Goal: Task Accomplishment & Management: Manage account settings

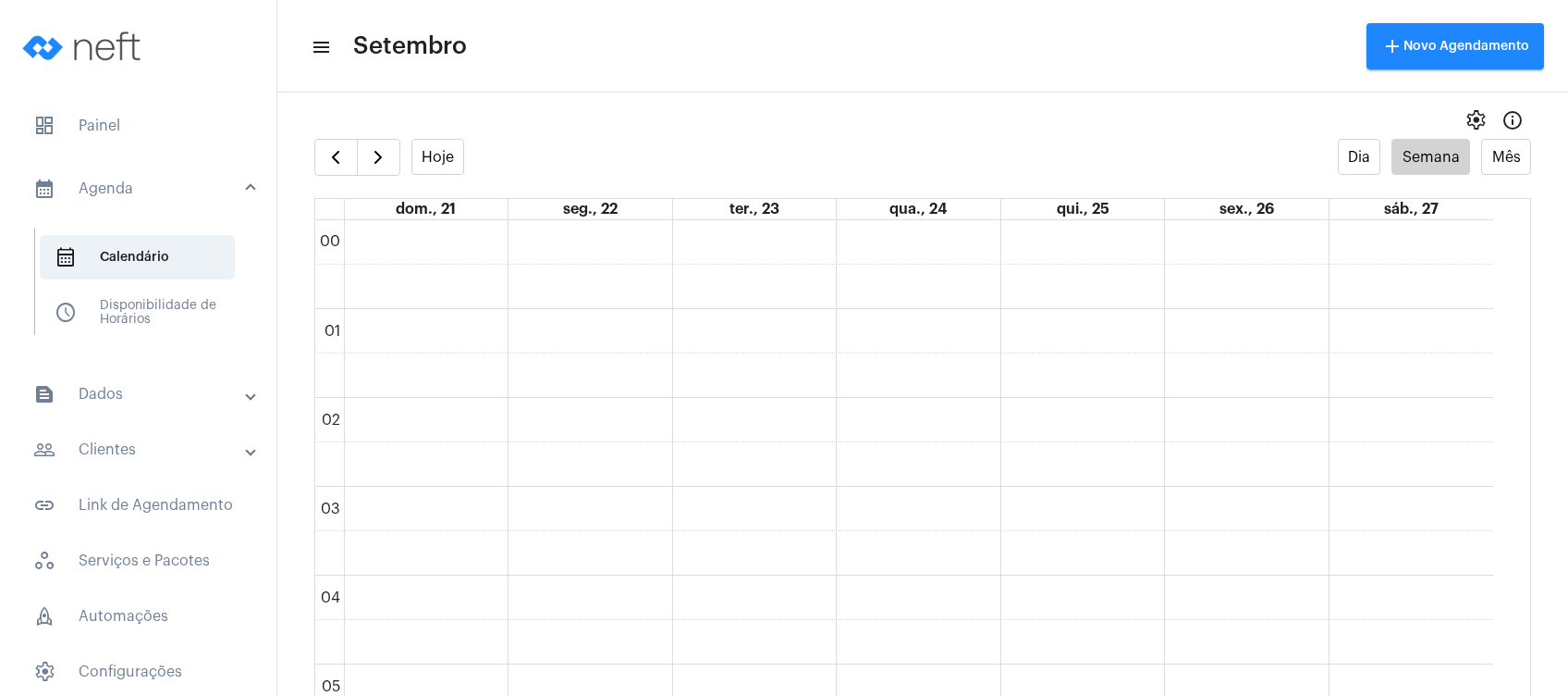
scroll to position [1172, 0]
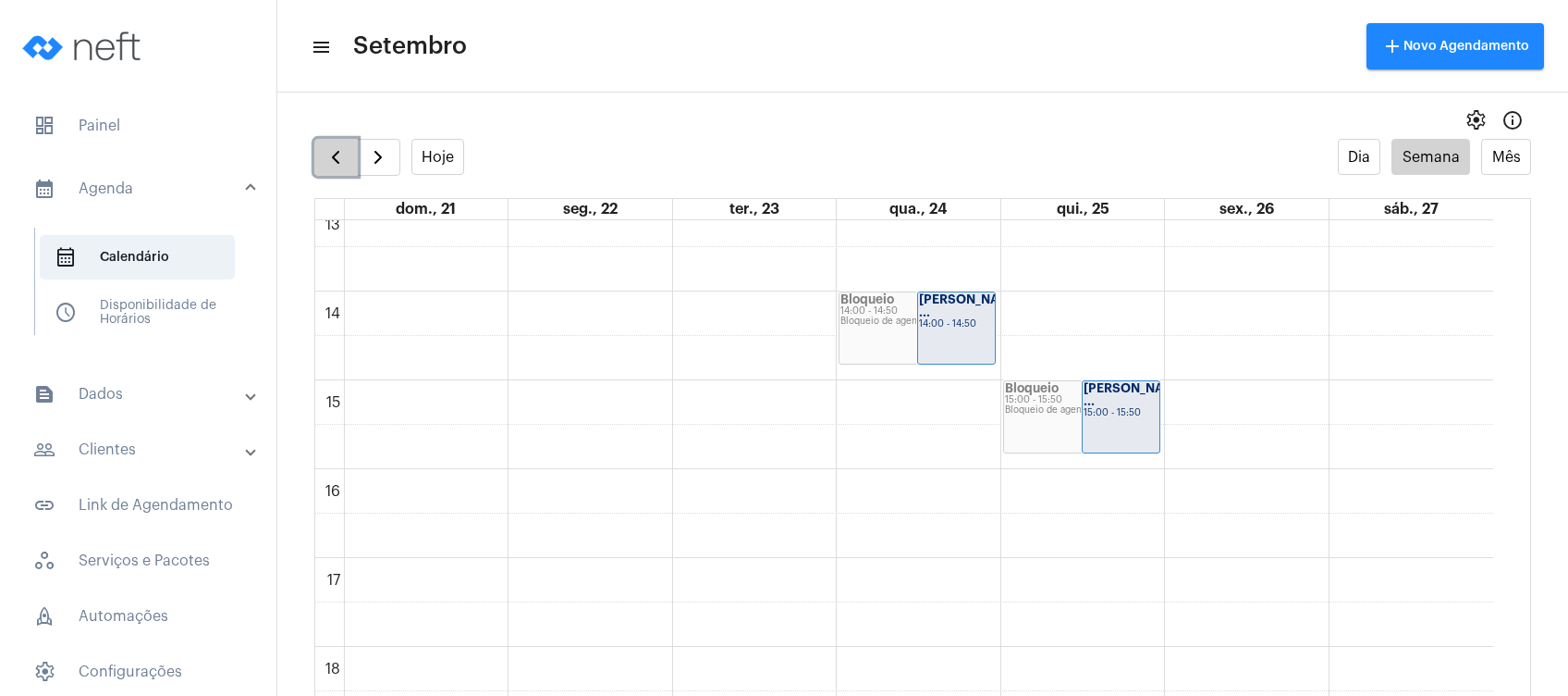
click at [327, 171] on button "button" at bounding box center [336, 157] width 44 height 37
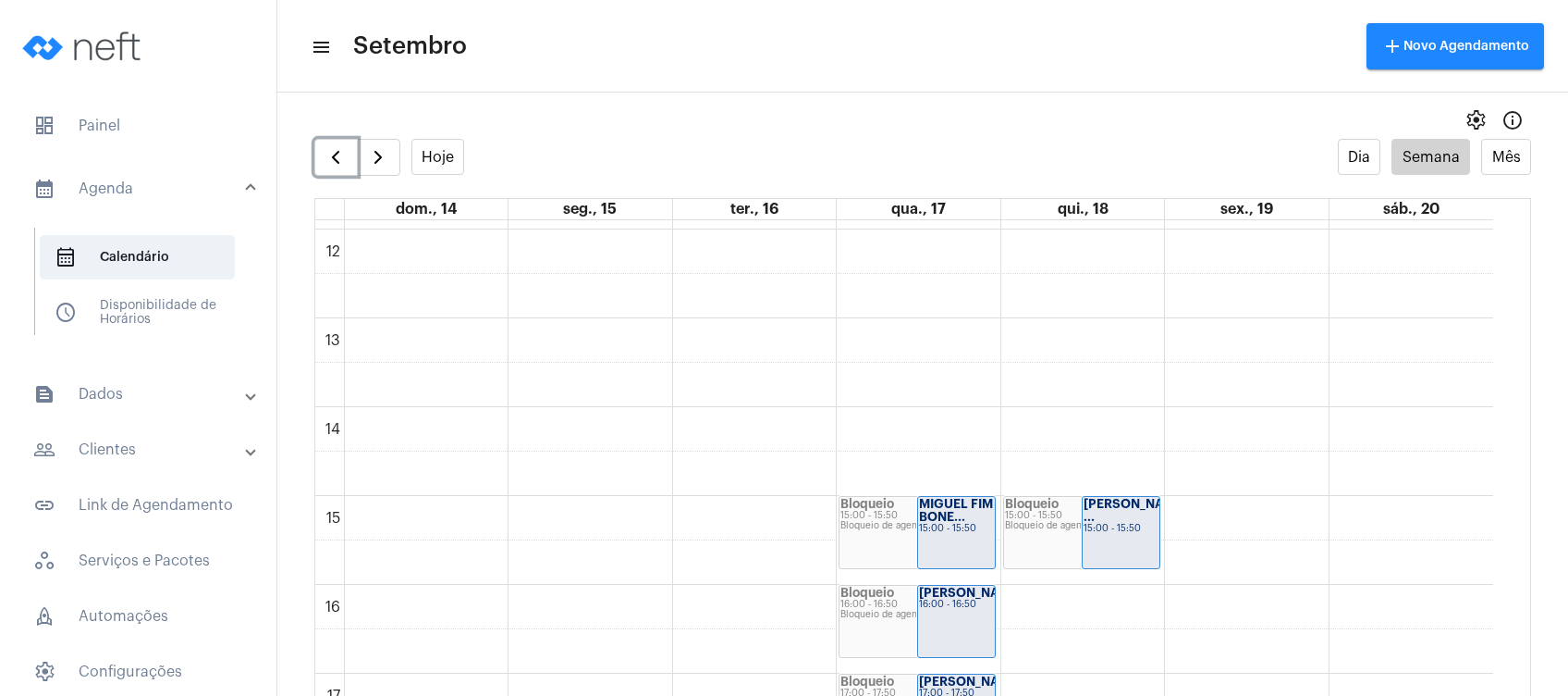
scroll to position [1036, 0]
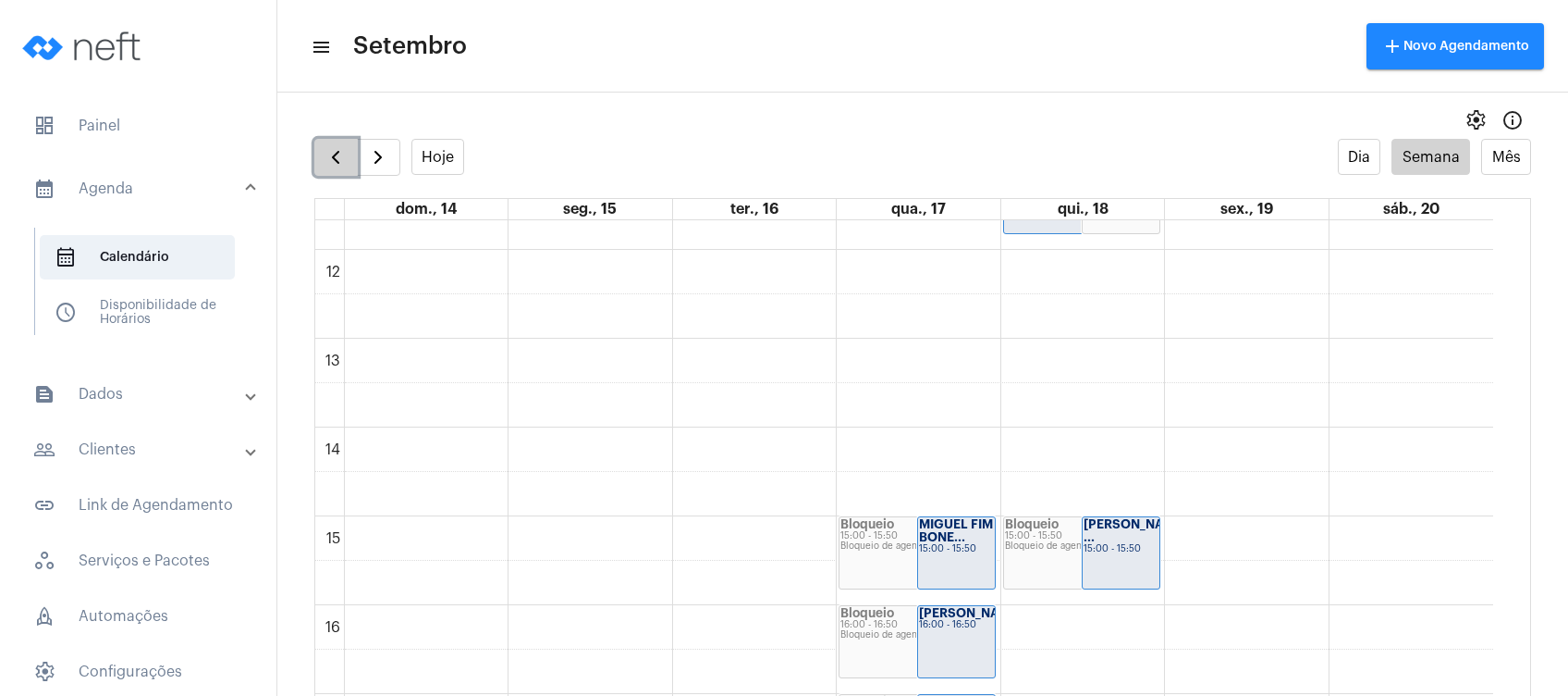
click at [333, 157] on span "button" at bounding box center [335, 157] width 22 height 22
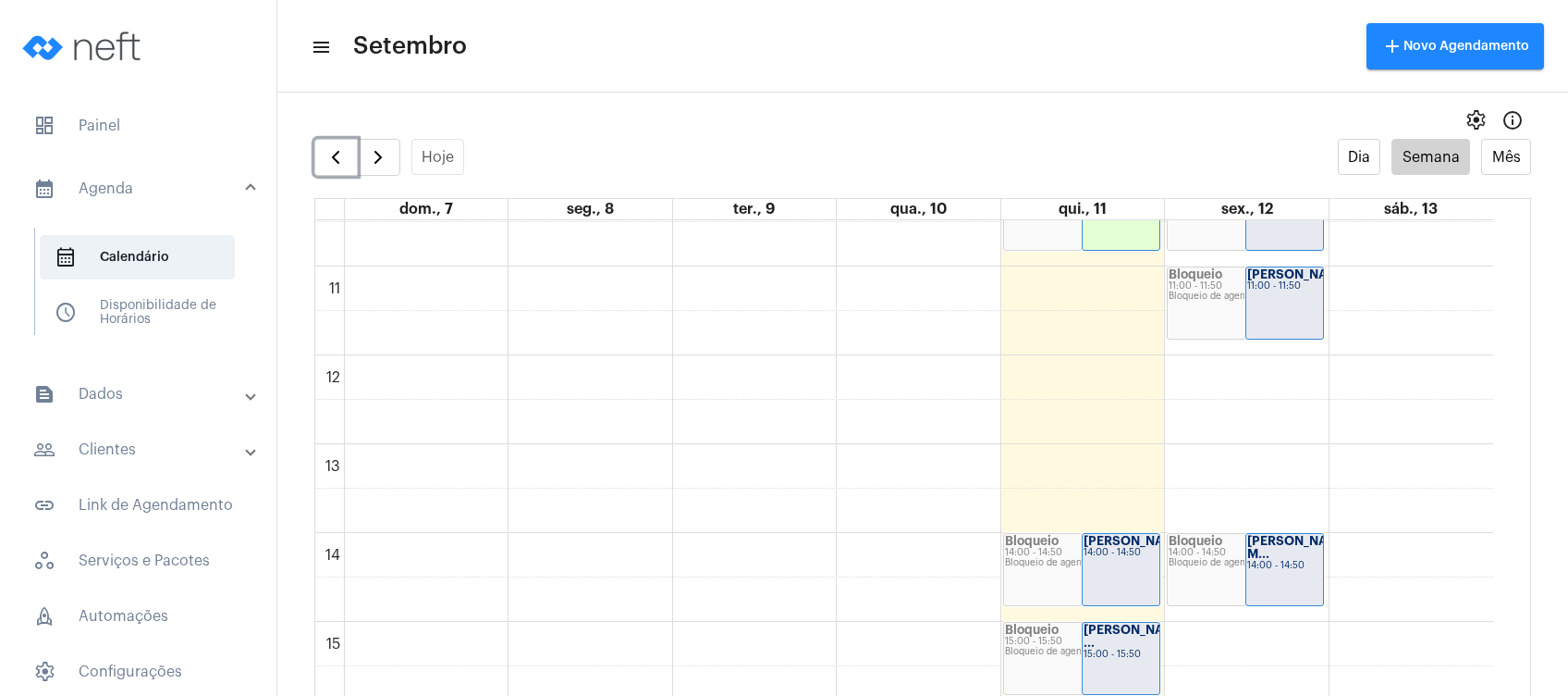
scroll to position [908, 0]
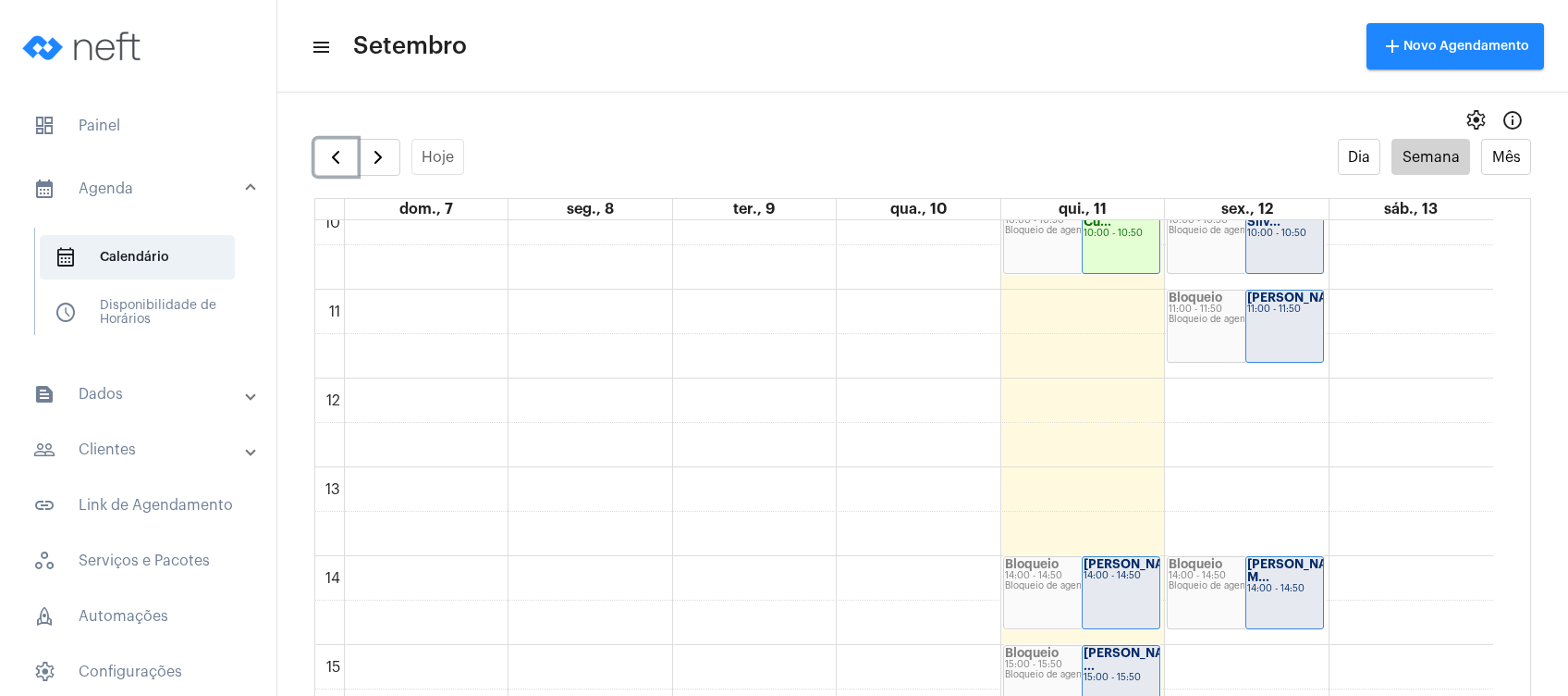
click at [1077, 593] on div "Bloqueio 14:00 - 14:50 Bloqueio de agenda" at bounding box center [1081, 592] width 155 height 71
click at [1117, 570] on strong "[PERSON_NAME]..." at bounding box center [1141, 564] width 115 height 12
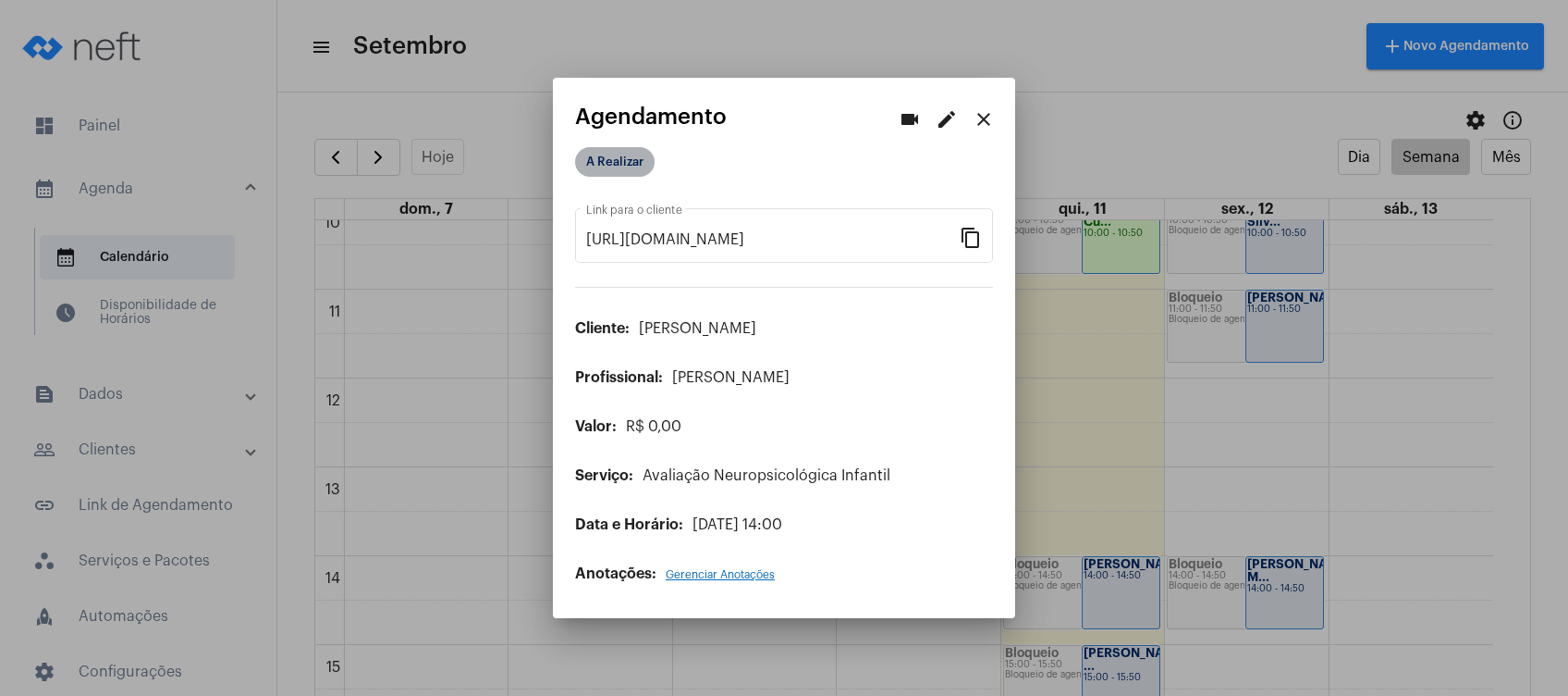
click at [632, 149] on mat-chip "A Realizar" at bounding box center [615, 161] width 80 height 29
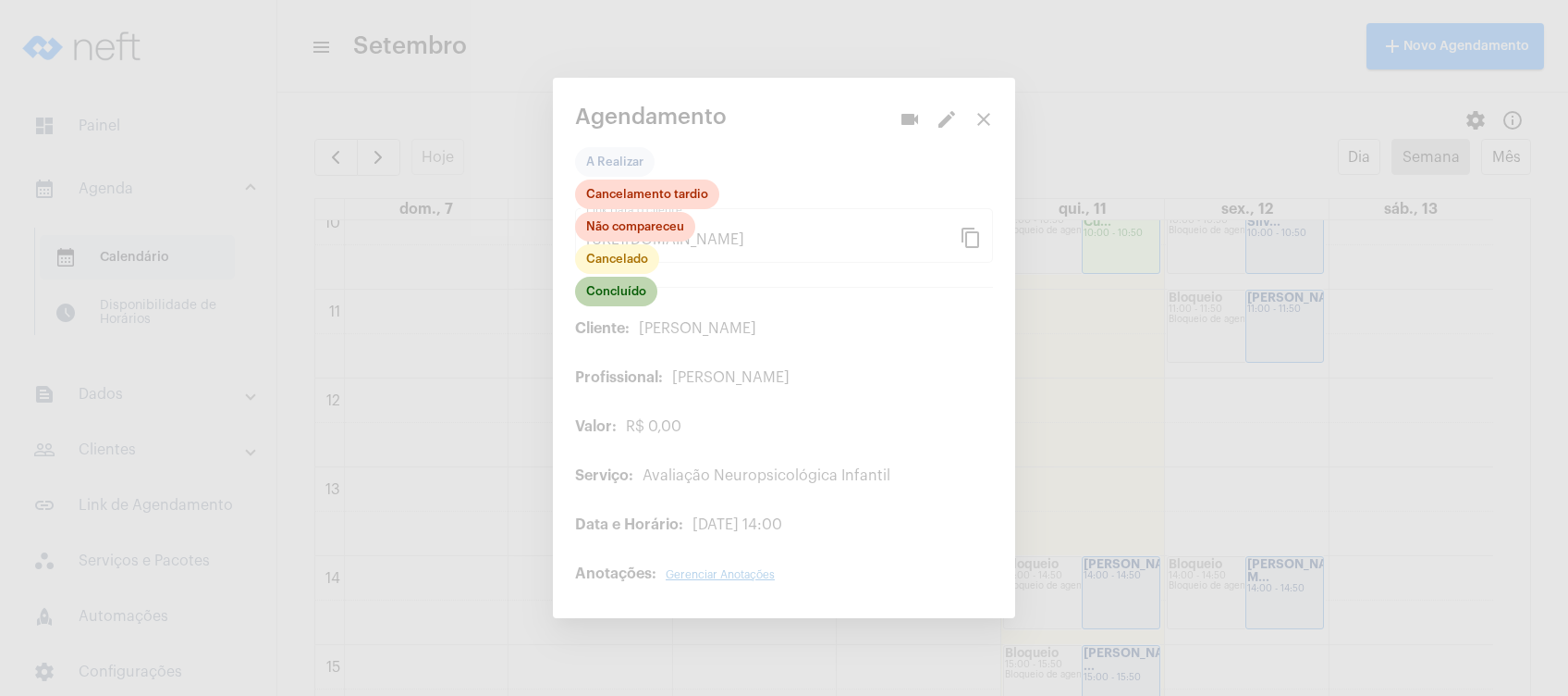
click at [623, 289] on mat-chip "Concluído" at bounding box center [616, 292] width 83 height 29
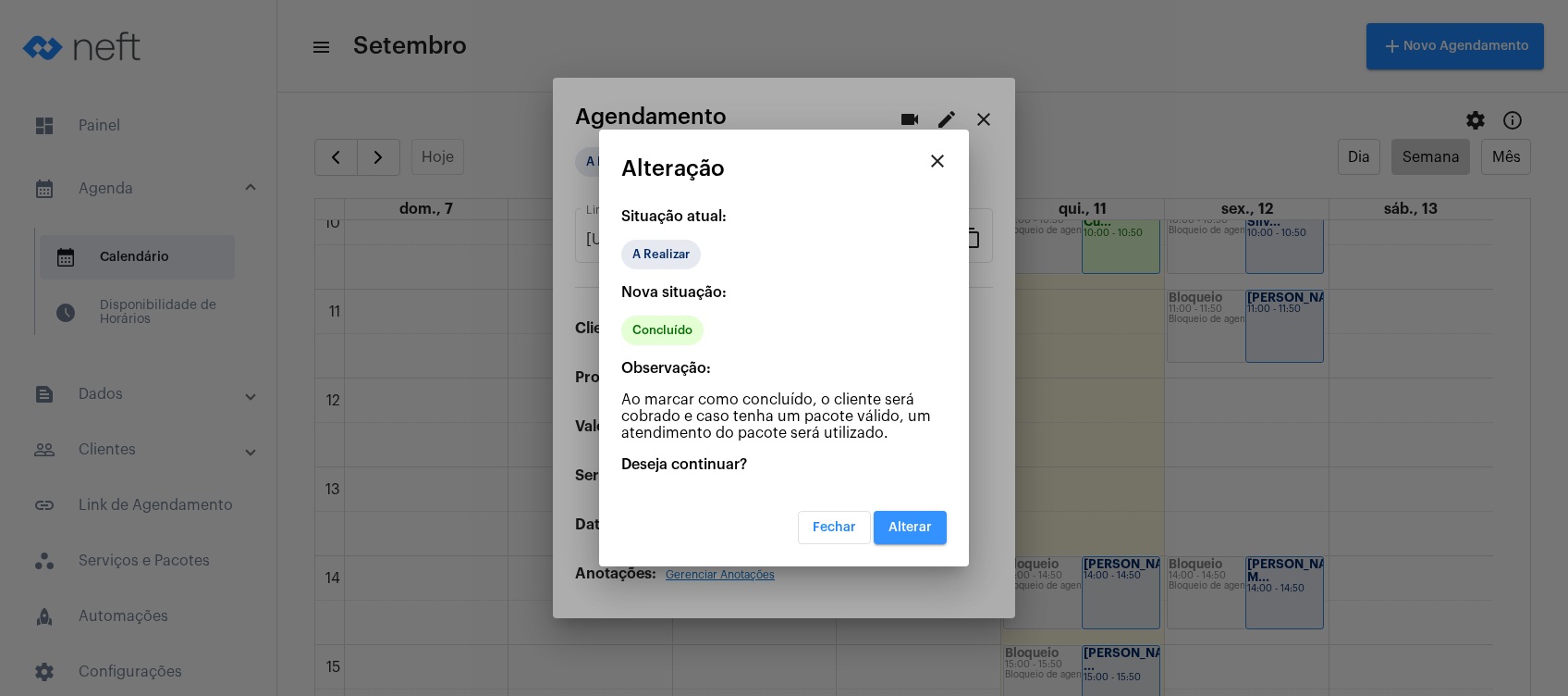
click at [908, 512] on button "Alterar" at bounding box center [909, 527] width 73 height 33
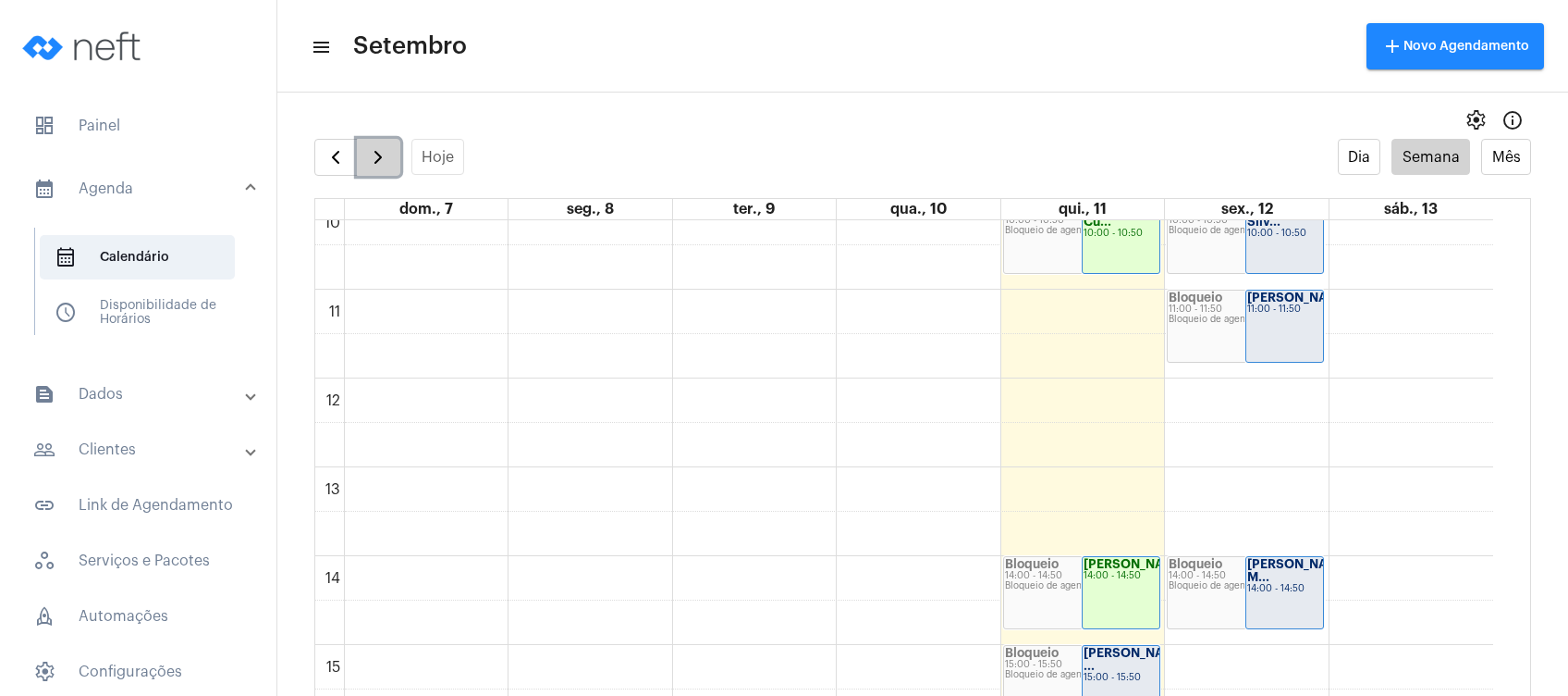
click at [368, 160] on span "button" at bounding box center [378, 157] width 22 height 22
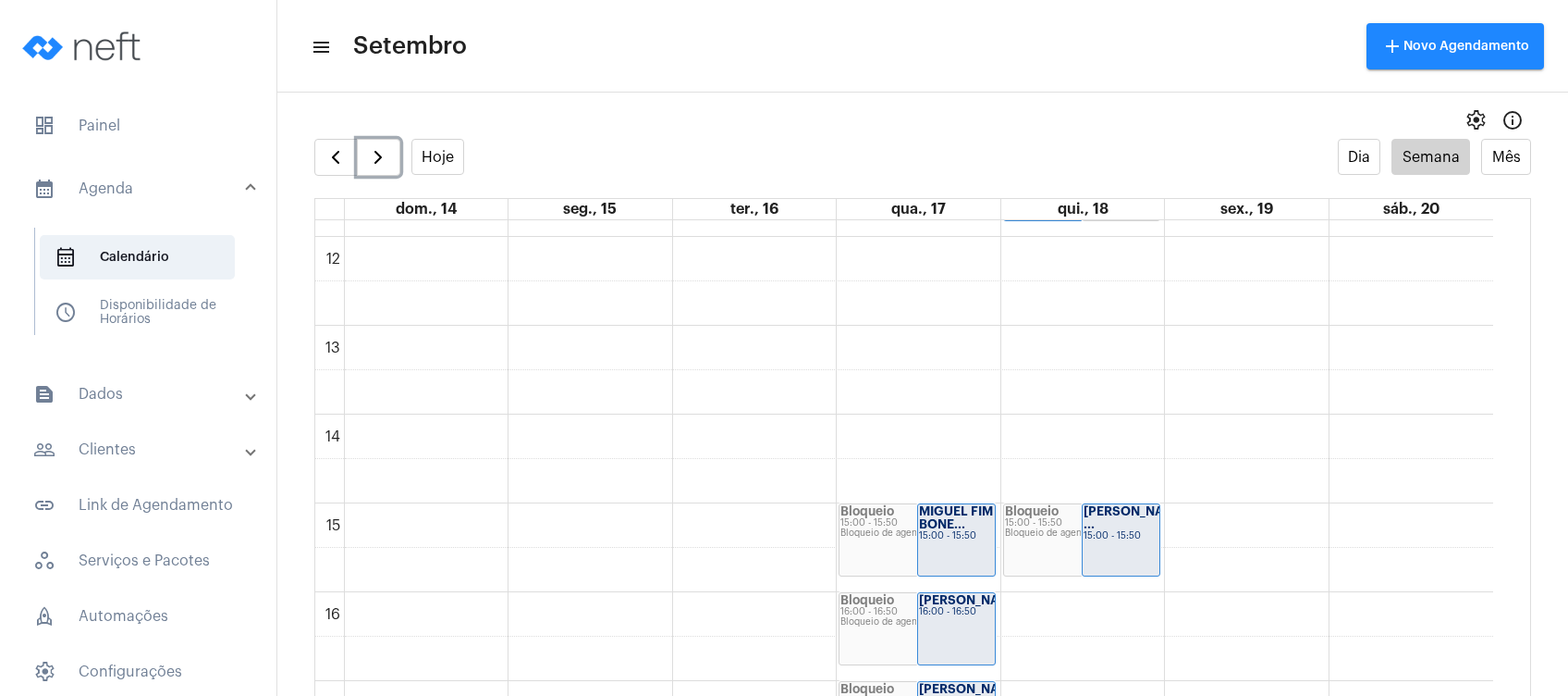
scroll to position [1083, 0]
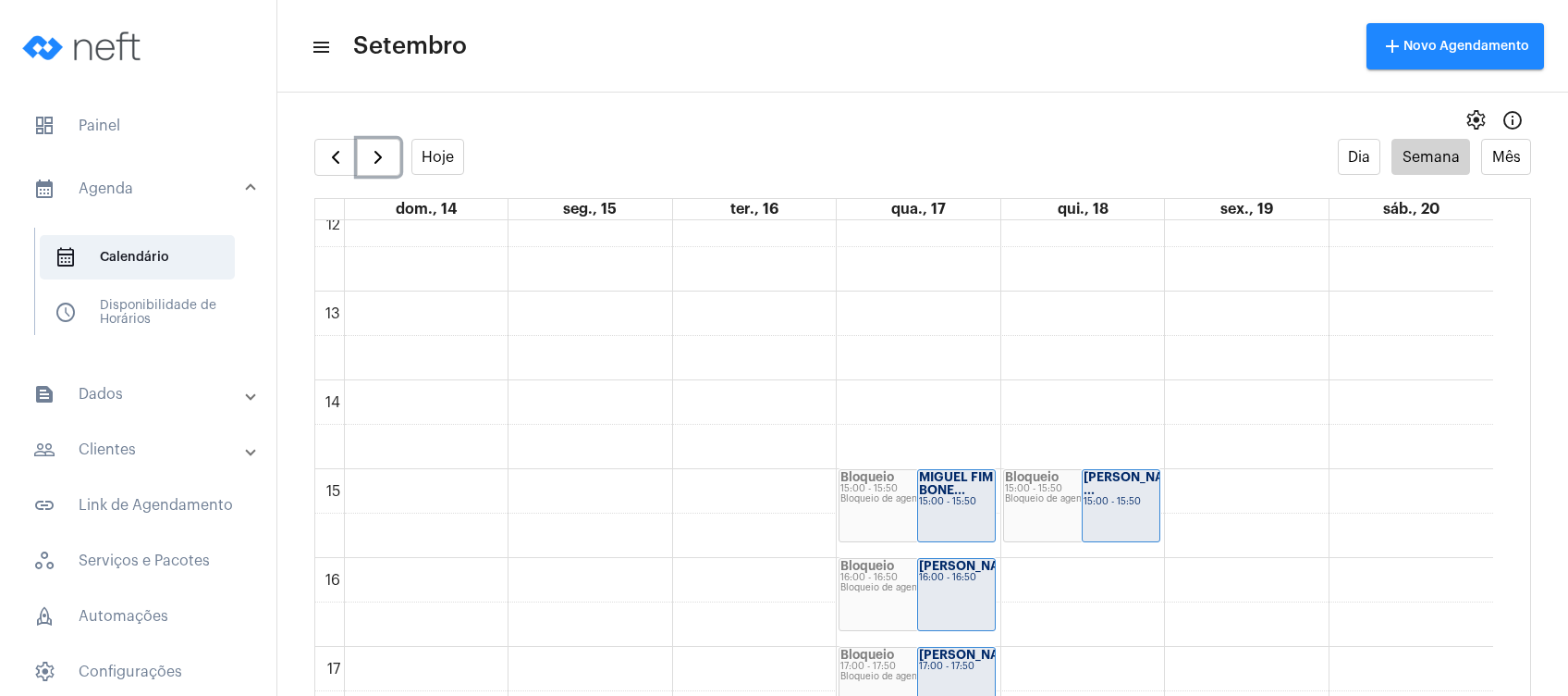
click at [923, 405] on div "00 01 02 03 04 05 06 07 08 09 10 11 12 13 14 15 16 17 18 19 20 21 22 23 Bloquei…" at bounding box center [903, 202] width 1177 height 2131
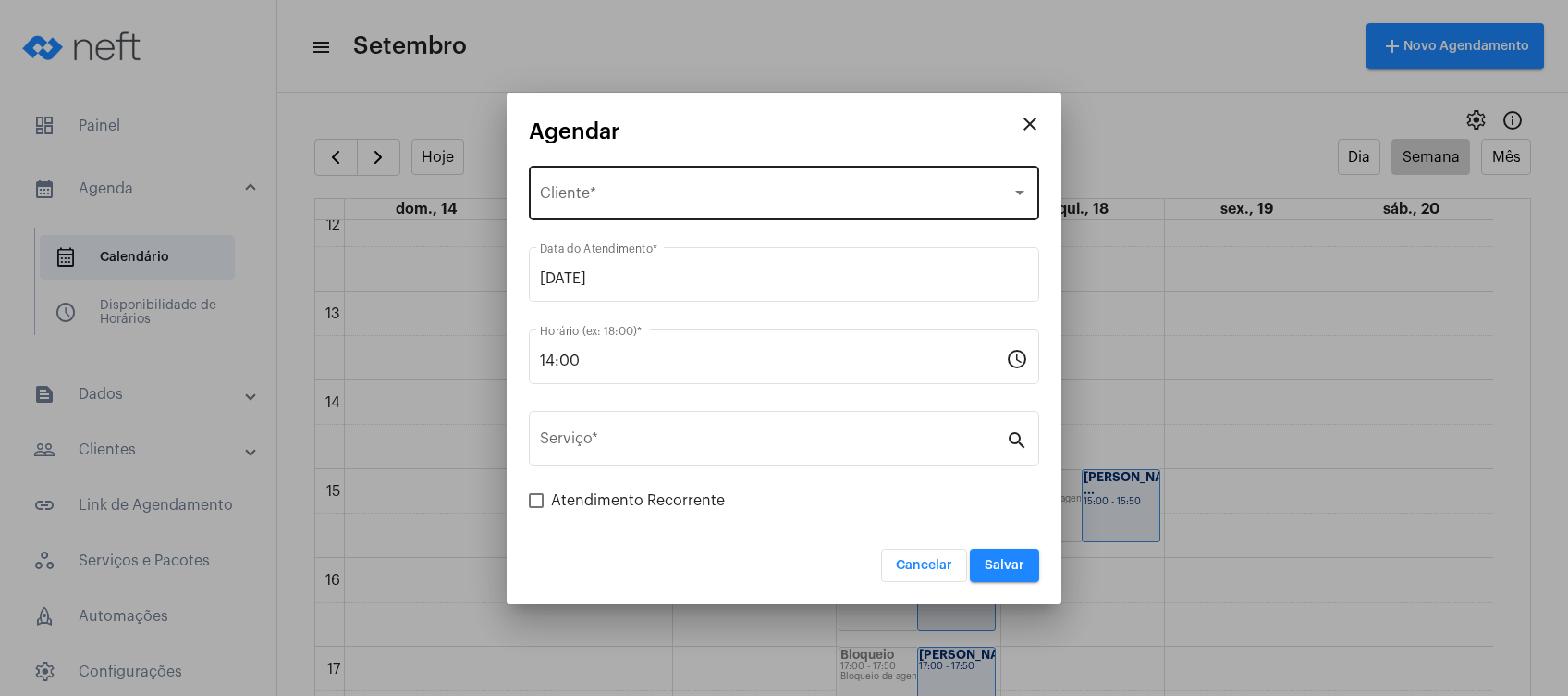
click at [766, 186] on div "Selecione o Cliente Cliente *" at bounding box center [784, 191] width 488 height 58
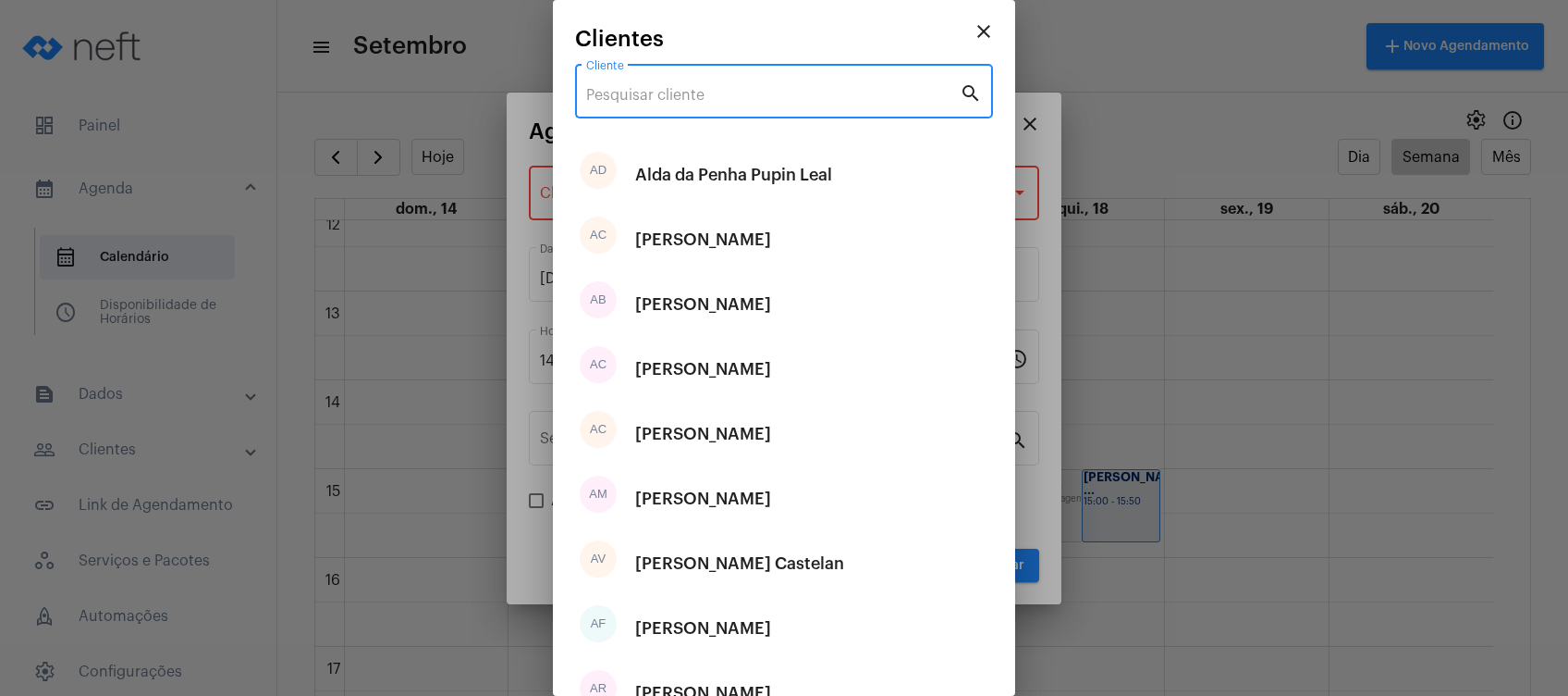
click at [723, 104] on input "Cliente" at bounding box center [772, 94] width 373 height 17
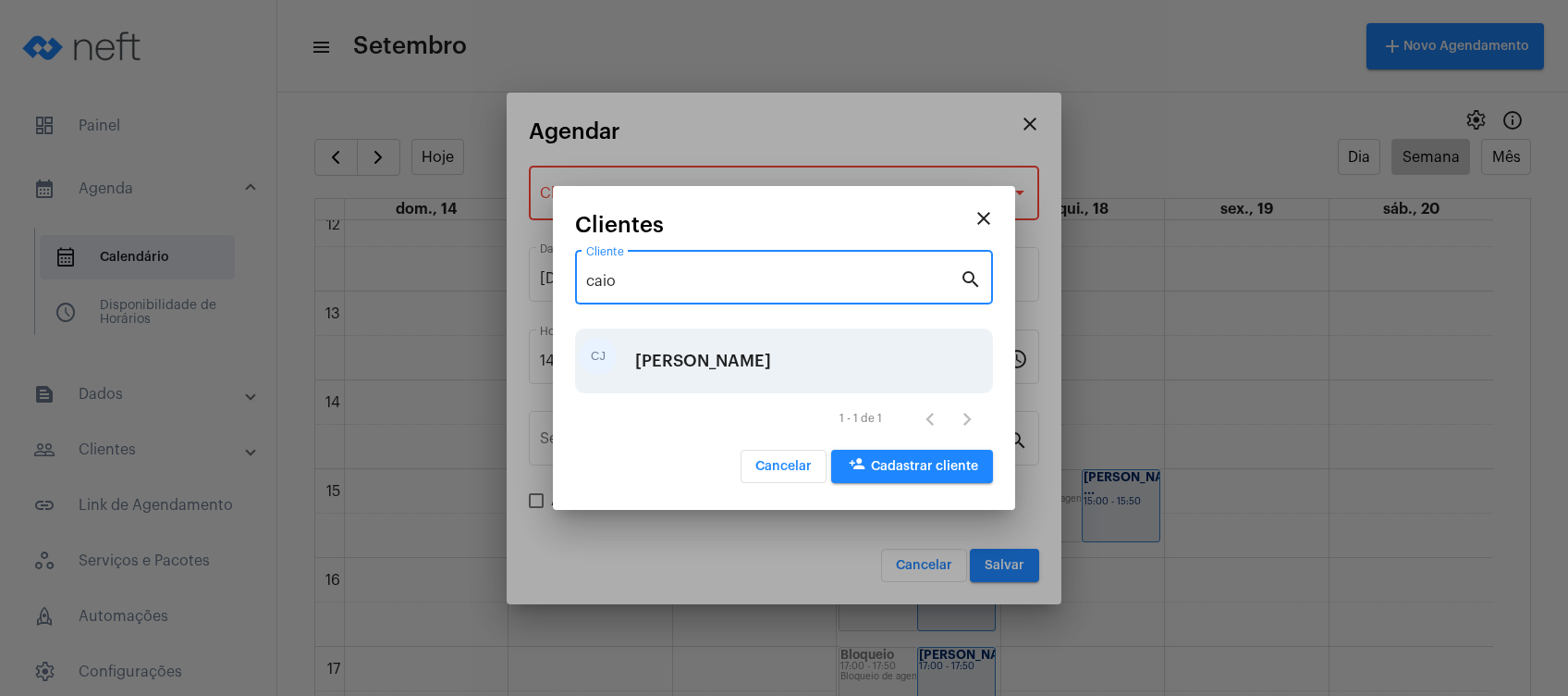
type input "caio"
click at [727, 350] on div "[PERSON_NAME]" at bounding box center [703, 361] width 136 height 55
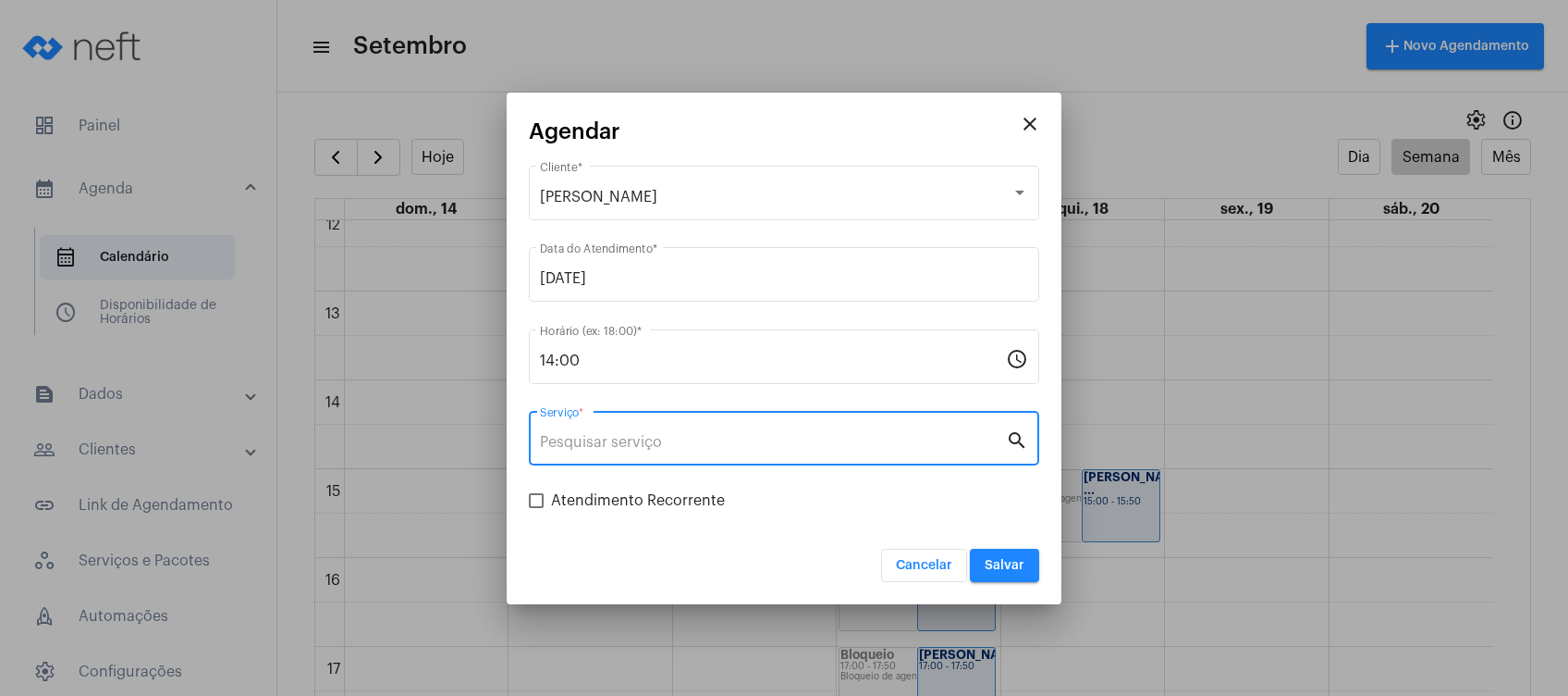
click at [714, 435] on input "Serviço *" at bounding box center [773, 441] width 466 height 17
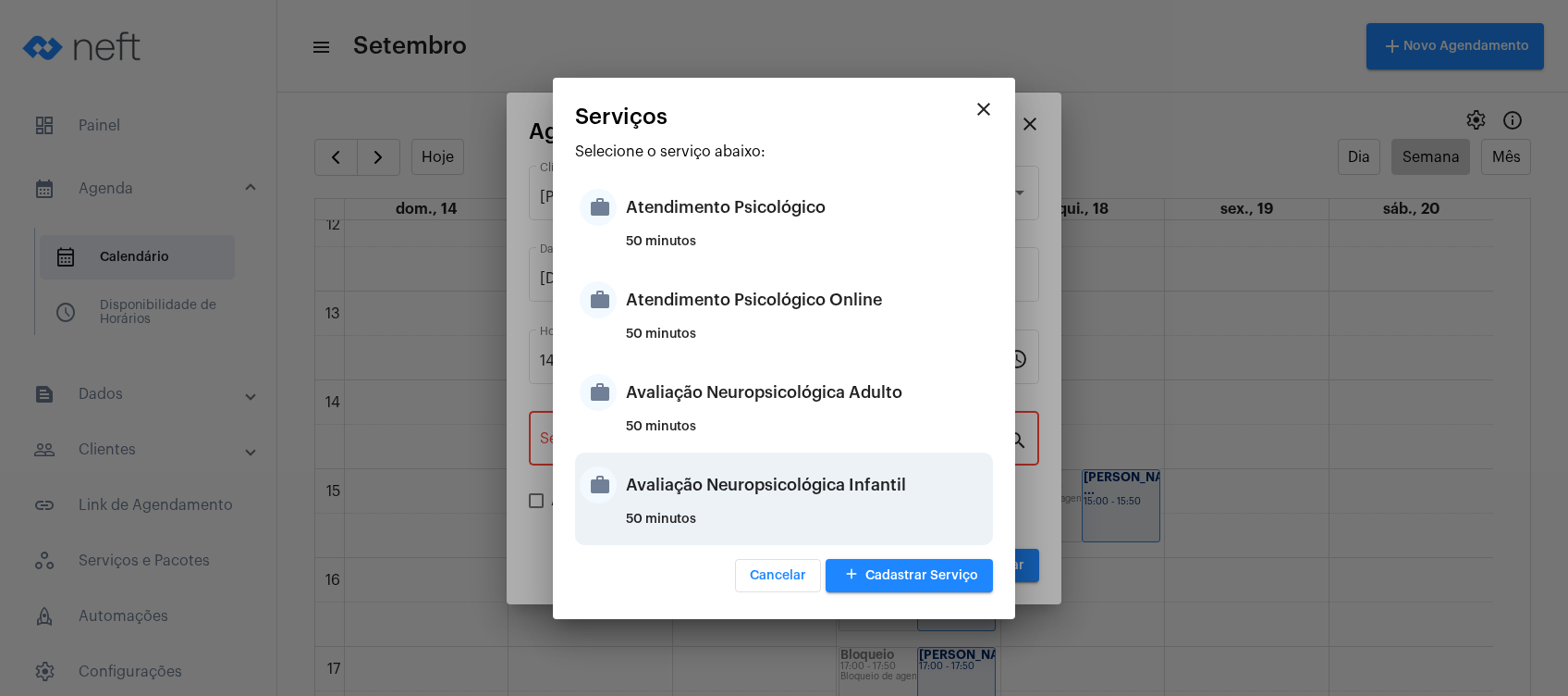
click at [753, 493] on div "Avaliação Neuropsicológica Infantil" at bounding box center [806, 484] width 362 height 55
type input "Avaliação Neuropsicológica Infantil"
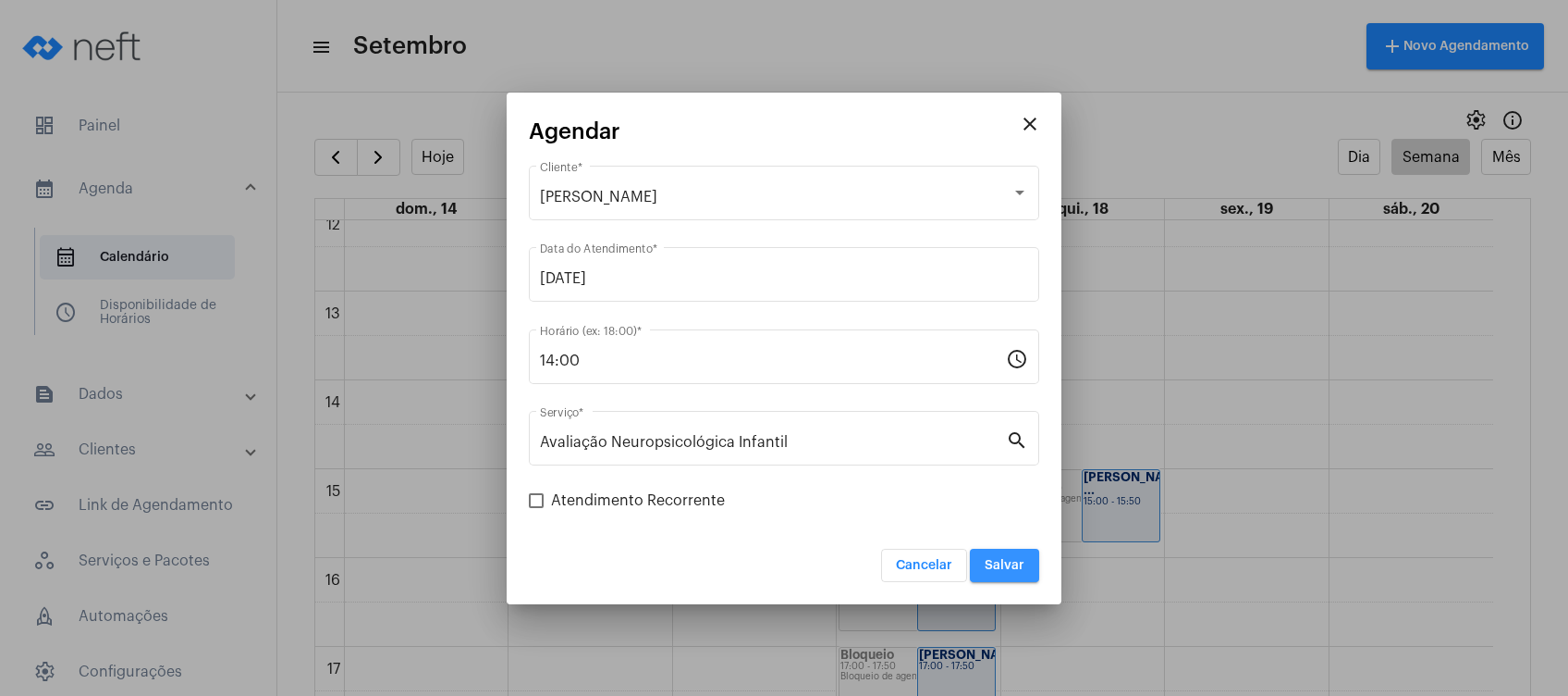
click at [1009, 566] on span "Salvar" at bounding box center [1004, 565] width 40 height 13
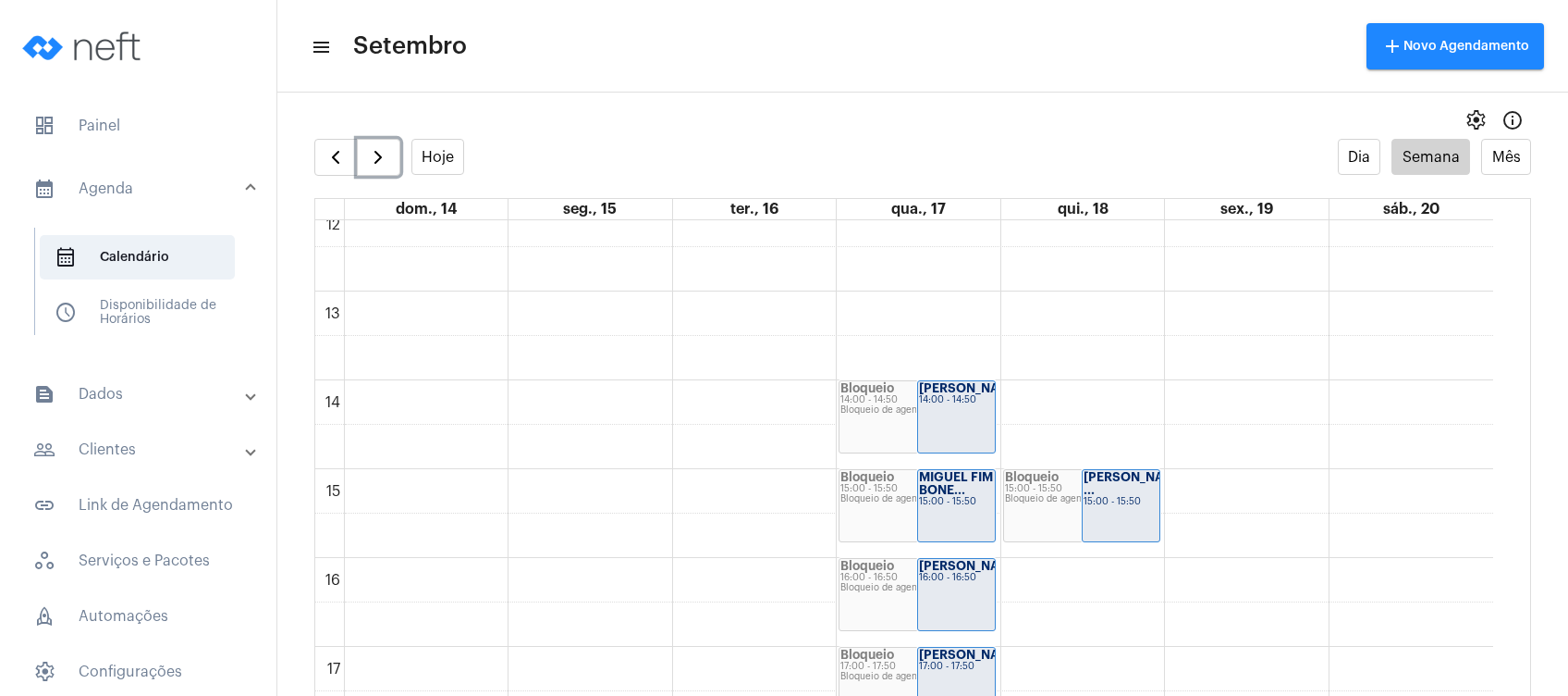
click at [1102, 517] on div "[PERSON_NAME] ... 15:00 - 15:50" at bounding box center [1120, 505] width 77 height 71
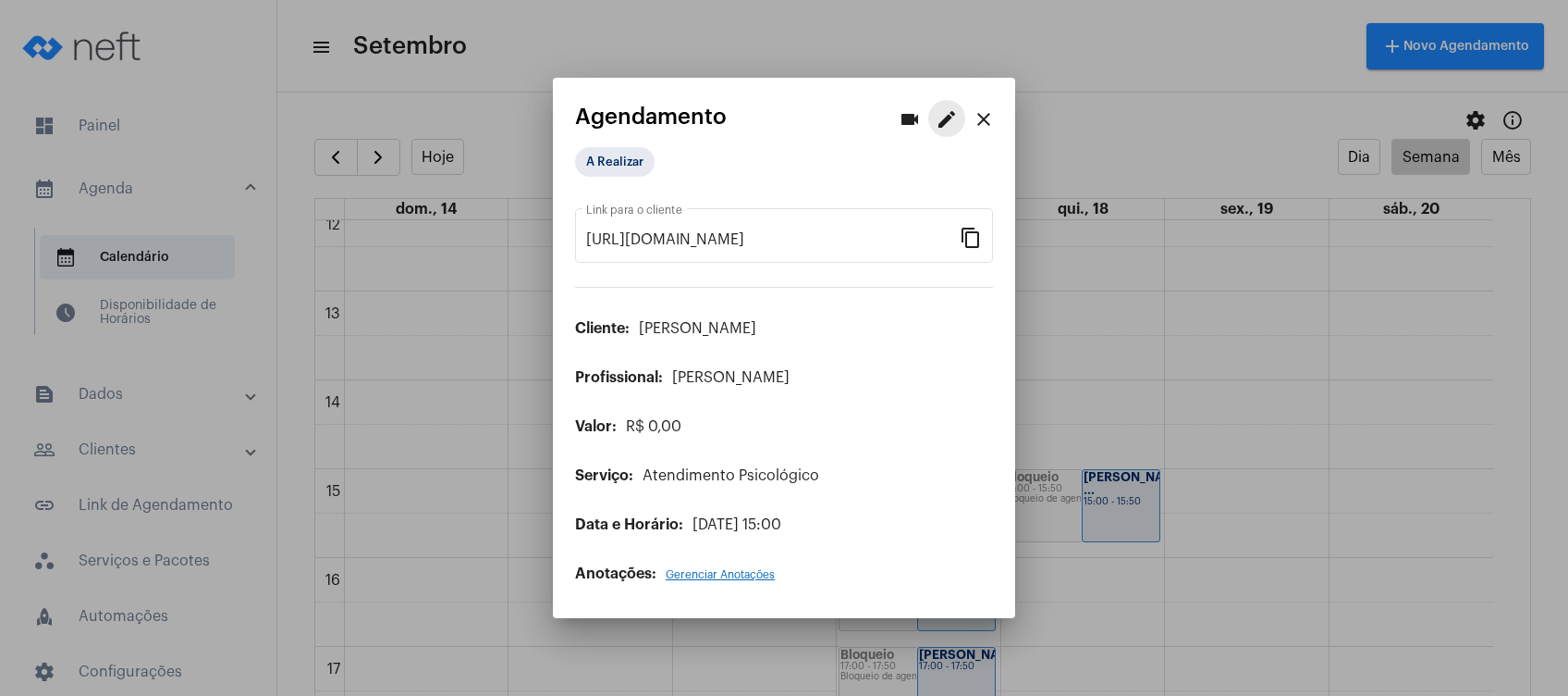
click at [951, 128] on mat-icon "edit" at bounding box center [946, 119] width 22 height 22
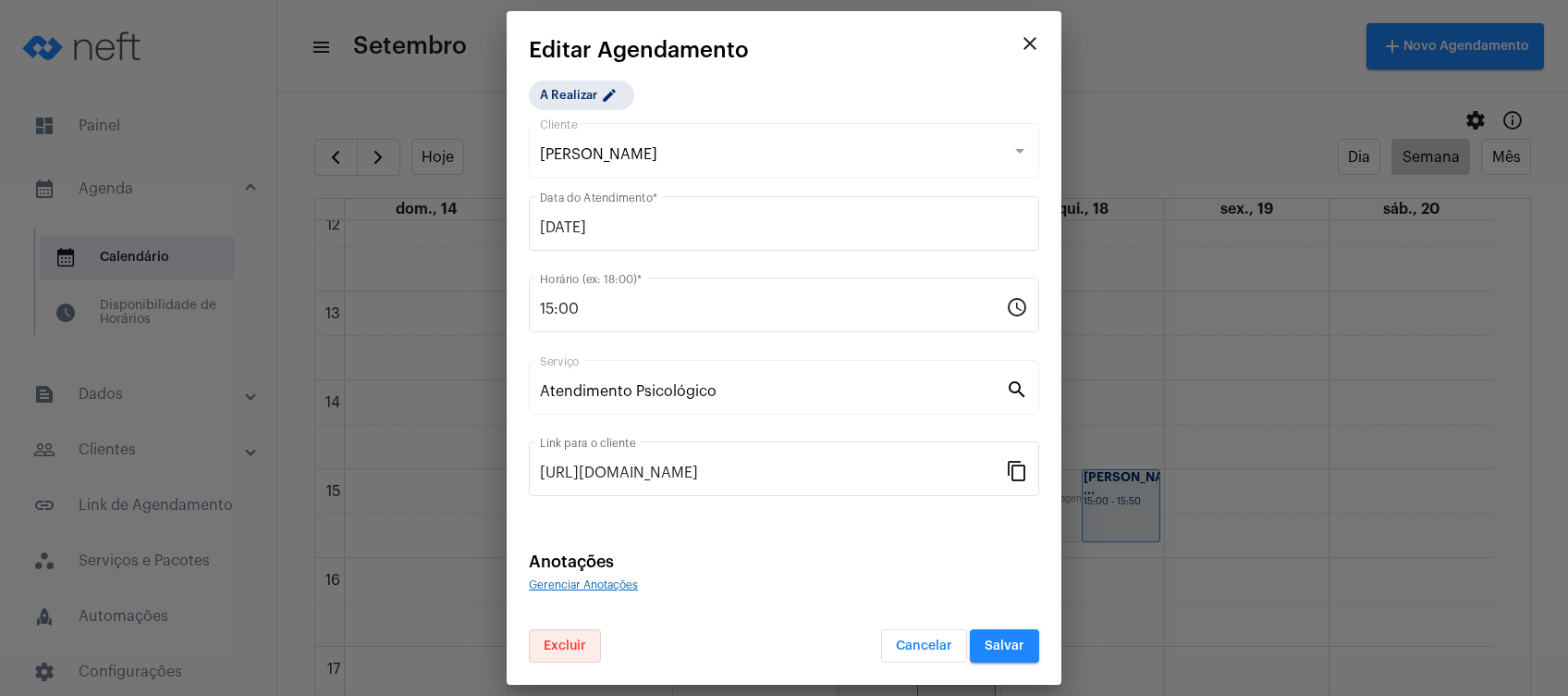
click at [573, 650] on span "Excluir" at bounding box center [565, 645] width 43 height 13
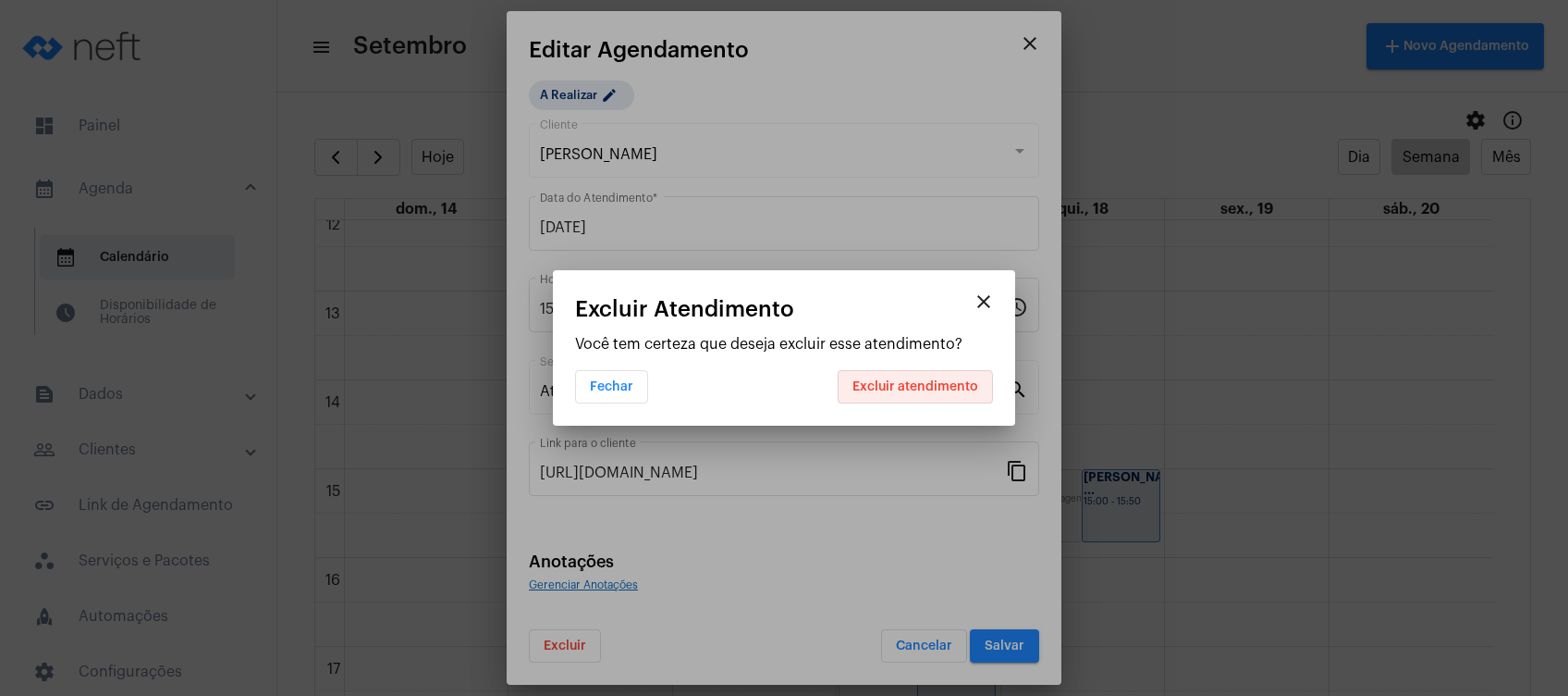
click at [900, 396] on button "Excluir atendimento" at bounding box center [915, 387] width 155 height 33
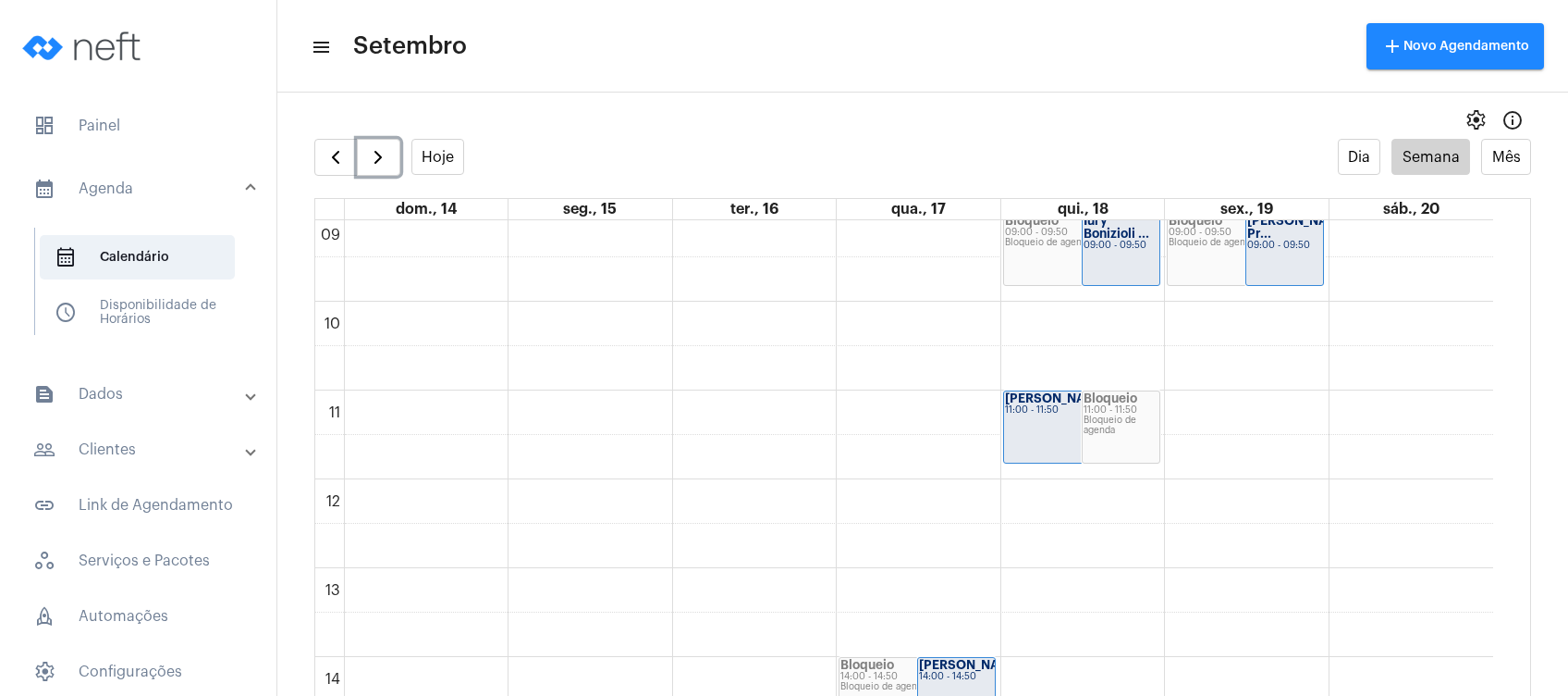
scroll to position [811, 0]
click at [369, 148] on span "button" at bounding box center [378, 157] width 22 height 22
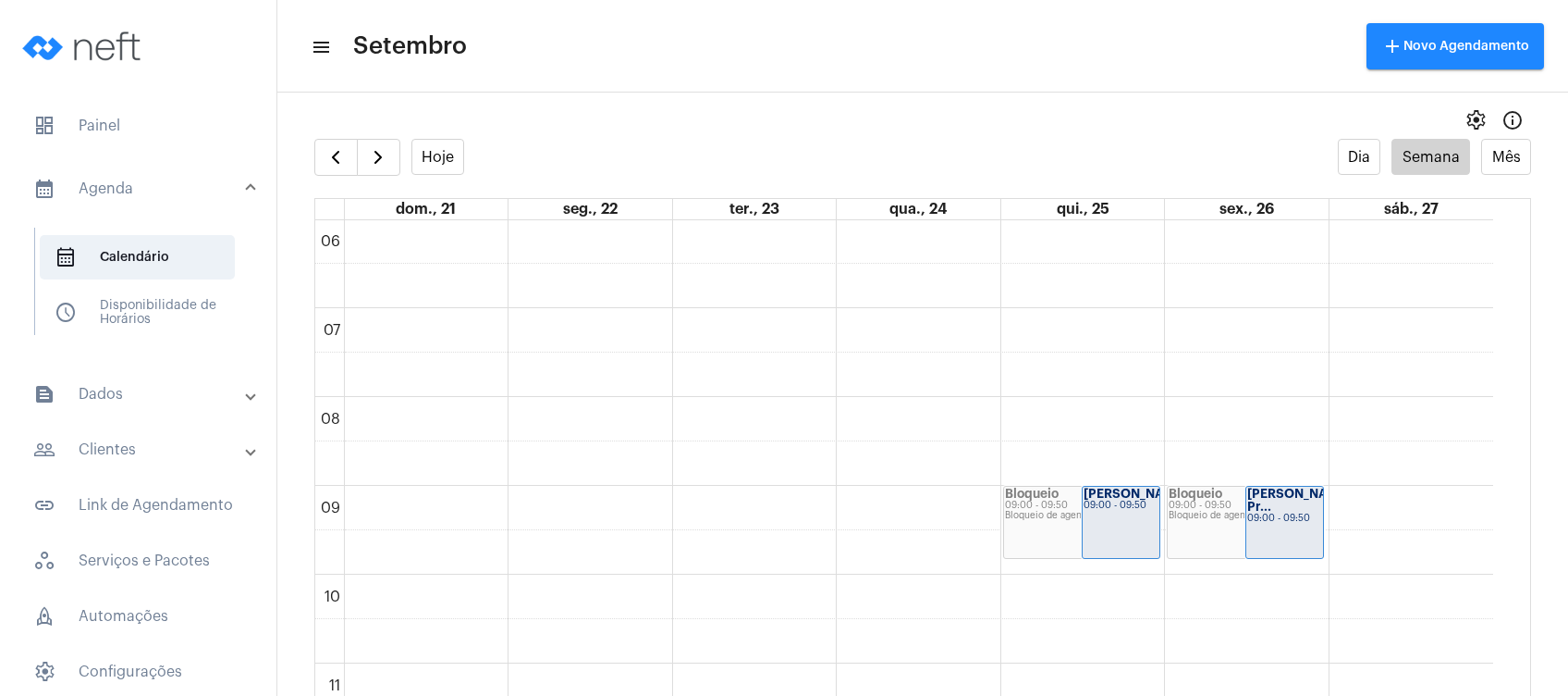
click at [1464, 121] on span "settings" at bounding box center [1475, 120] width 22 height 22
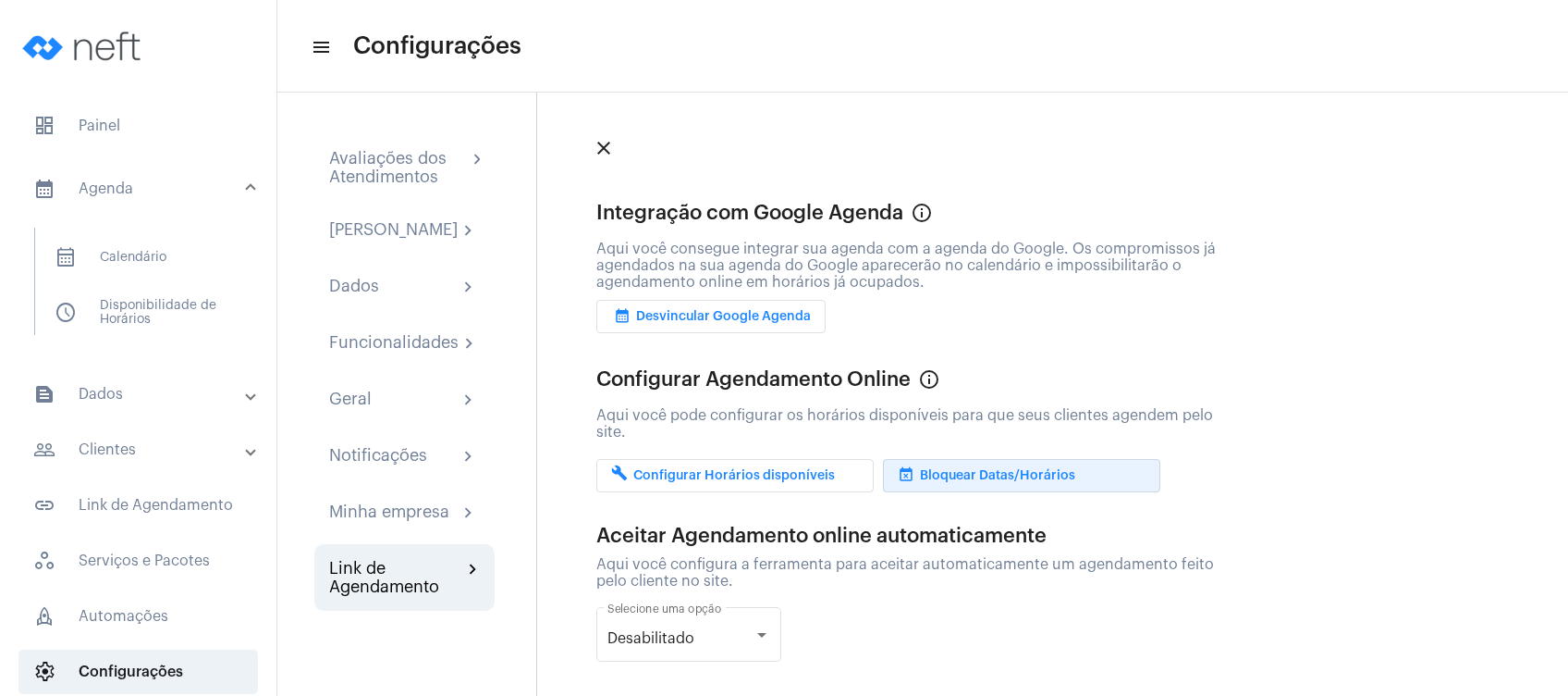
click at [1112, 473] on button "event_busy Bloquear Datas/Horários" at bounding box center [1021, 475] width 277 height 33
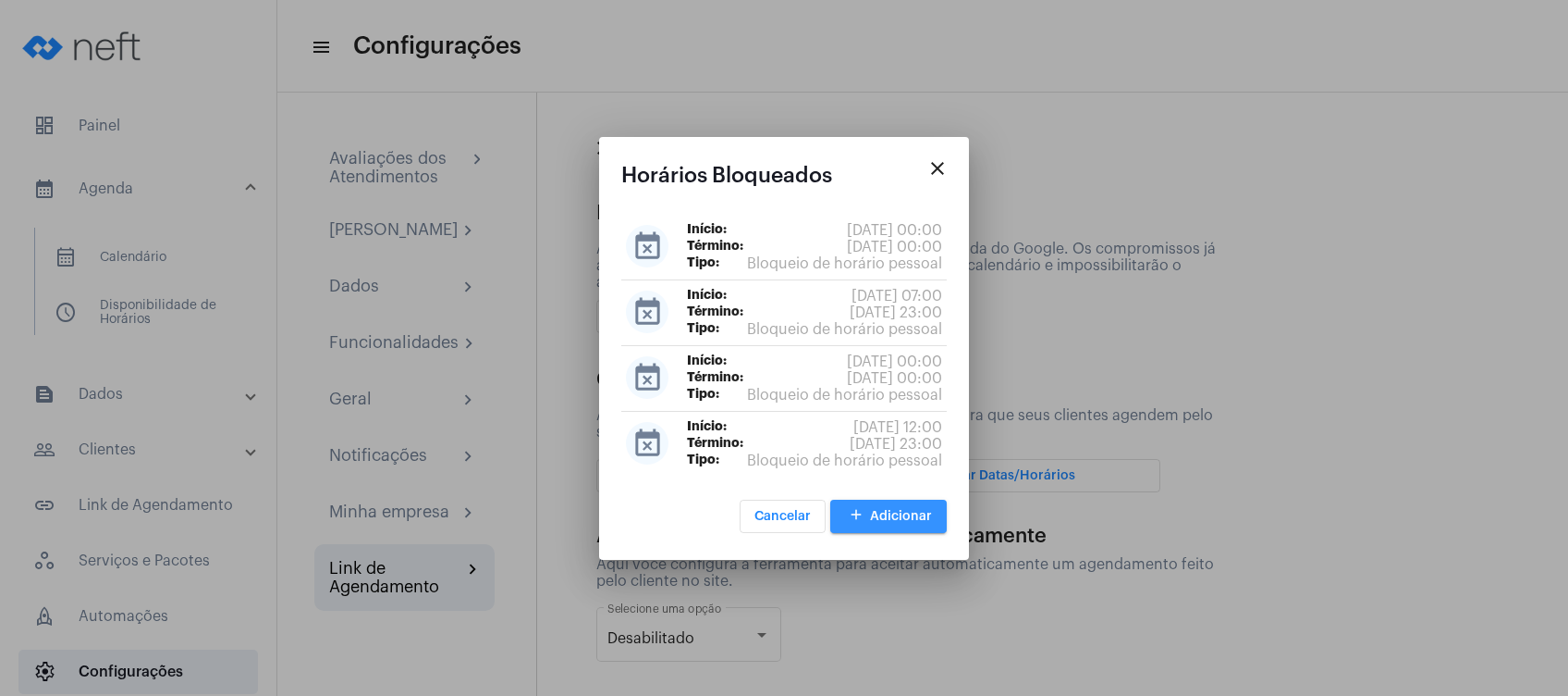
click at [931, 509] on span "add Adicionar" at bounding box center [888, 515] width 86 height 13
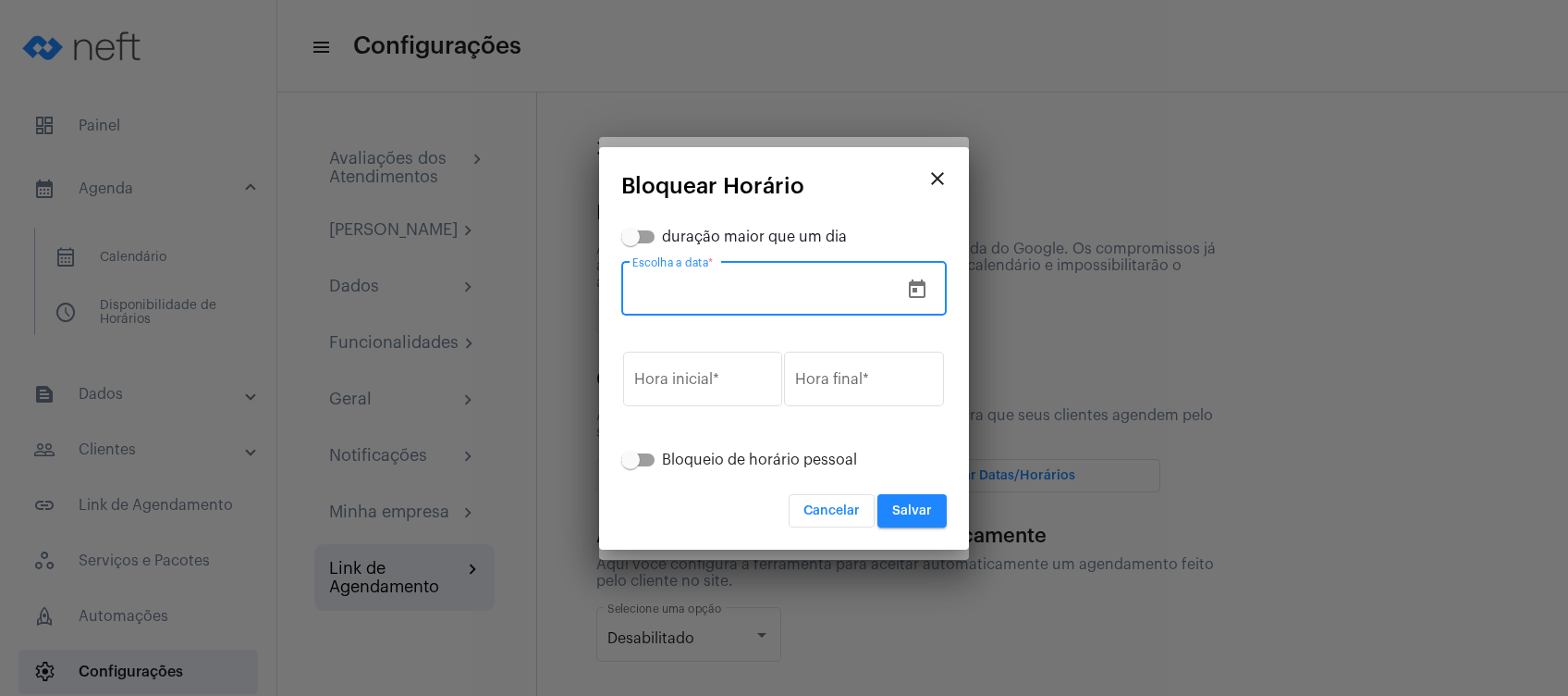
click at [828, 296] on input "Escolha a data *" at bounding box center [766, 292] width 266 height 17
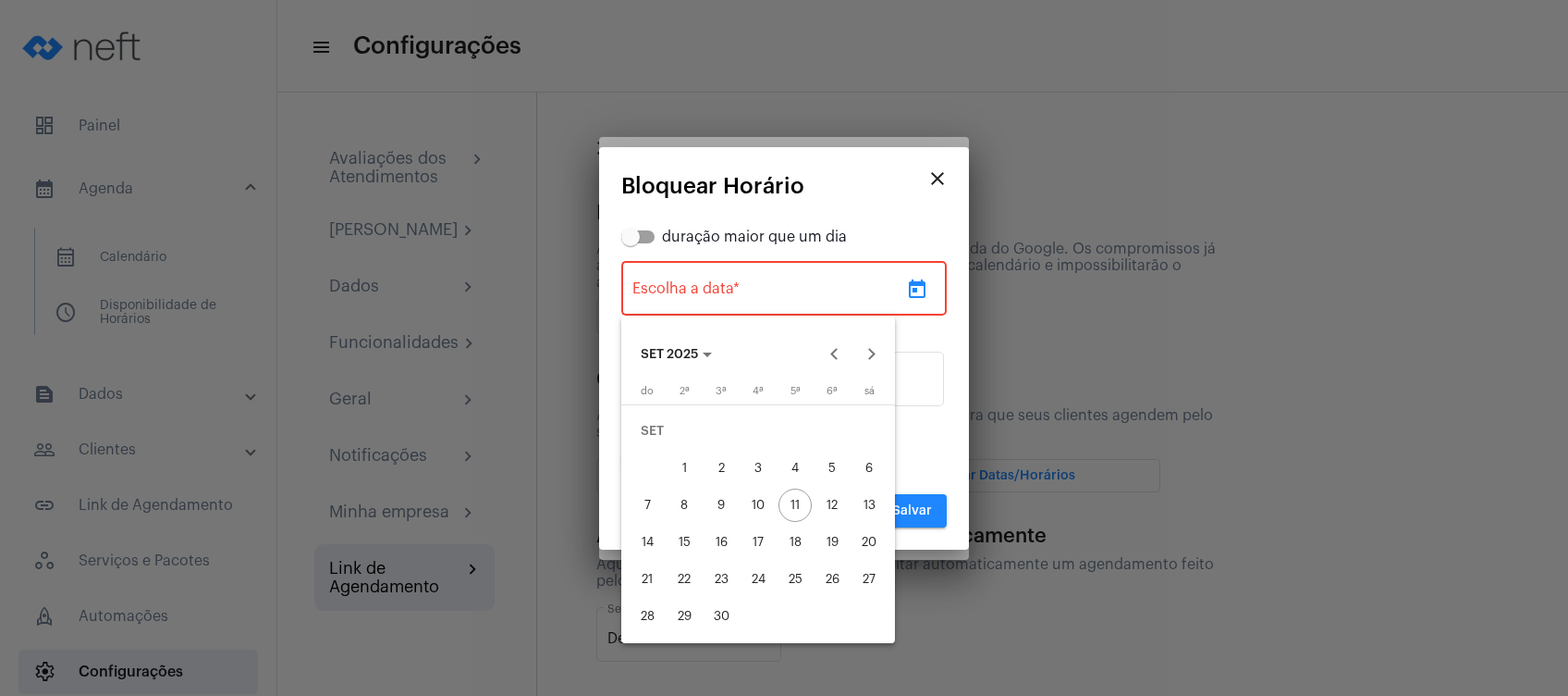
click at [831, 573] on div "26" at bounding box center [832, 579] width 33 height 33
type input "[DATE]"
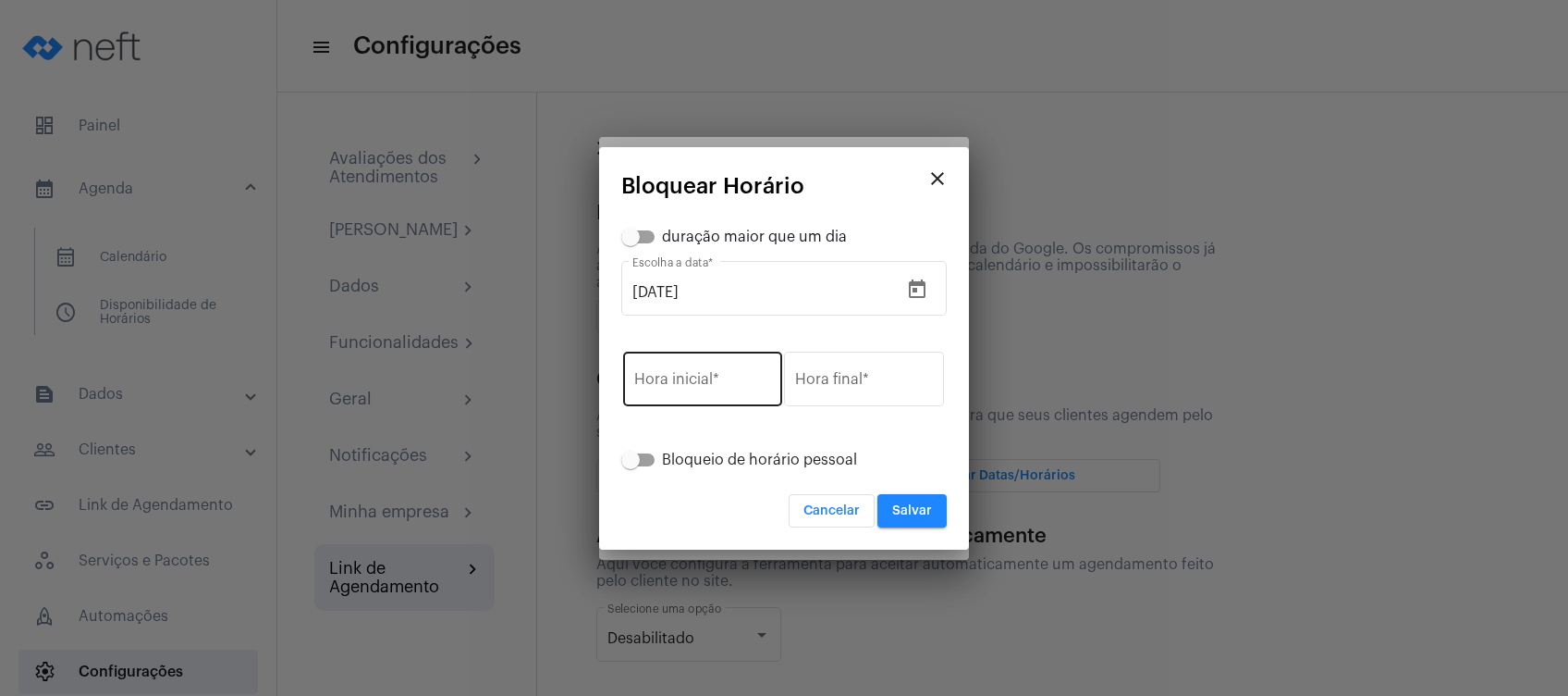
click at [699, 394] on div "Hora inicial *" at bounding box center [702, 377] width 137 height 58
type input "12:00"
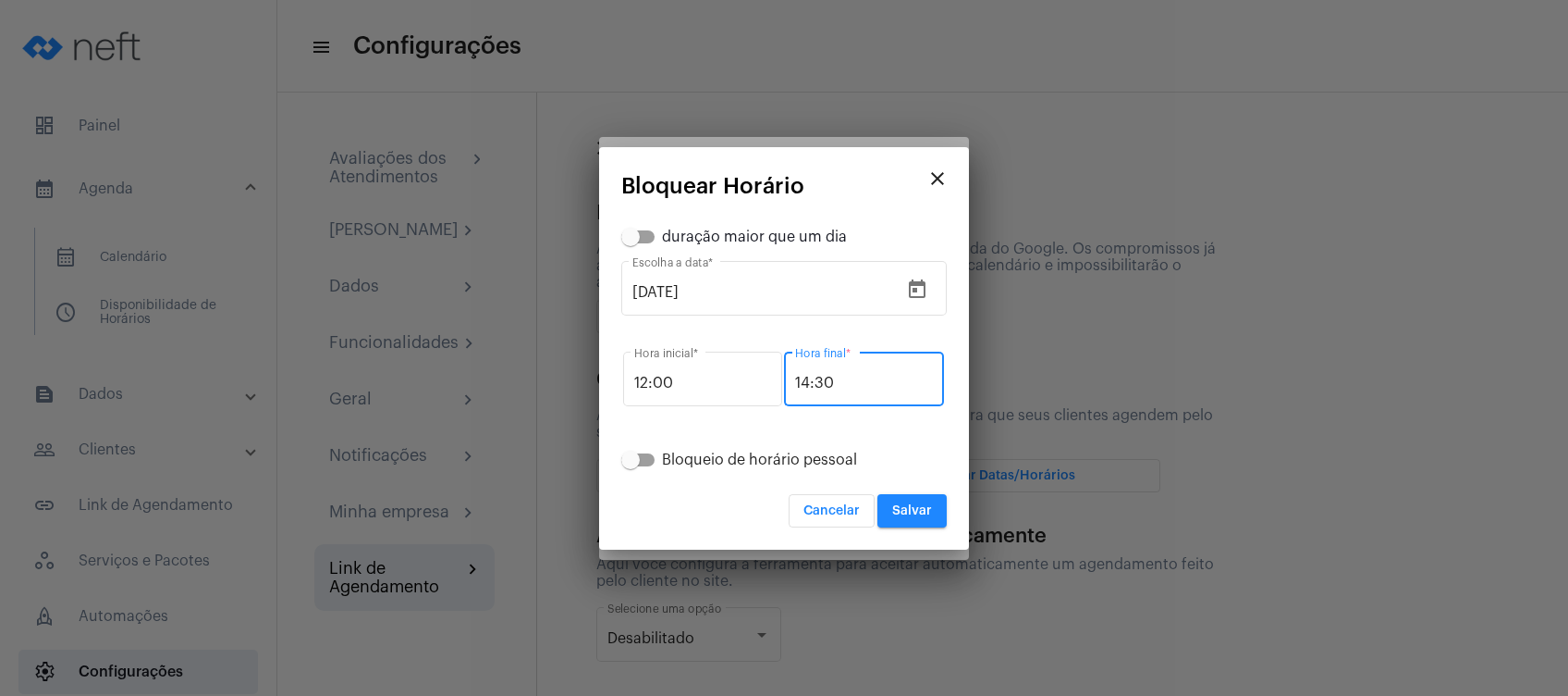
type input "14:30"
click at [925, 508] on span "Salvar" at bounding box center [911, 510] width 40 height 13
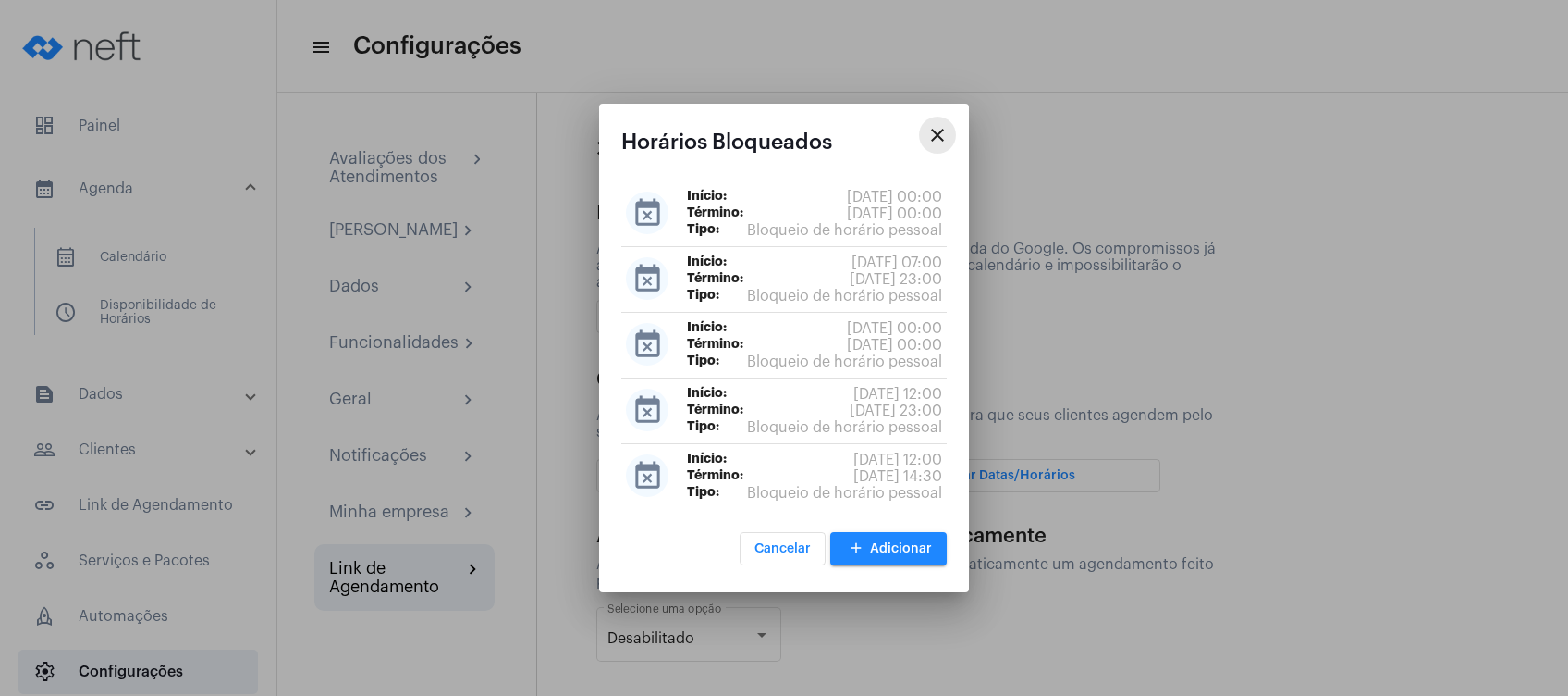
click at [921, 143] on button "close" at bounding box center [937, 135] width 37 height 37
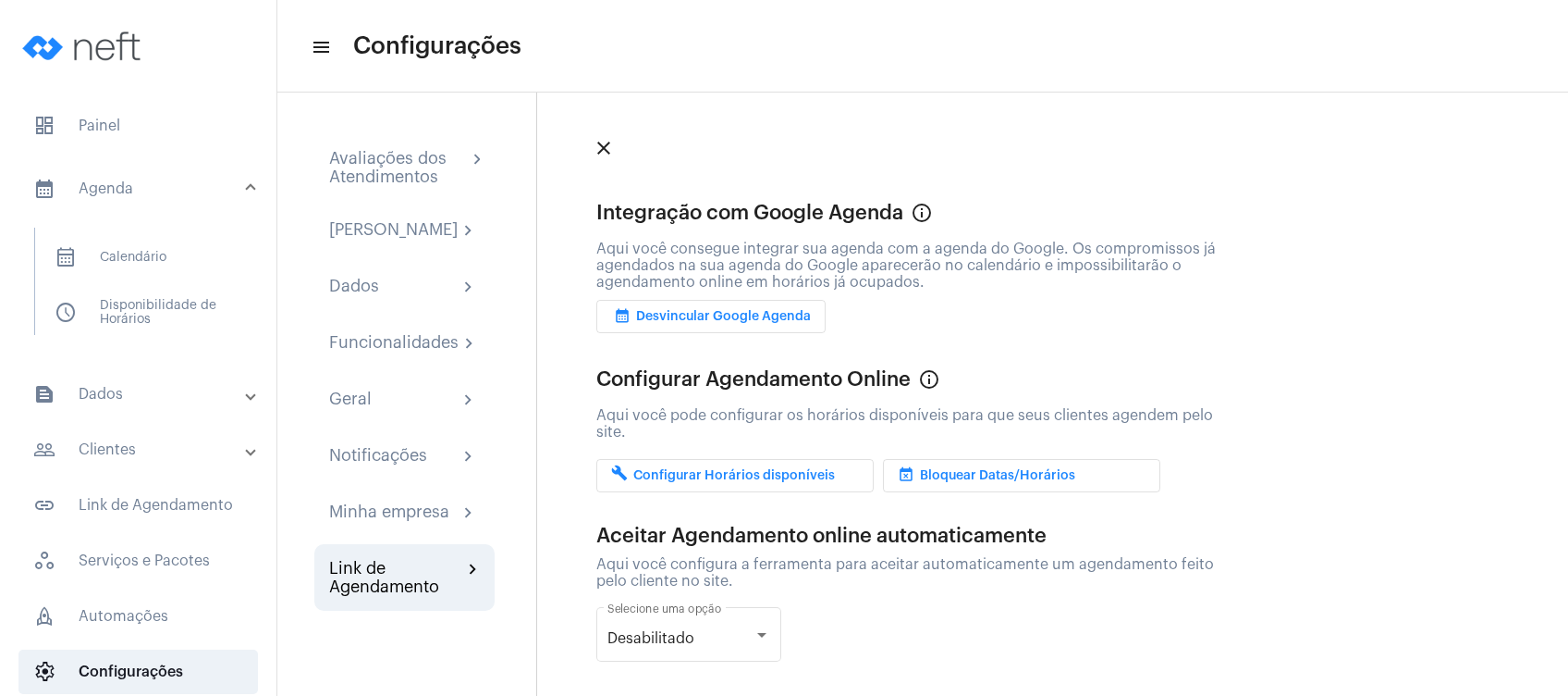
click at [170, 186] on mat-panel-title "calendar_month_outlined Agenda" at bounding box center [140, 189] width 214 height 22
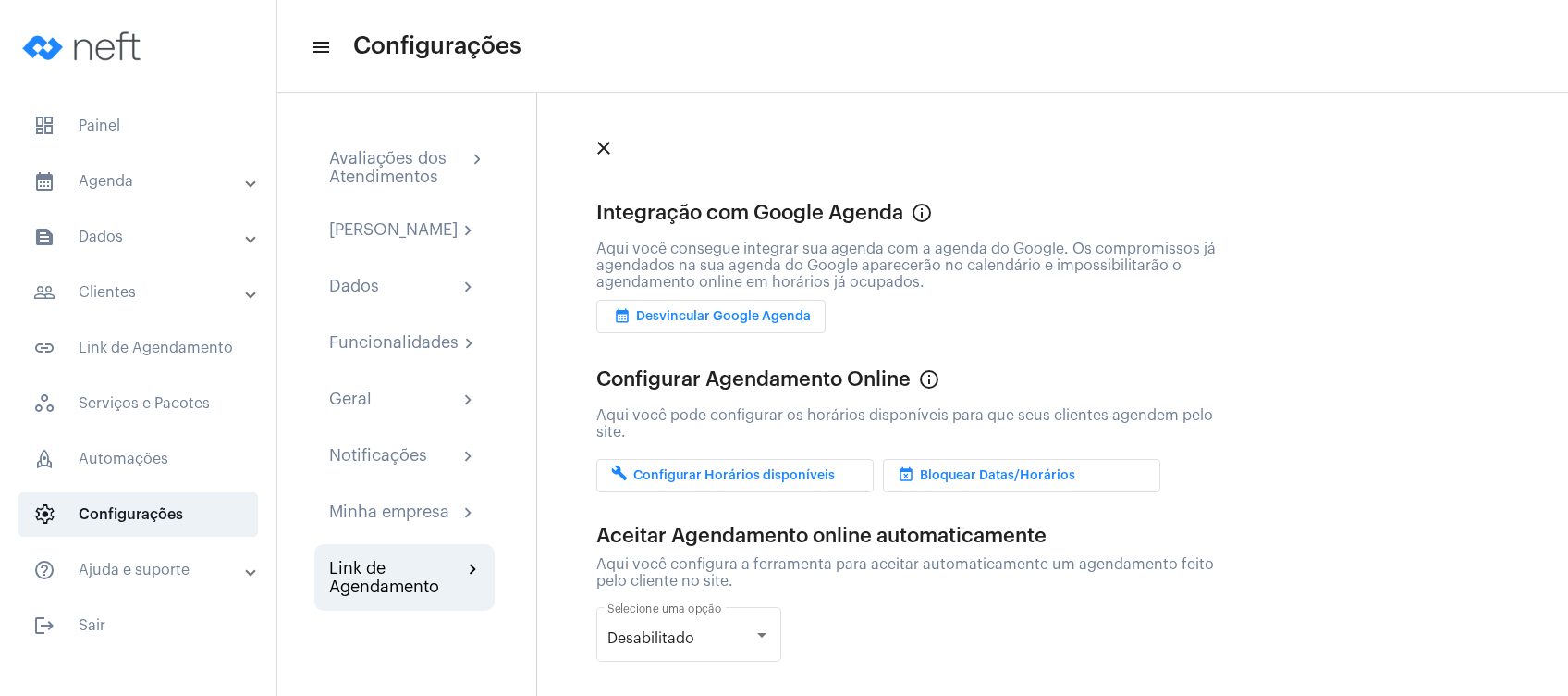
click at [169, 200] on mat-expansion-panel-header "calendar_month_outlined Agenda" at bounding box center [143, 182] width 265 height 45
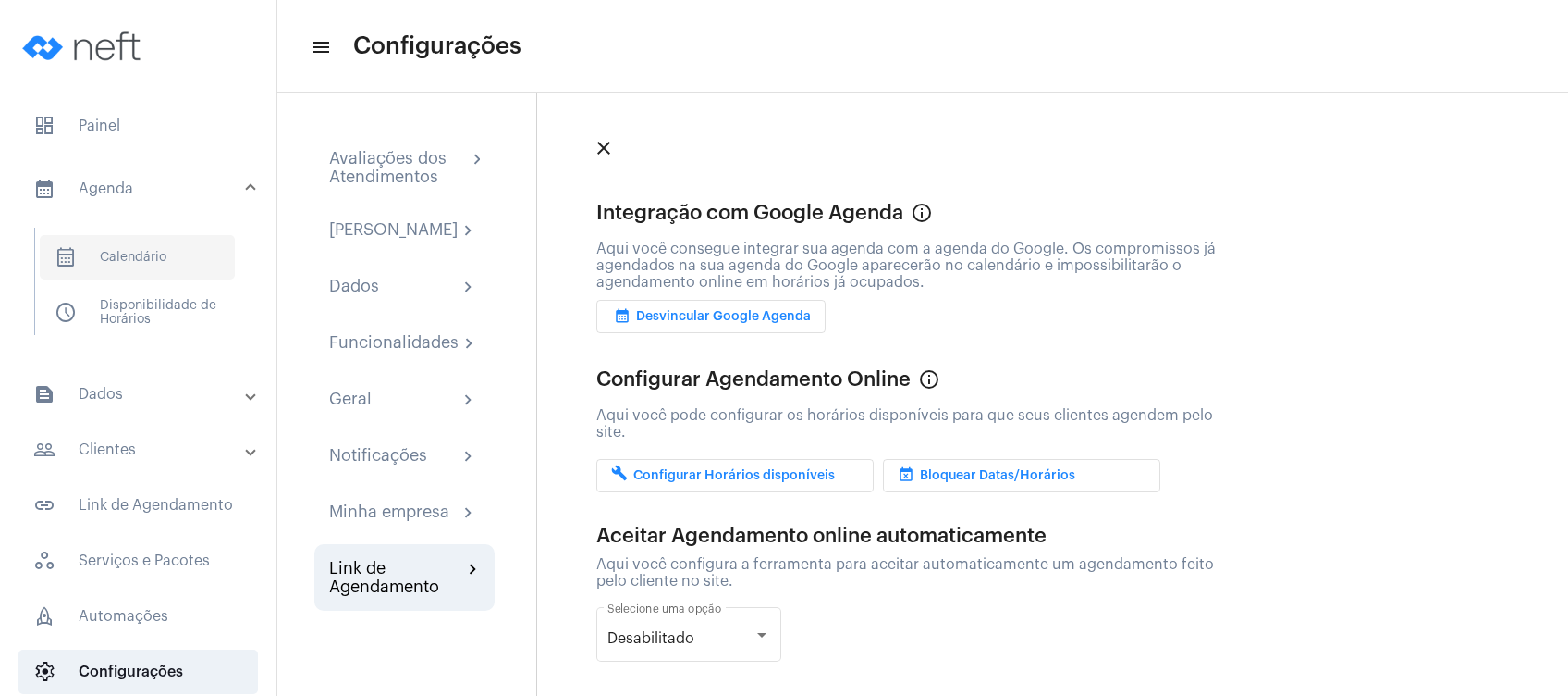
click at [167, 260] on span "calendar_month_outlined Calendário" at bounding box center [137, 258] width 195 height 45
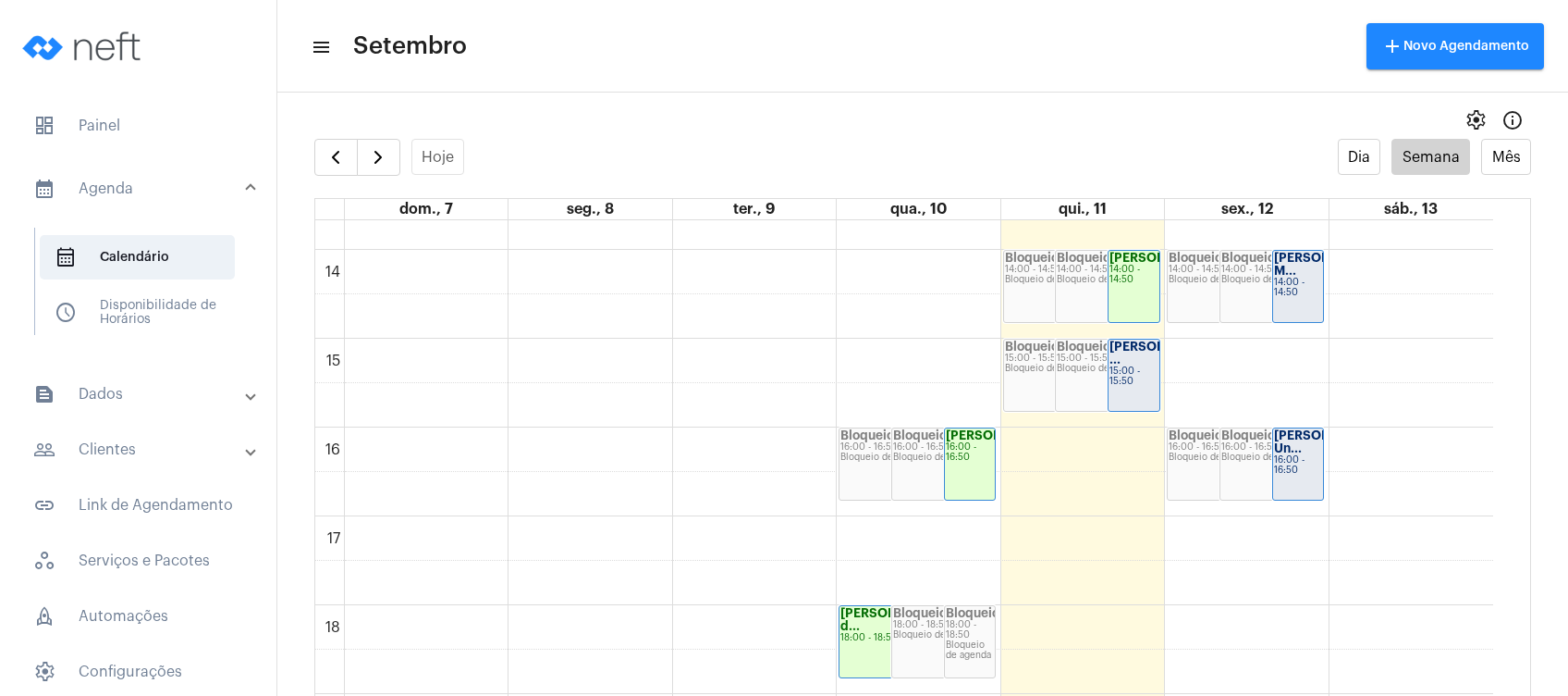
scroll to position [1217, 0]
click at [1095, 389] on div "Bloqueio 15:00 - 15:50 Bloqueio de agenda" at bounding box center [1108, 370] width 103 height 71
click at [1129, 363] on div "[PERSON_NAME] ..." at bounding box center [1134, 349] width 49 height 26
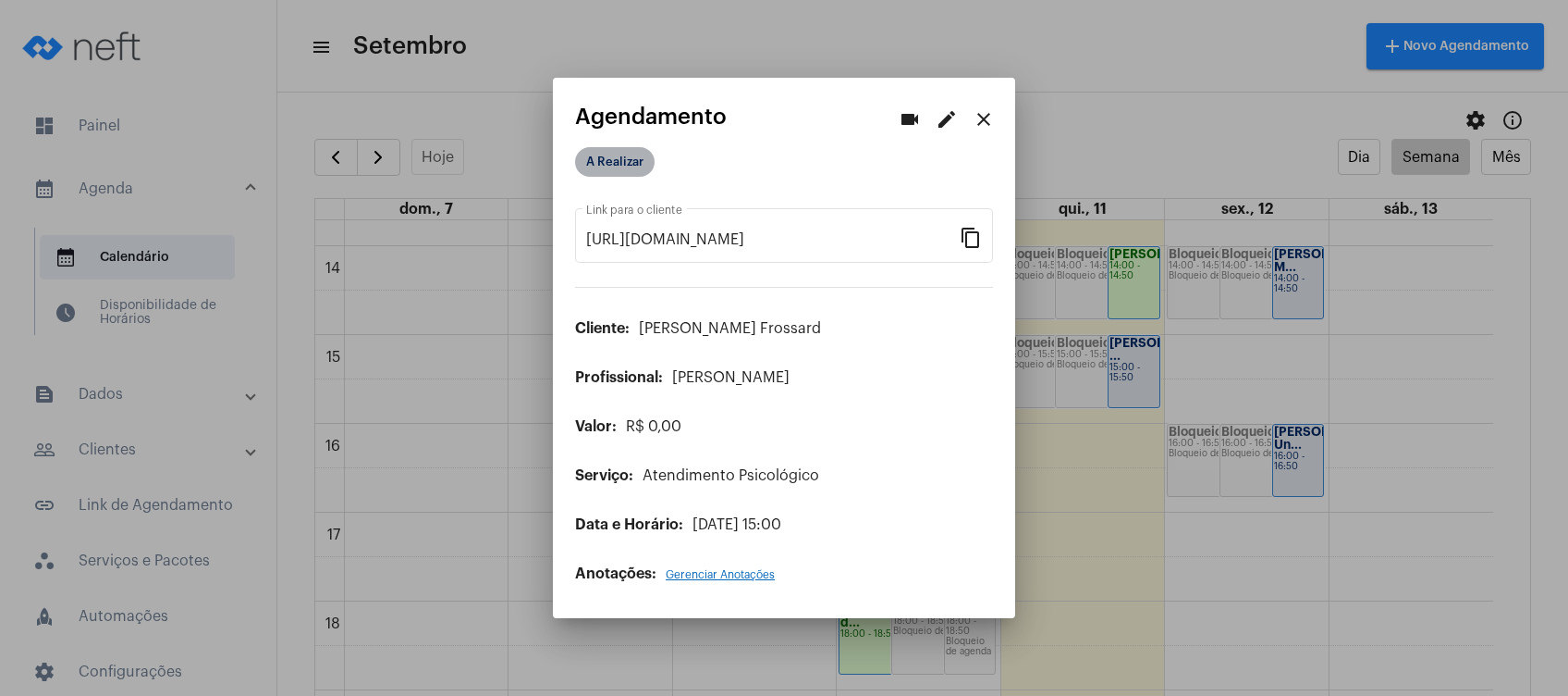
click at [610, 158] on mat-chip "A Realizar" at bounding box center [615, 161] width 80 height 29
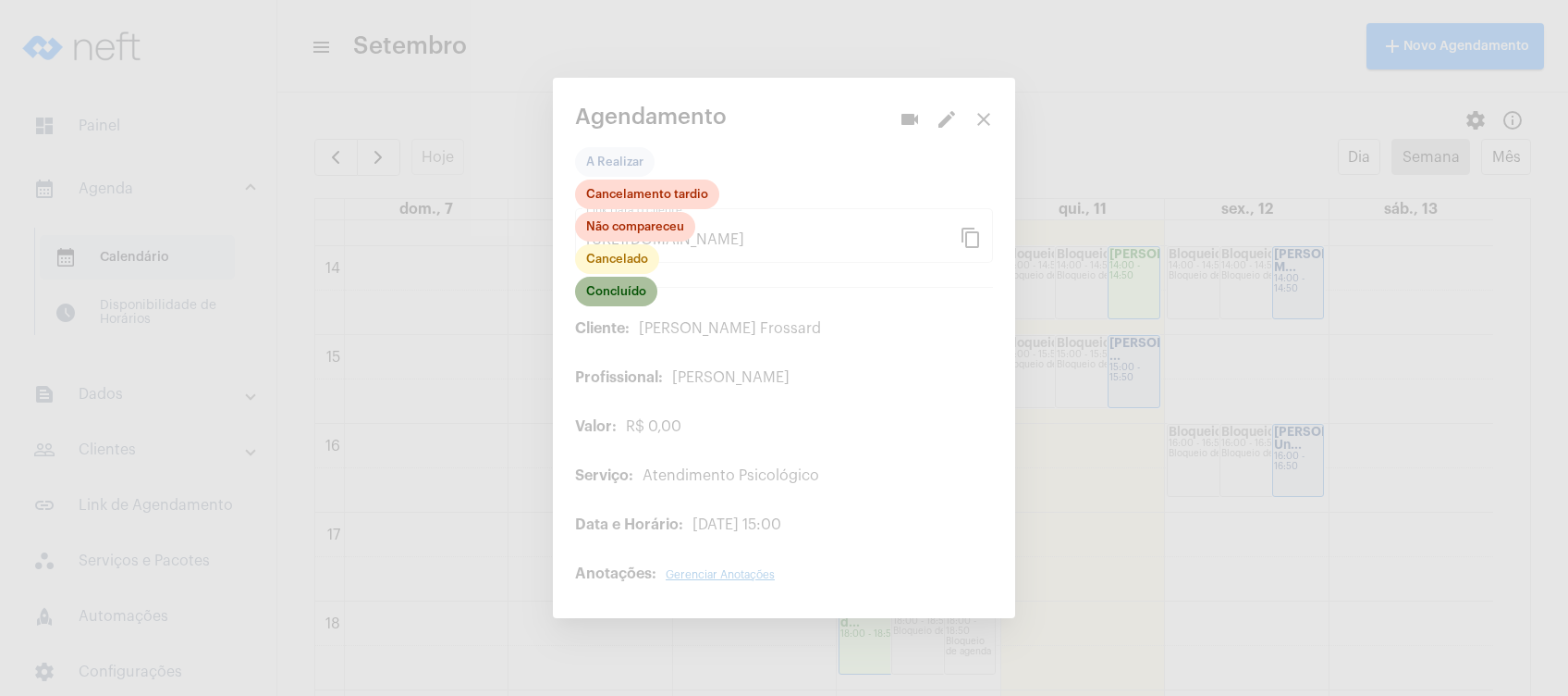
click at [603, 305] on mat-chip "Concluído" at bounding box center [616, 292] width 83 height 29
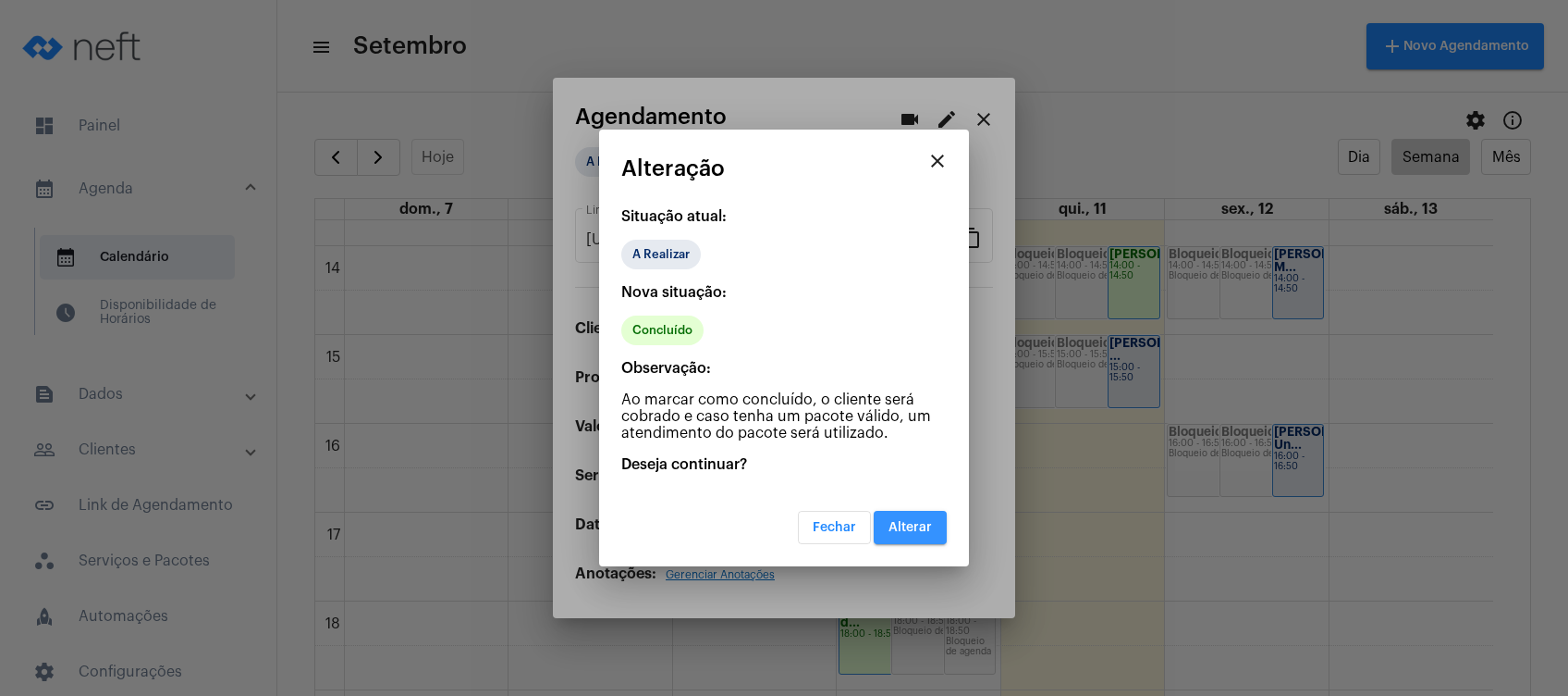
click at [907, 517] on button "Alterar" at bounding box center [909, 527] width 73 height 33
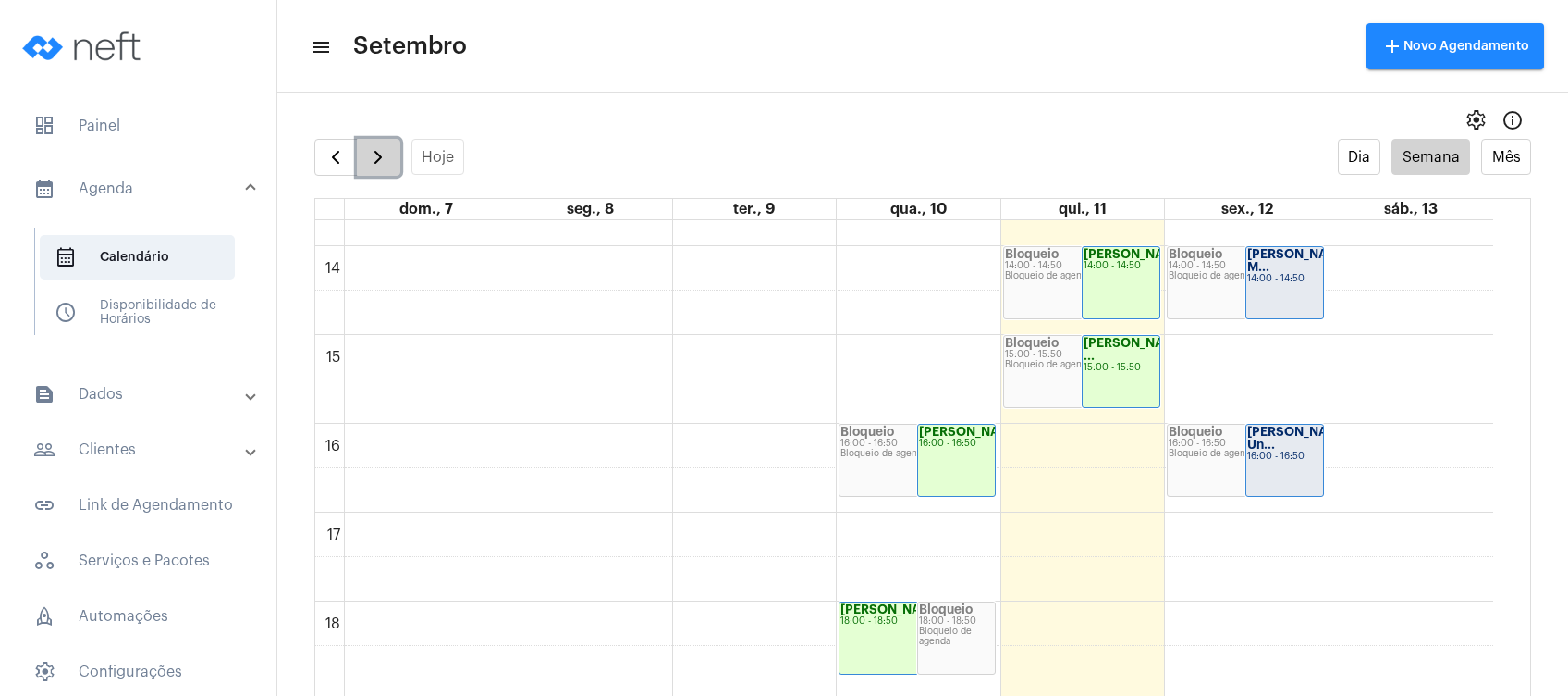
click at [374, 149] on span "button" at bounding box center [378, 157] width 22 height 22
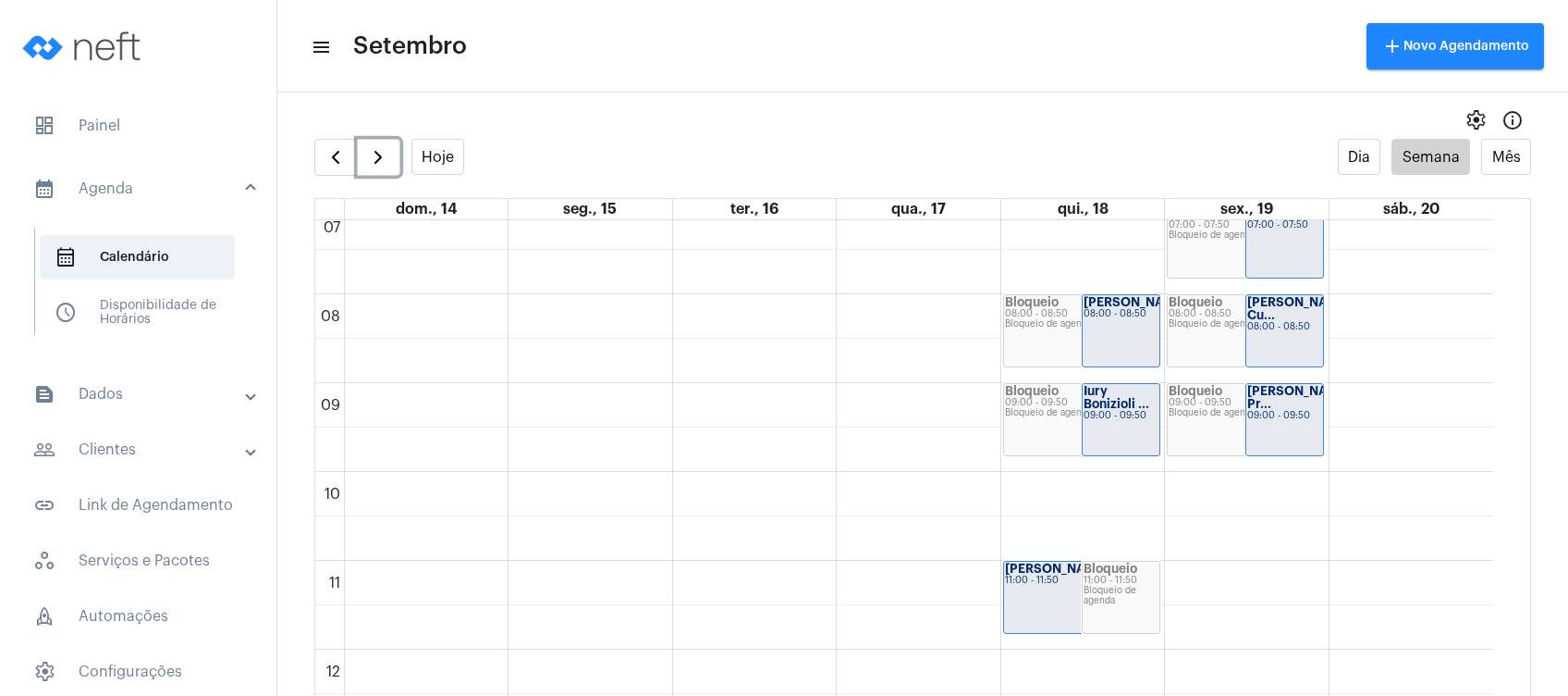
scroll to position [648, 0]
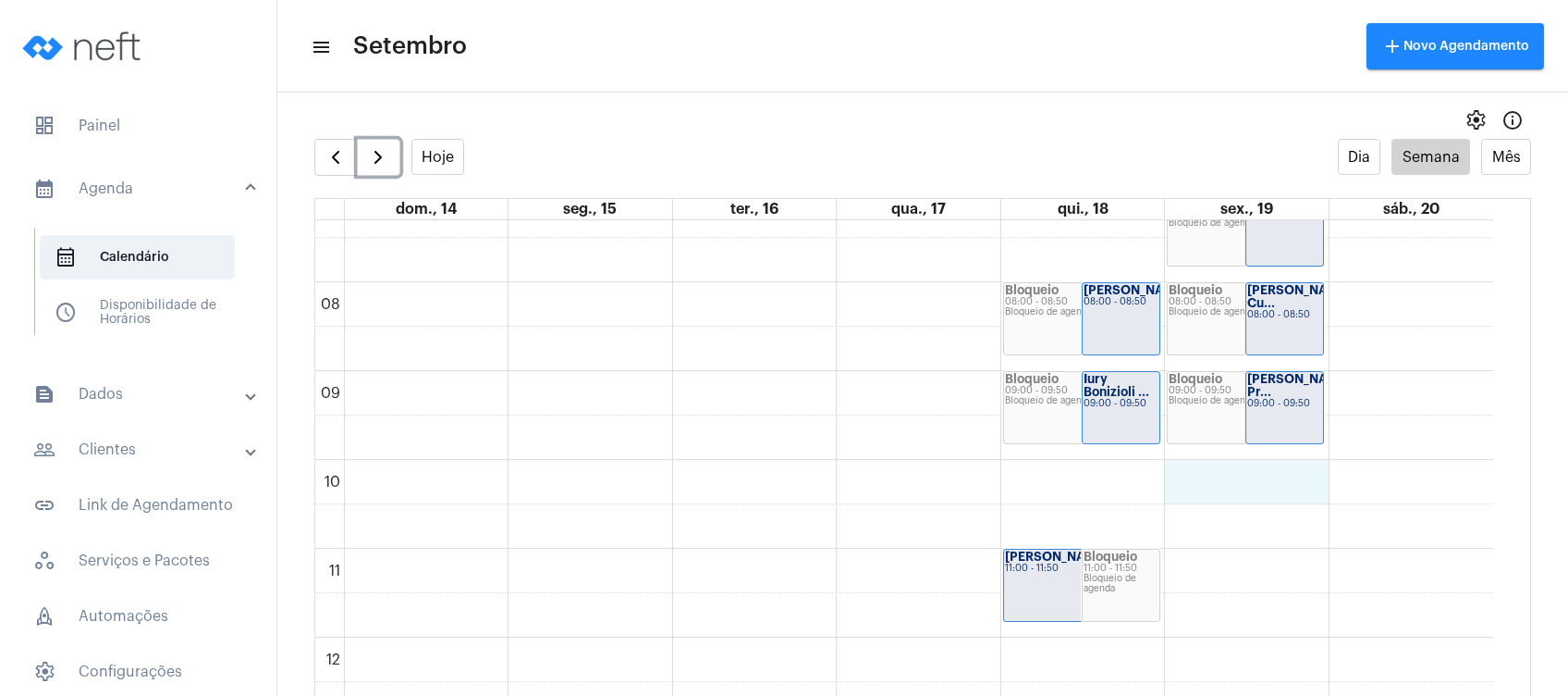
click at [1244, 492] on div "00 01 02 03 04 05 06 07 08 09 10 11 12 13 14 15 16 17 18 19 20 21 22 23 Bloquei…" at bounding box center [903, 637] width 1177 height 2131
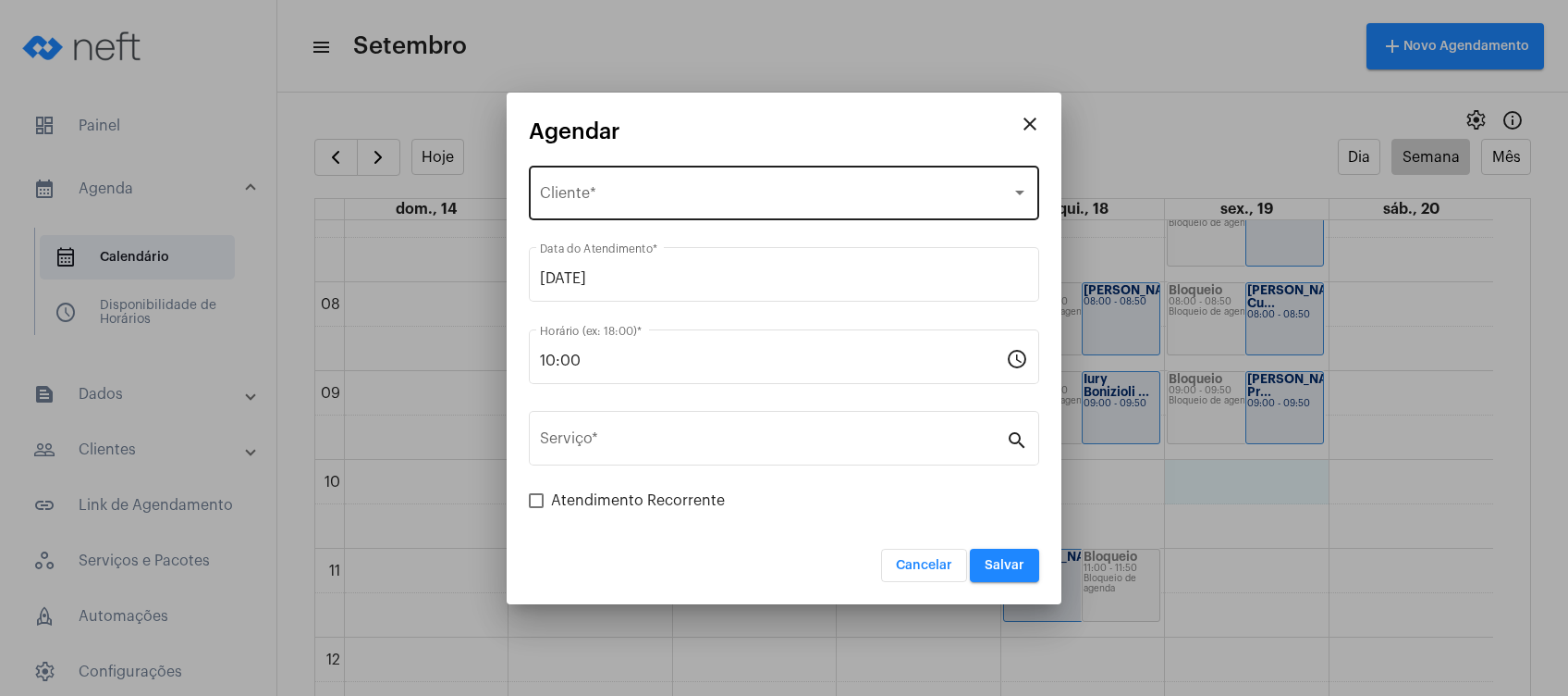
click at [771, 179] on div "Selecione o Cliente Cliente *" at bounding box center [784, 191] width 488 height 58
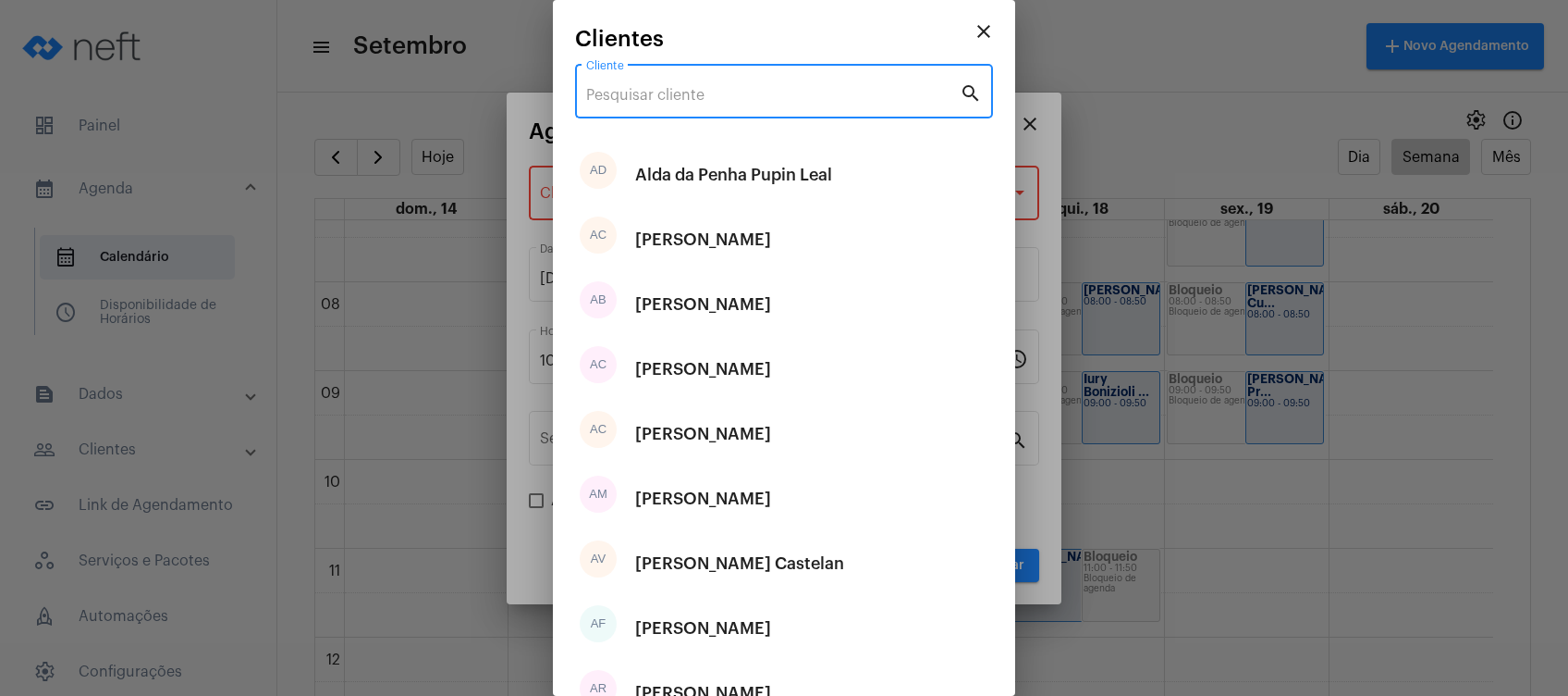
click at [758, 96] on input "Cliente" at bounding box center [772, 94] width 373 height 17
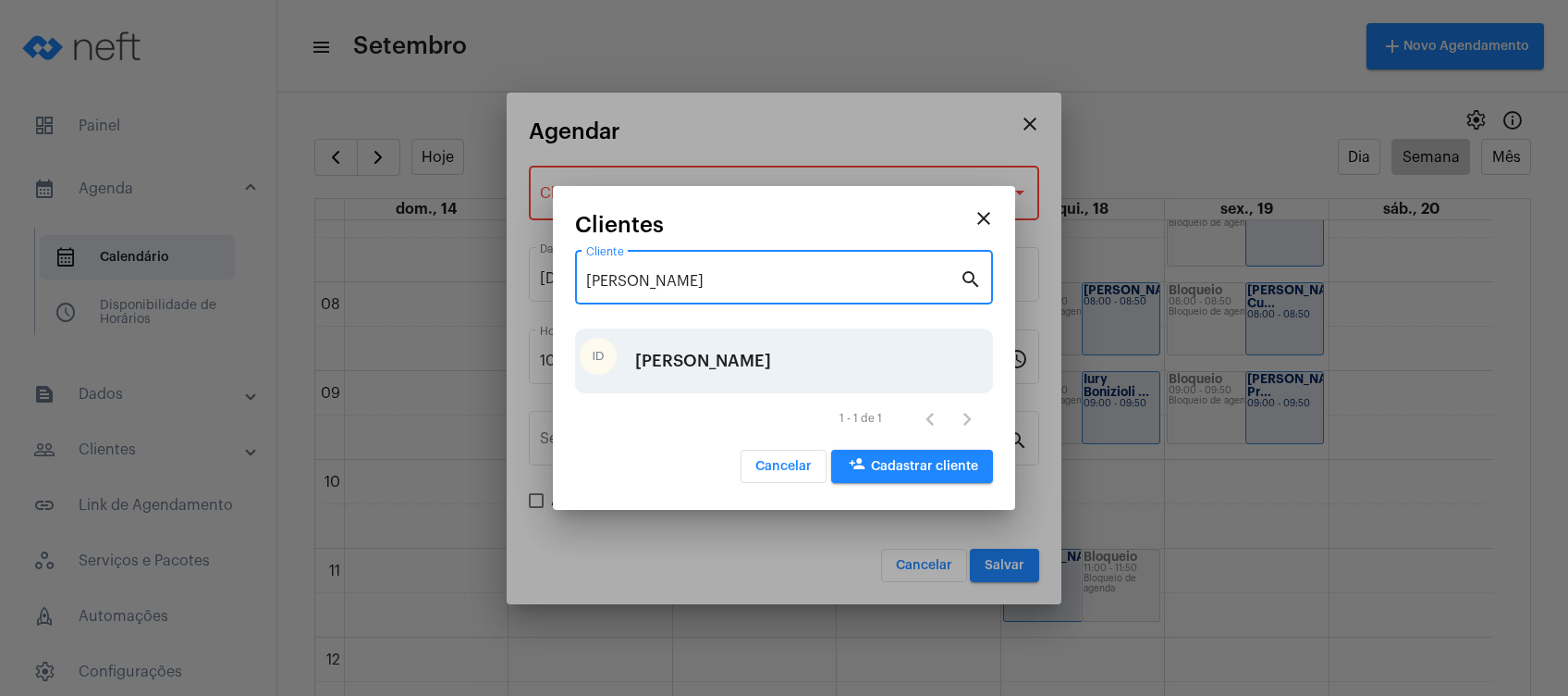
type input "[PERSON_NAME]"
click at [753, 365] on div "[PERSON_NAME]" at bounding box center [703, 361] width 136 height 55
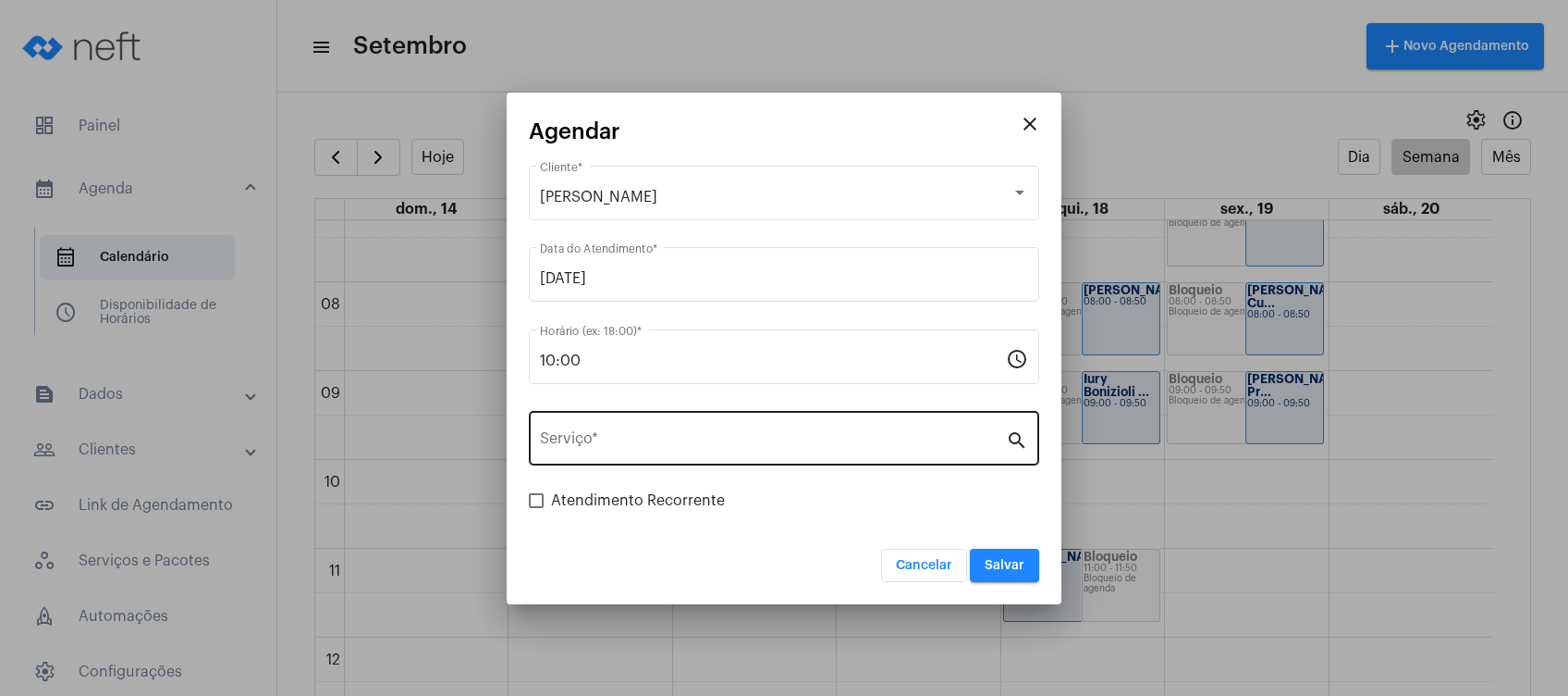
click at [744, 430] on div "Serviço *" at bounding box center [773, 436] width 466 height 58
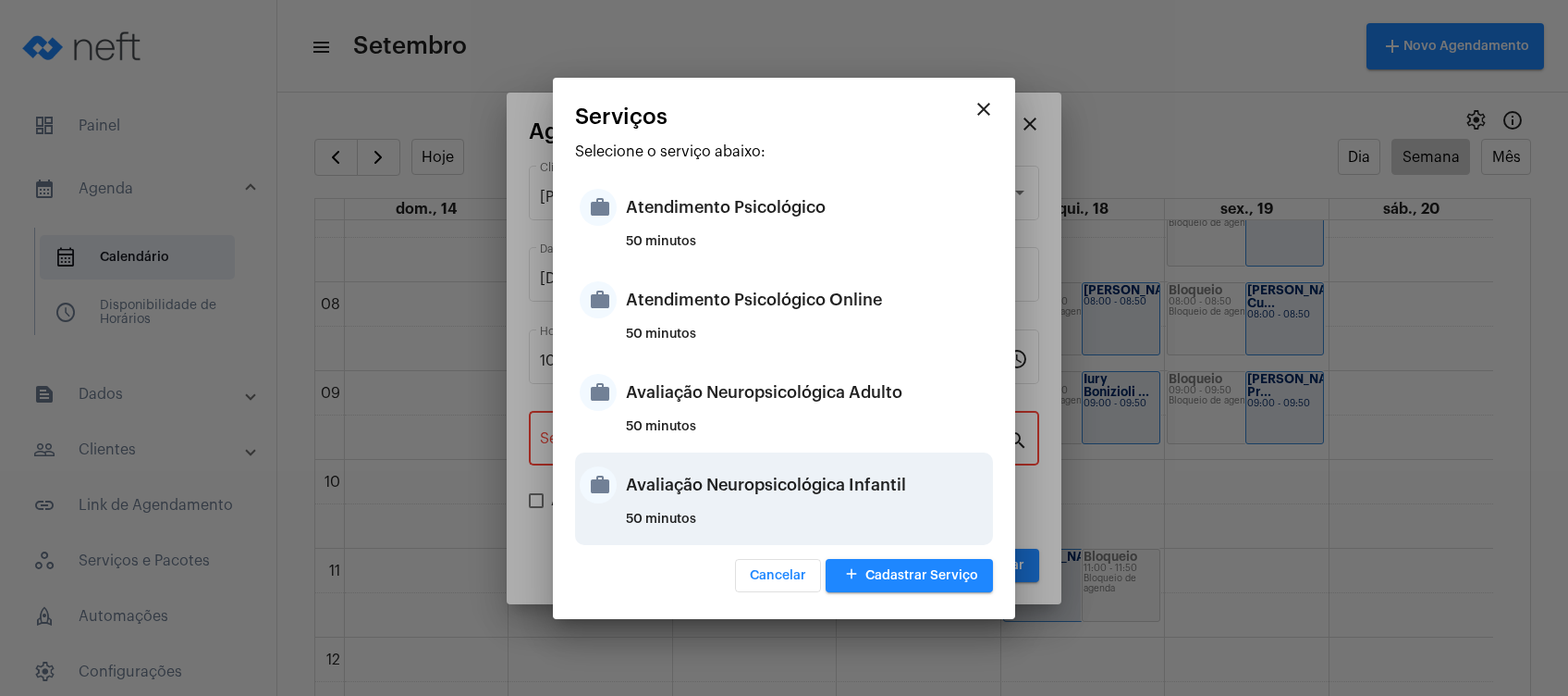
click at [747, 505] on div "Avaliação Neuropsicológica Infantil" at bounding box center [806, 484] width 362 height 55
type input "Avaliação Neuropsicológica Infantil"
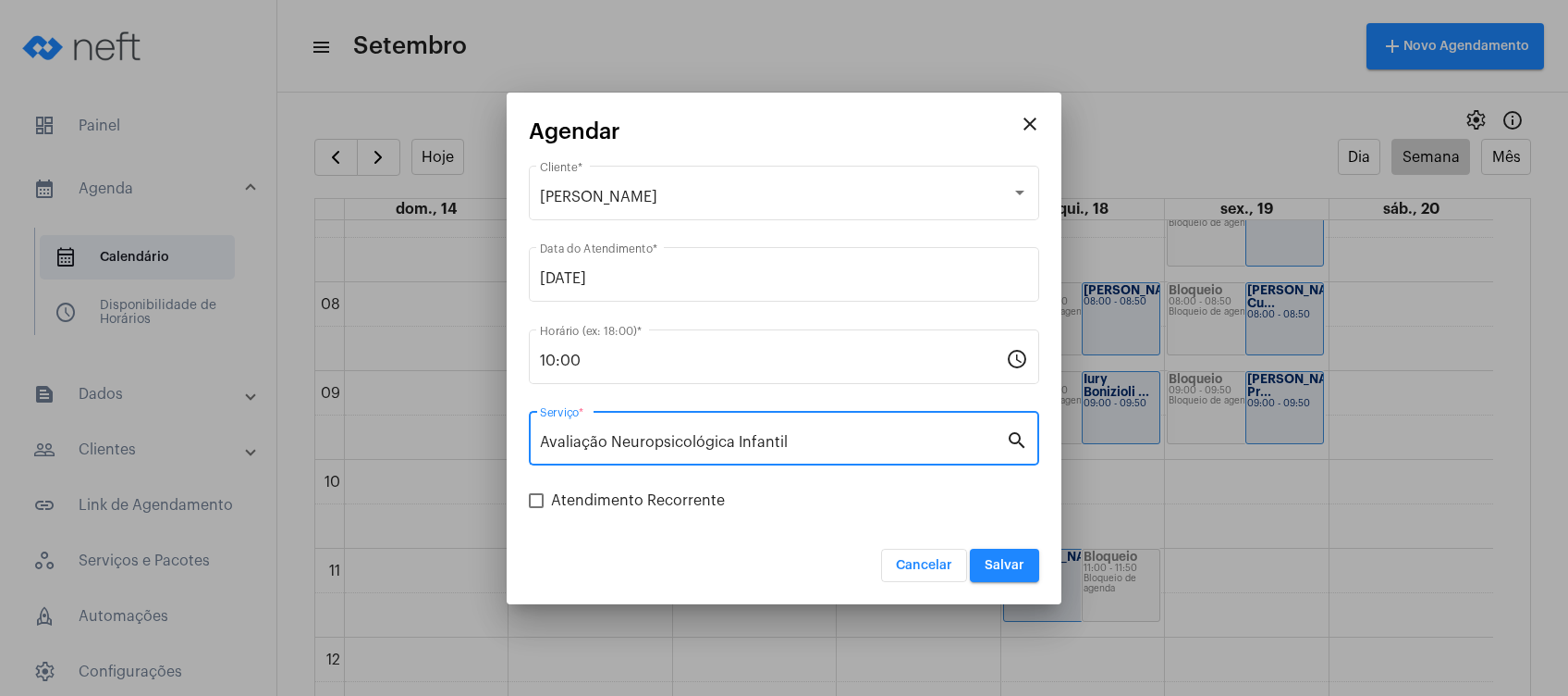
click at [1017, 567] on span "Salvar" at bounding box center [1004, 565] width 40 height 13
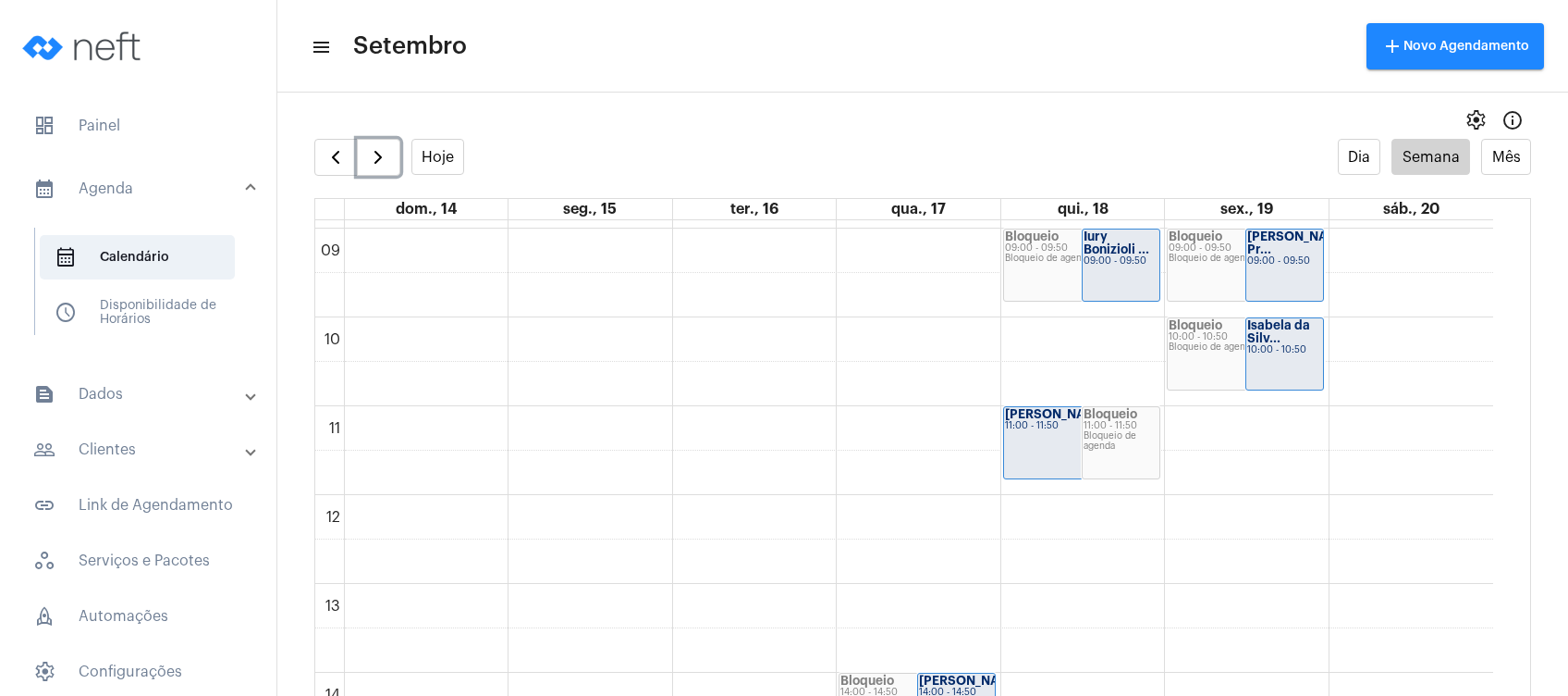
scroll to position [783, 0]
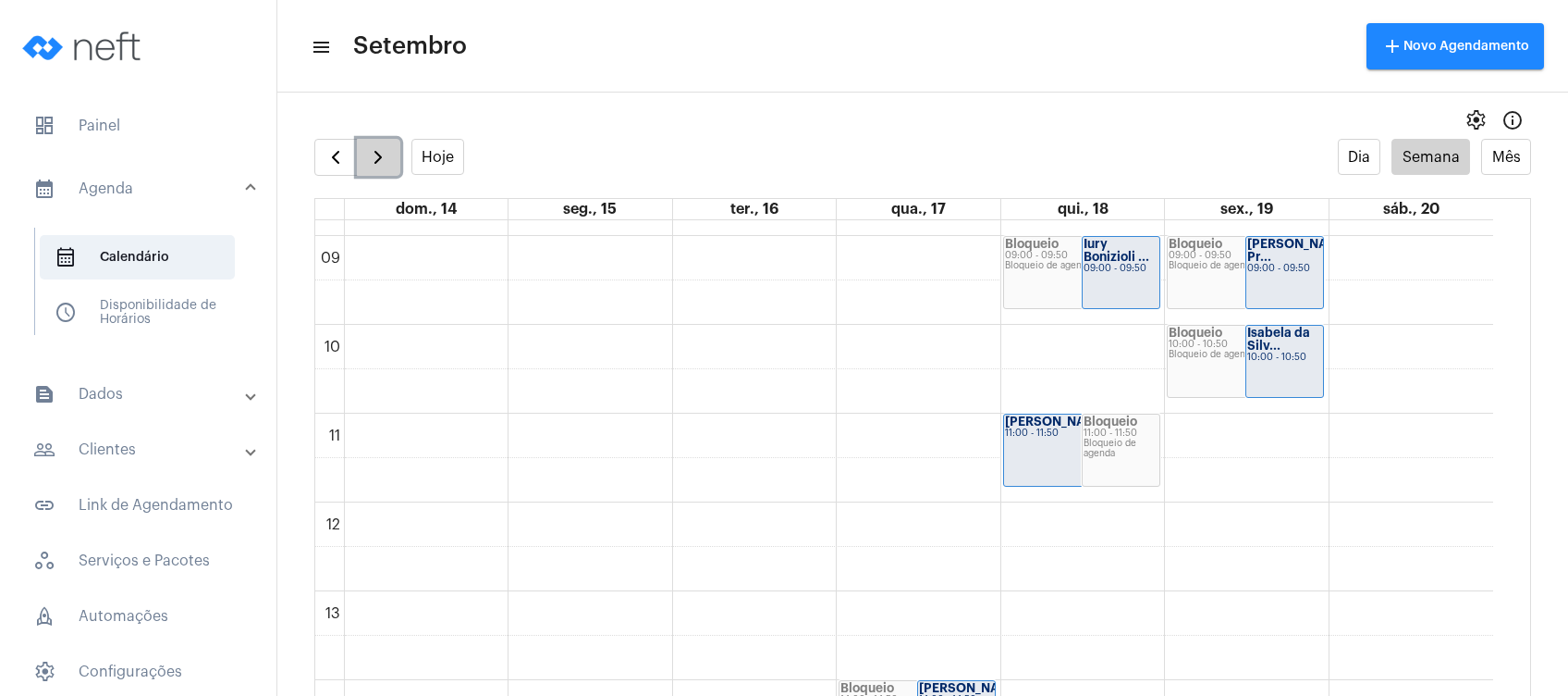
click at [377, 167] on span "button" at bounding box center [378, 157] width 22 height 22
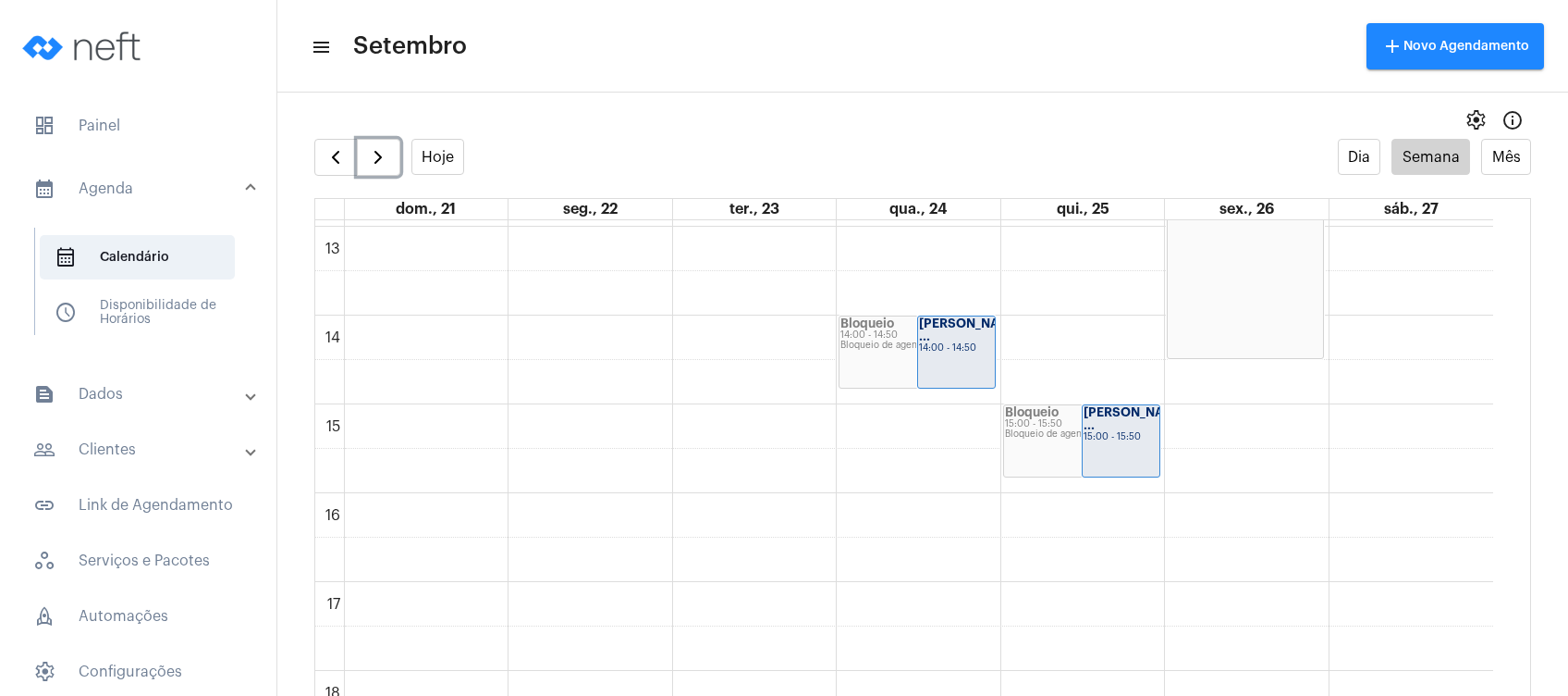
scroll to position [1156, 0]
click at [319, 146] on button "button" at bounding box center [336, 157] width 44 height 37
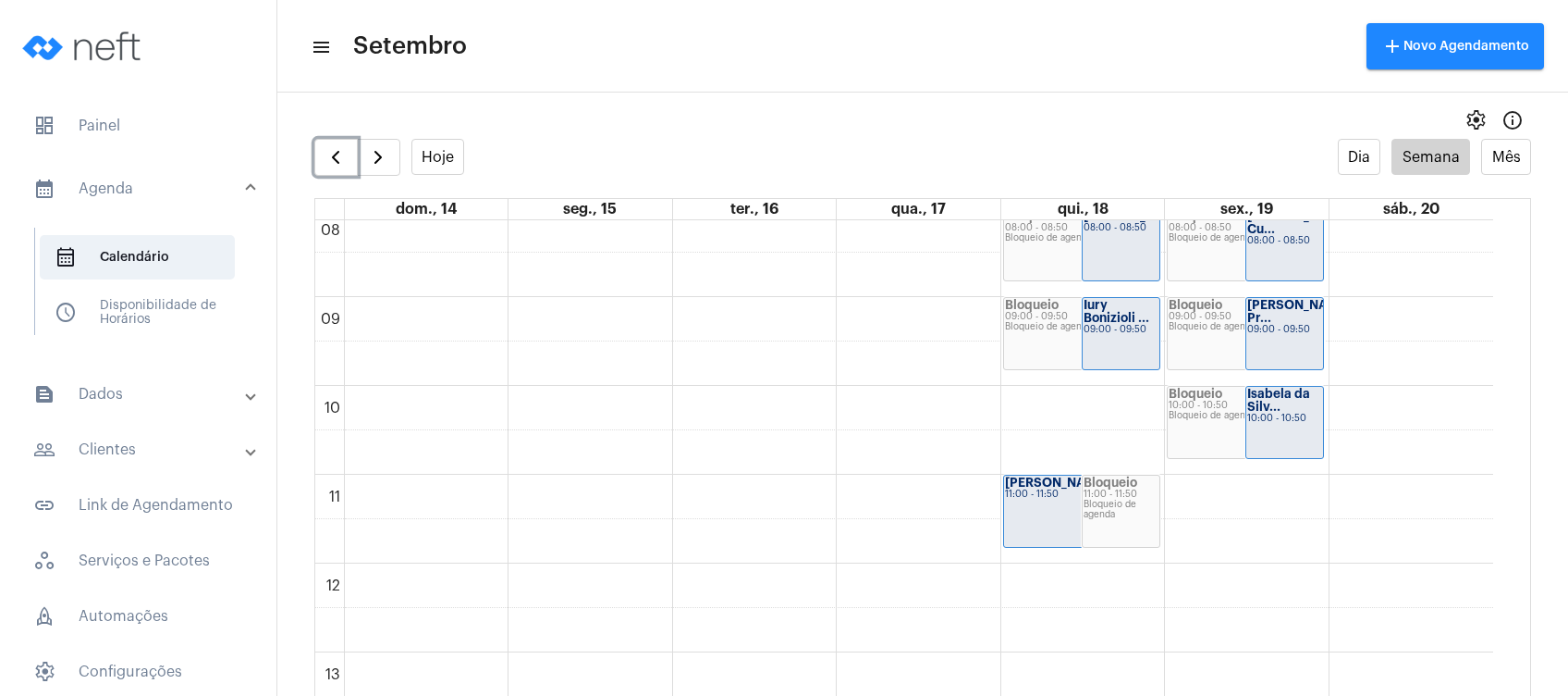
scroll to position [731, 0]
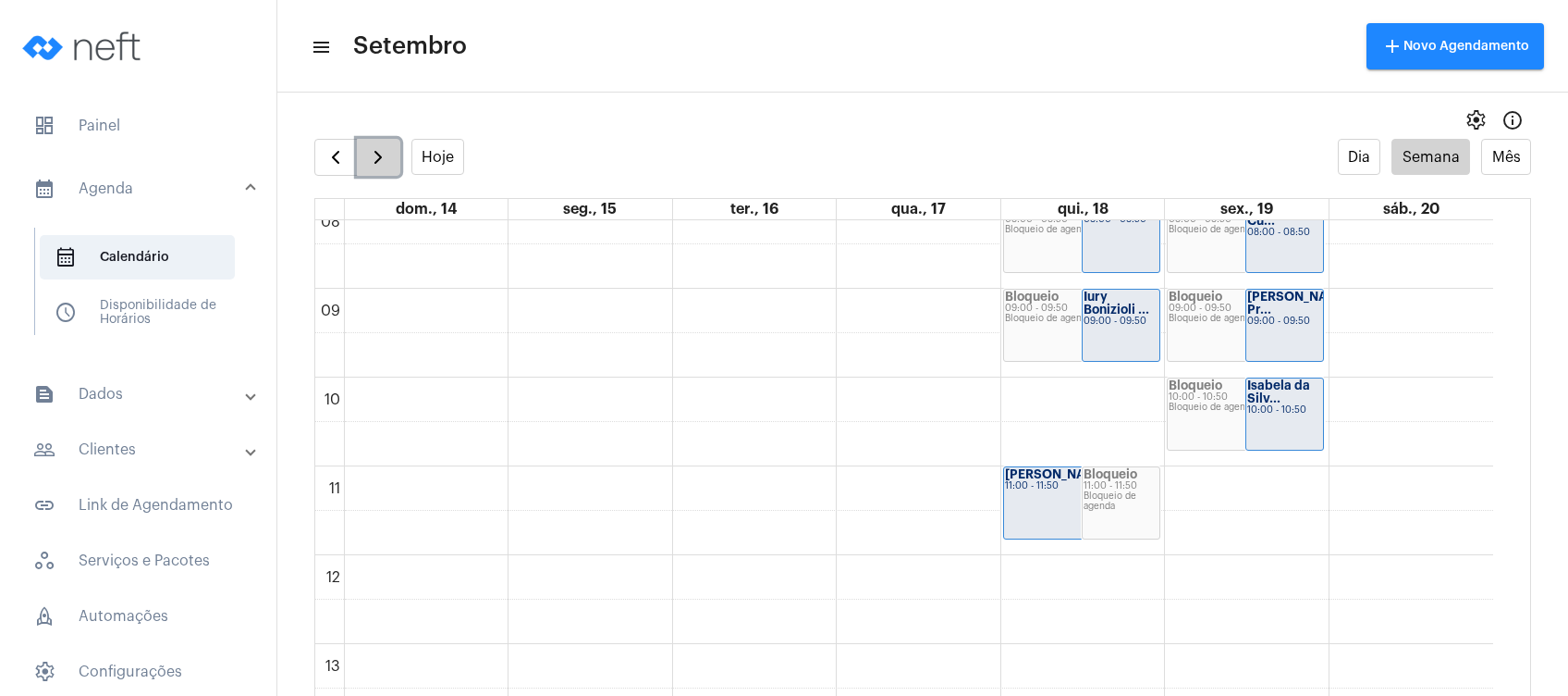
click at [371, 141] on button "button" at bounding box center [378, 157] width 44 height 37
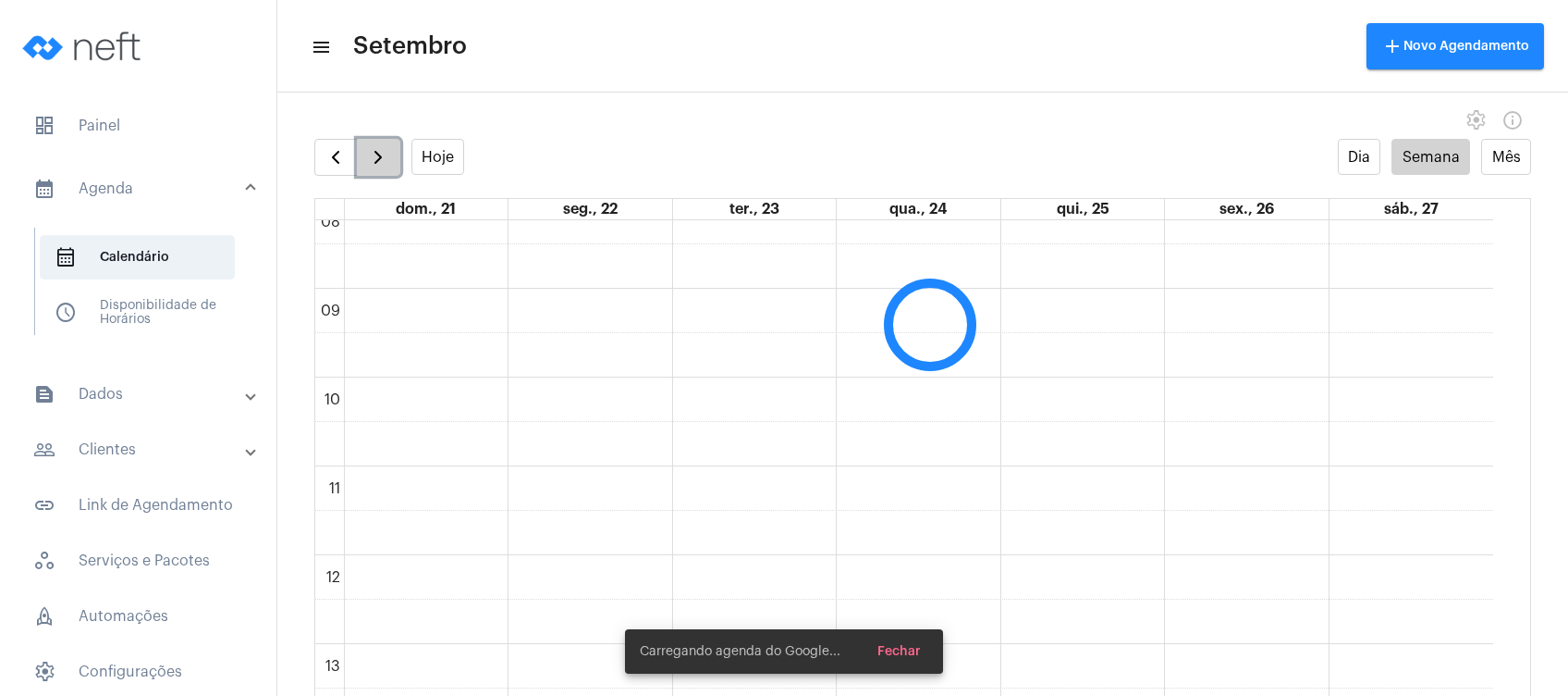
scroll to position [534, 0]
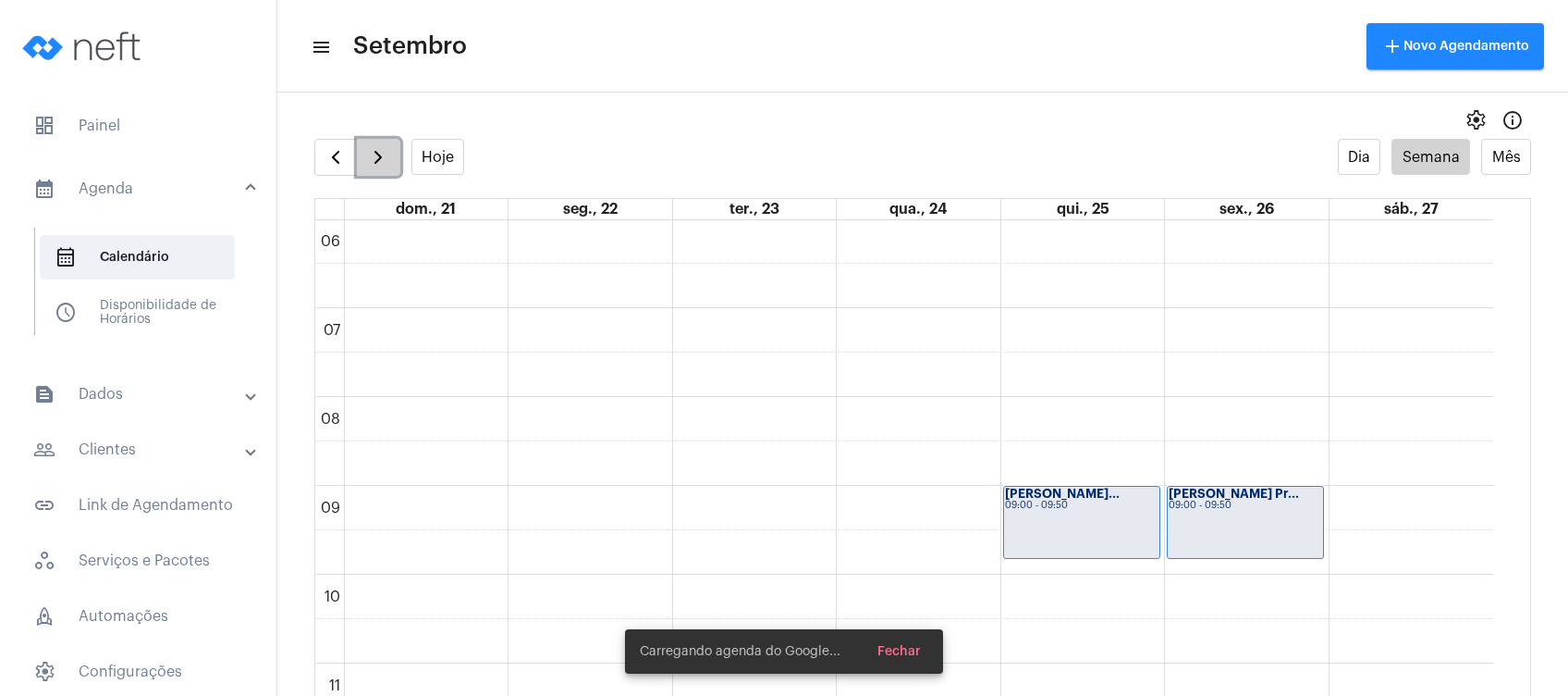
click at [371, 141] on button "button" at bounding box center [378, 157] width 44 height 37
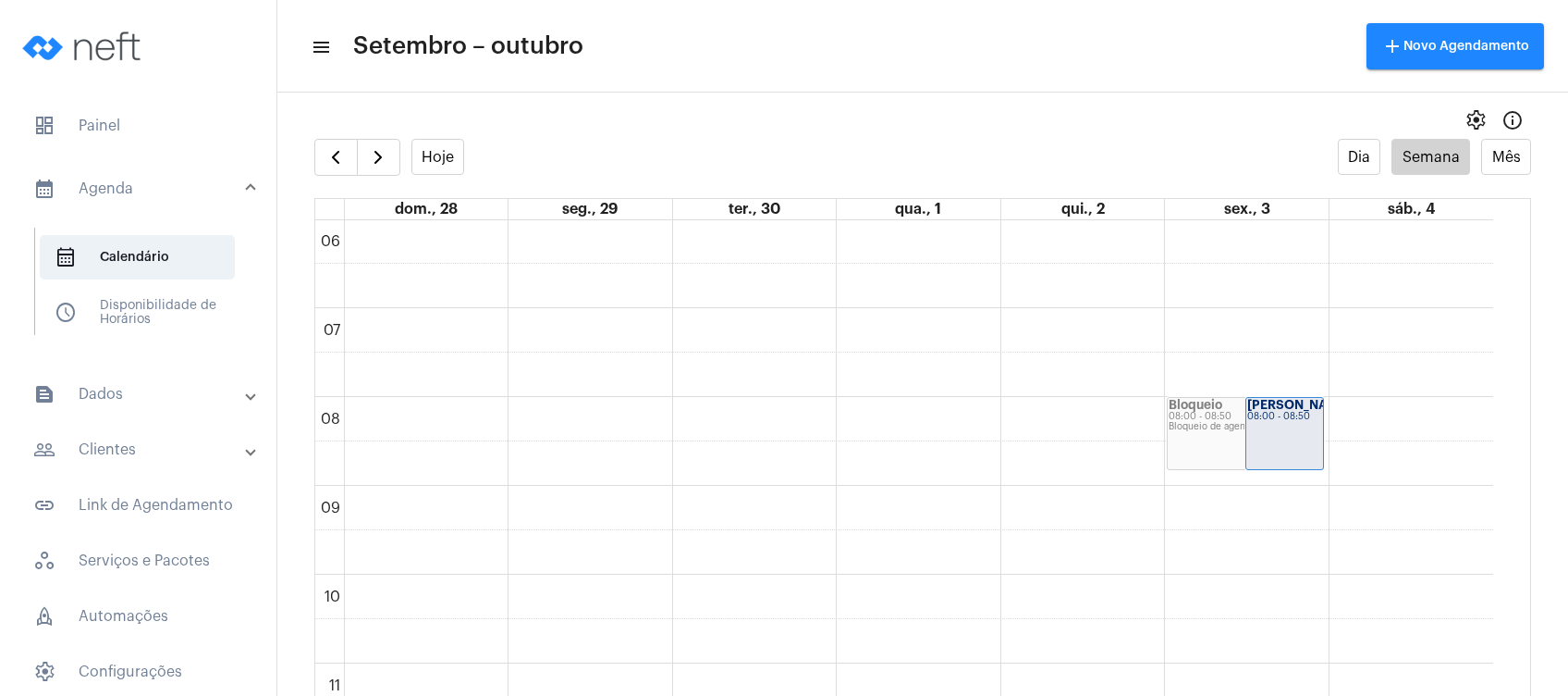
click at [342, 136] on div "settings info_outlined" at bounding box center [922, 121] width 1290 height 37
click at [334, 152] on span "button" at bounding box center [335, 157] width 22 height 22
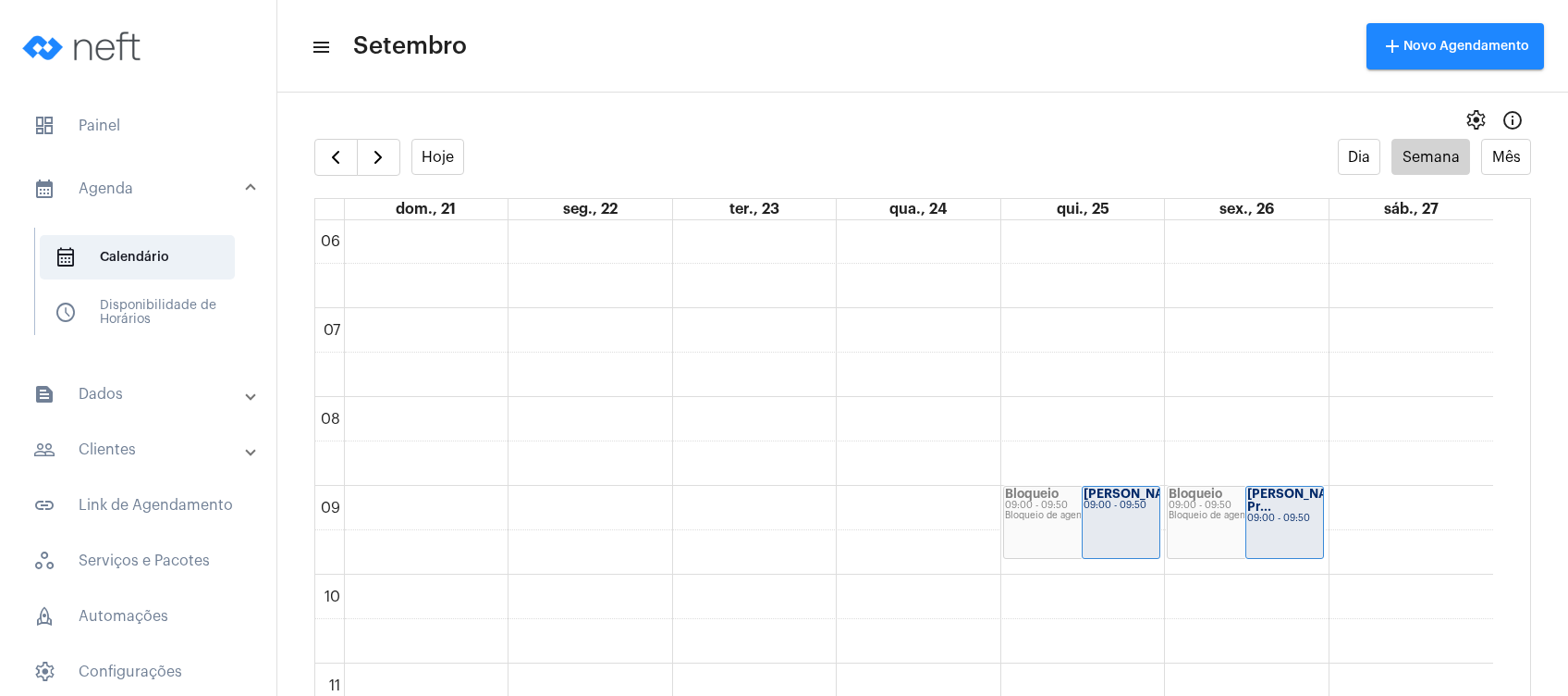
click at [183, 446] on mat-panel-title "people_outline Clientes" at bounding box center [140, 449] width 214 height 22
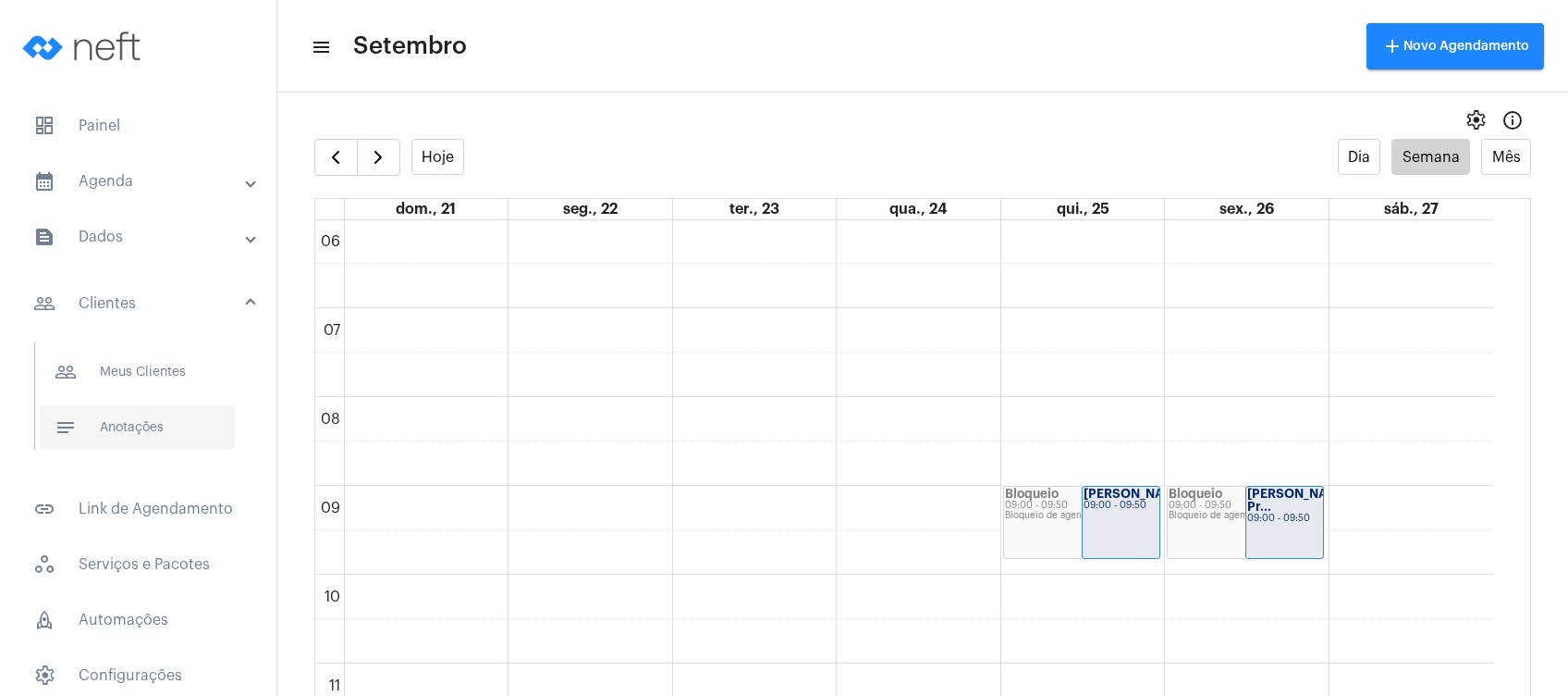
click at [183, 439] on span "notes Anotações" at bounding box center [137, 428] width 195 height 45
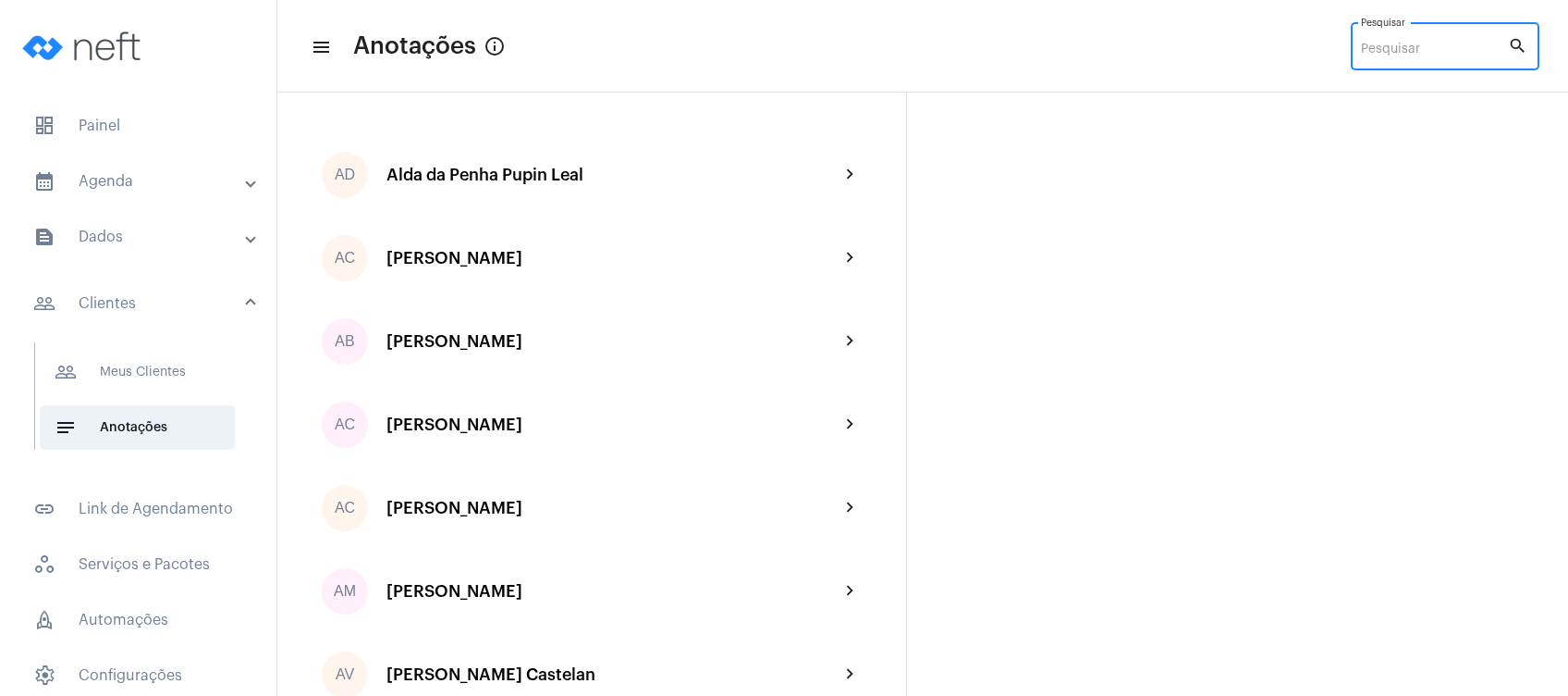
click at [1402, 46] on input "Pesquisar" at bounding box center [1434, 50] width 147 height 15
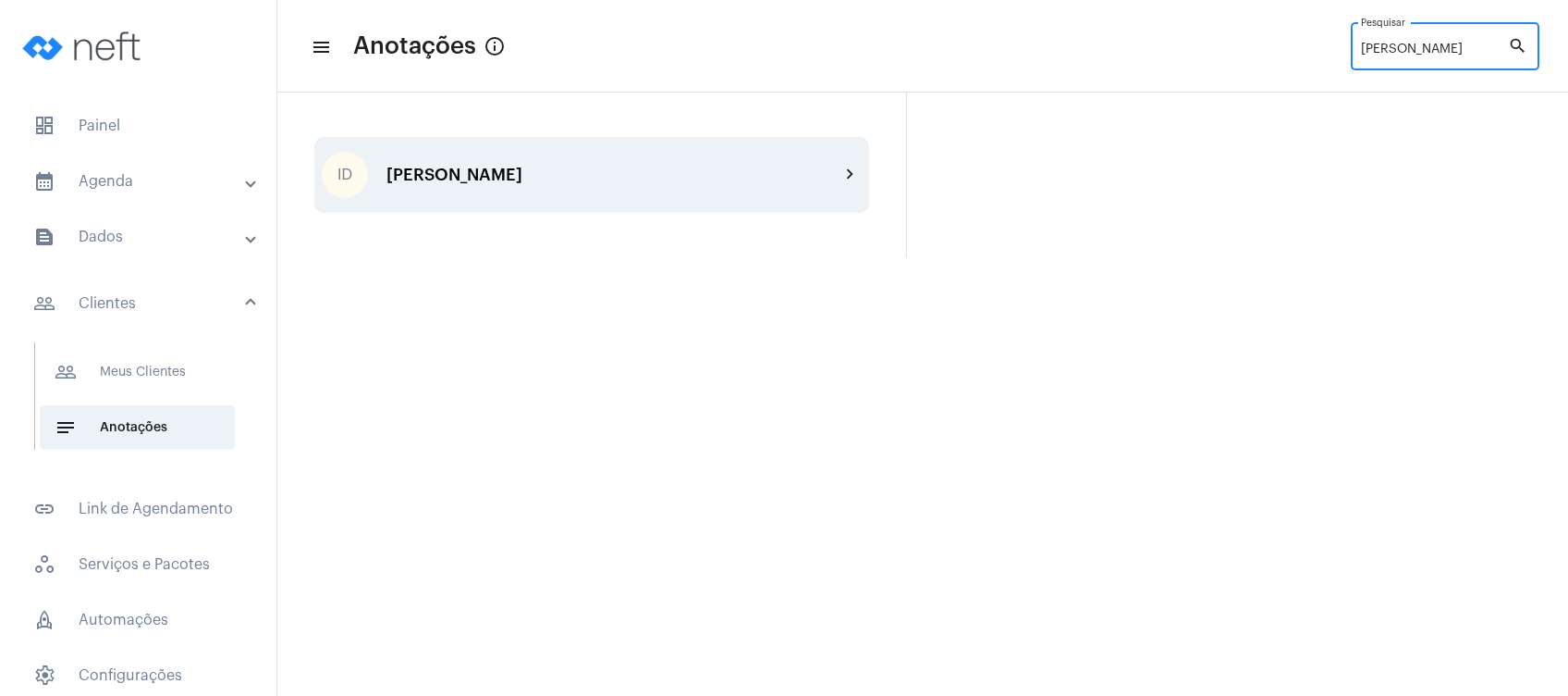
type input "[PERSON_NAME]"
click at [665, 206] on div "ID [PERSON_NAME] chevron_right" at bounding box center [592, 175] width 555 height 76
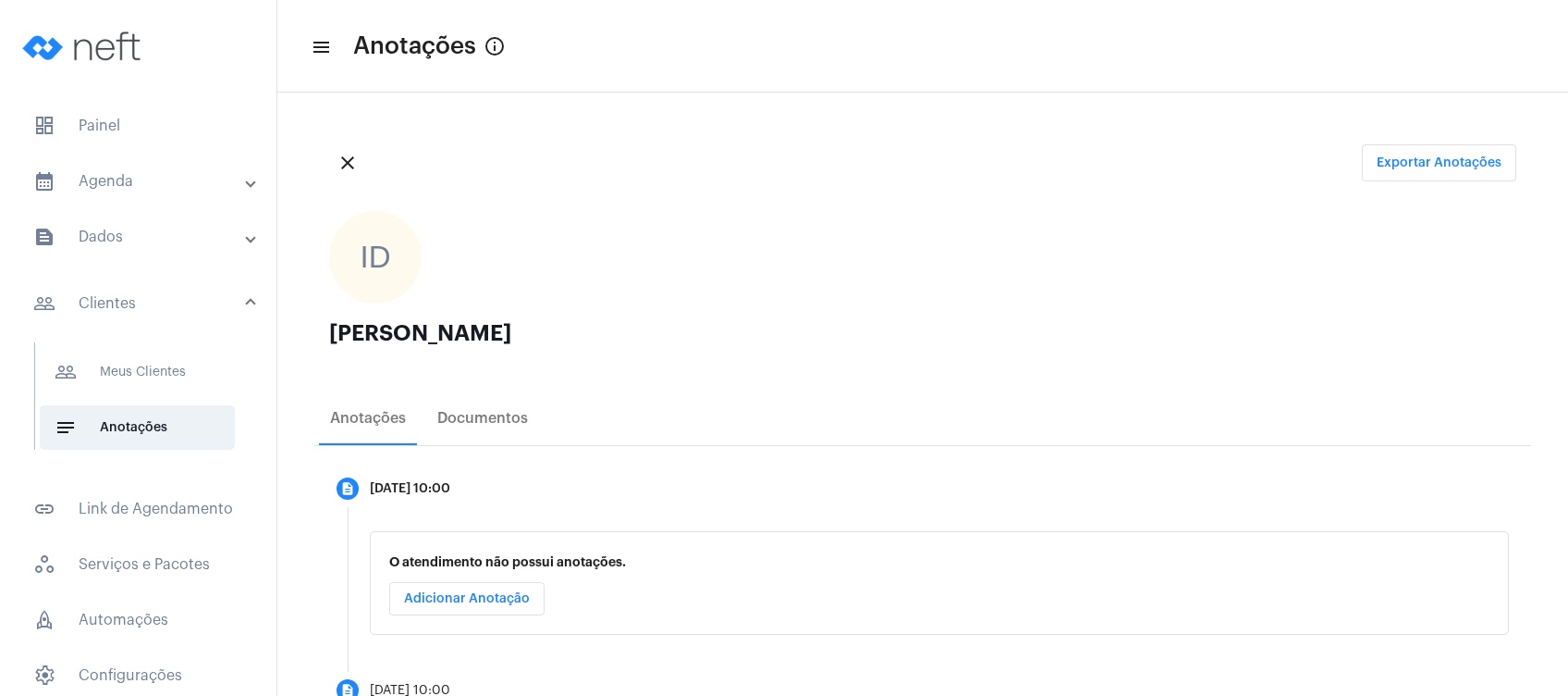
click at [803, 248] on ngx-avatars "ID" at bounding box center [913, 257] width 1169 height 92
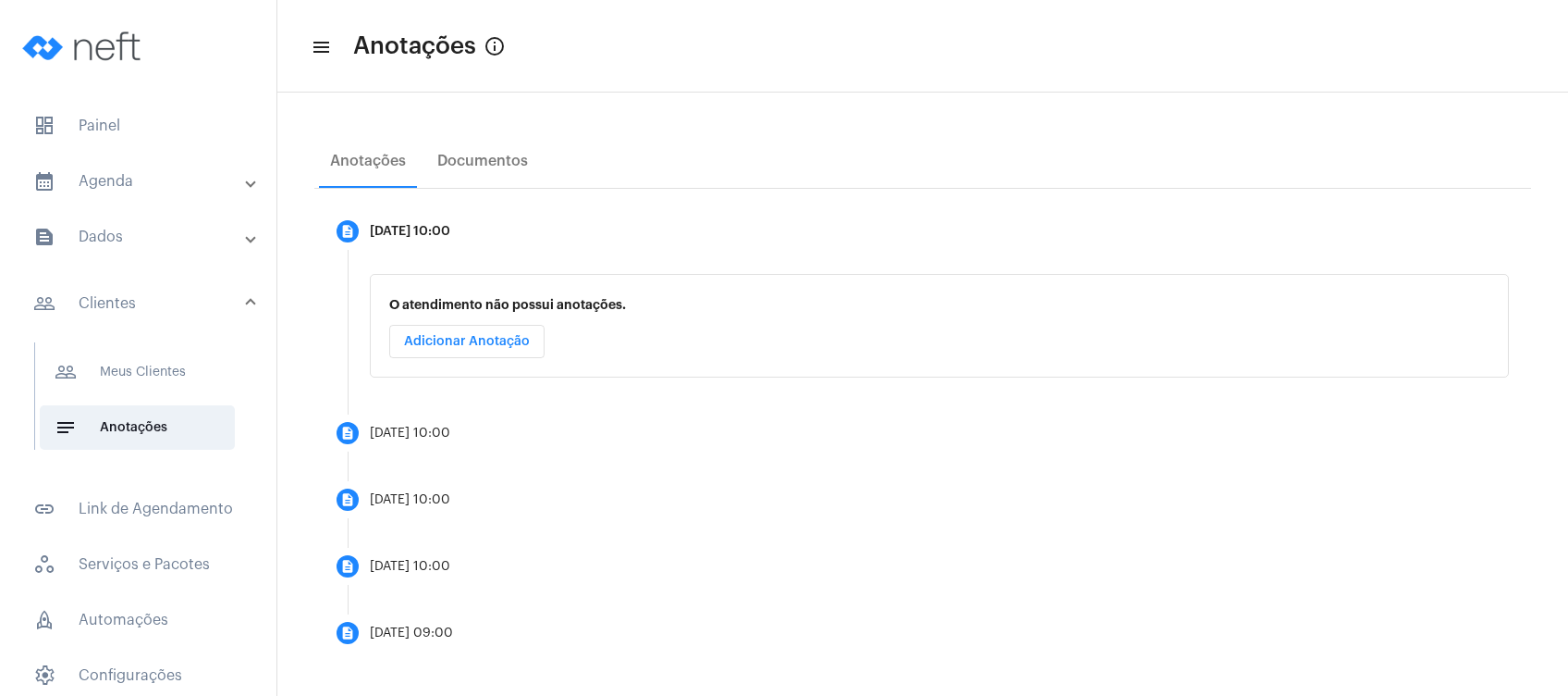
scroll to position [264, 0]
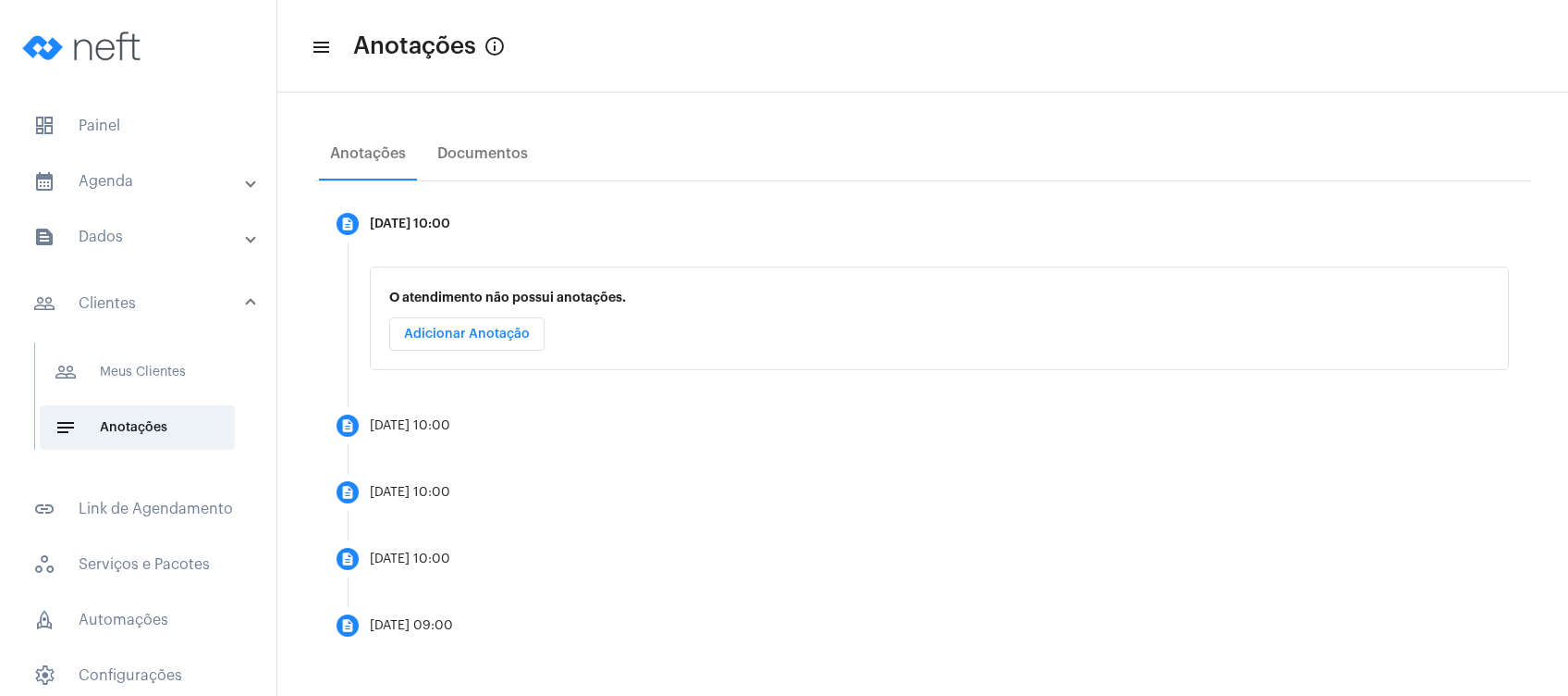
click at [153, 191] on mat-panel-title "calendar_month_outlined Agenda" at bounding box center [140, 181] width 214 height 22
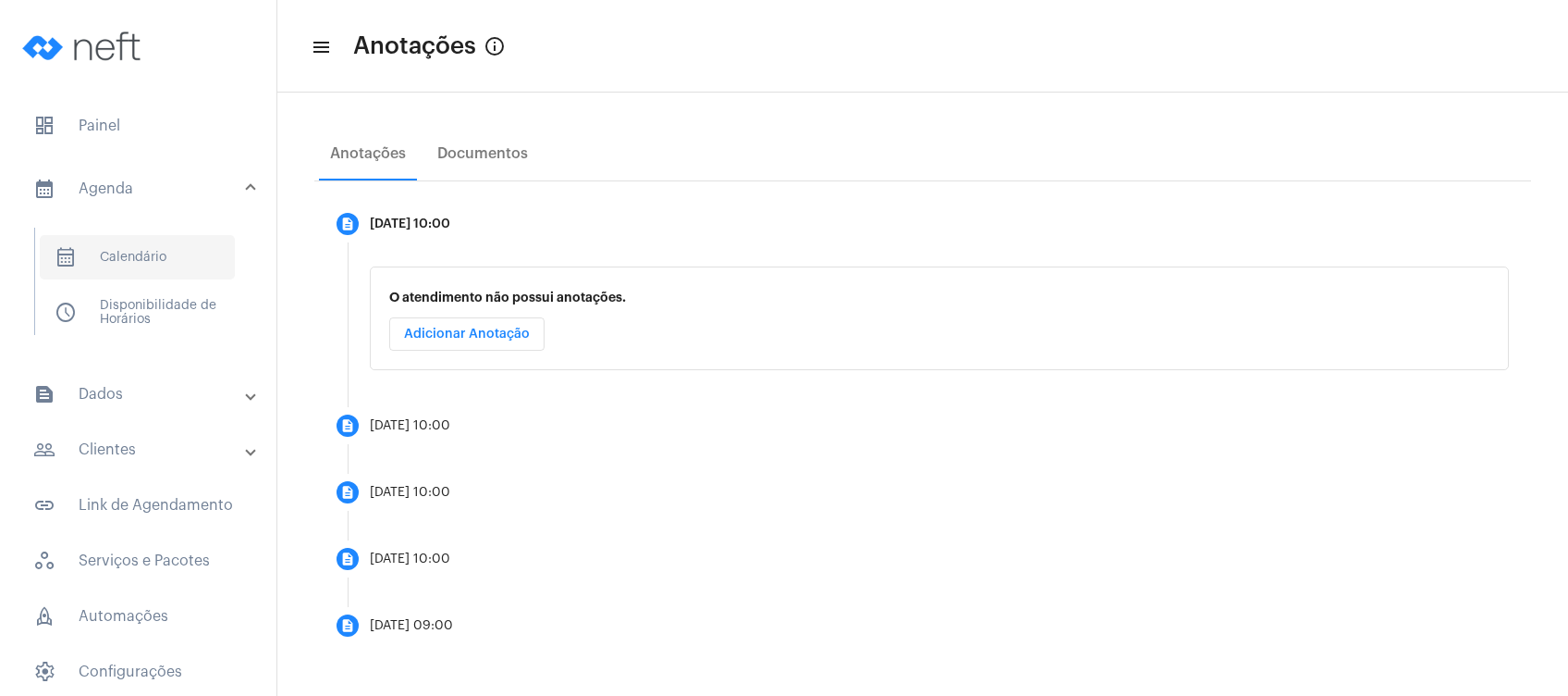
click at [159, 266] on span "calendar_month_outlined Calendário" at bounding box center [137, 258] width 195 height 45
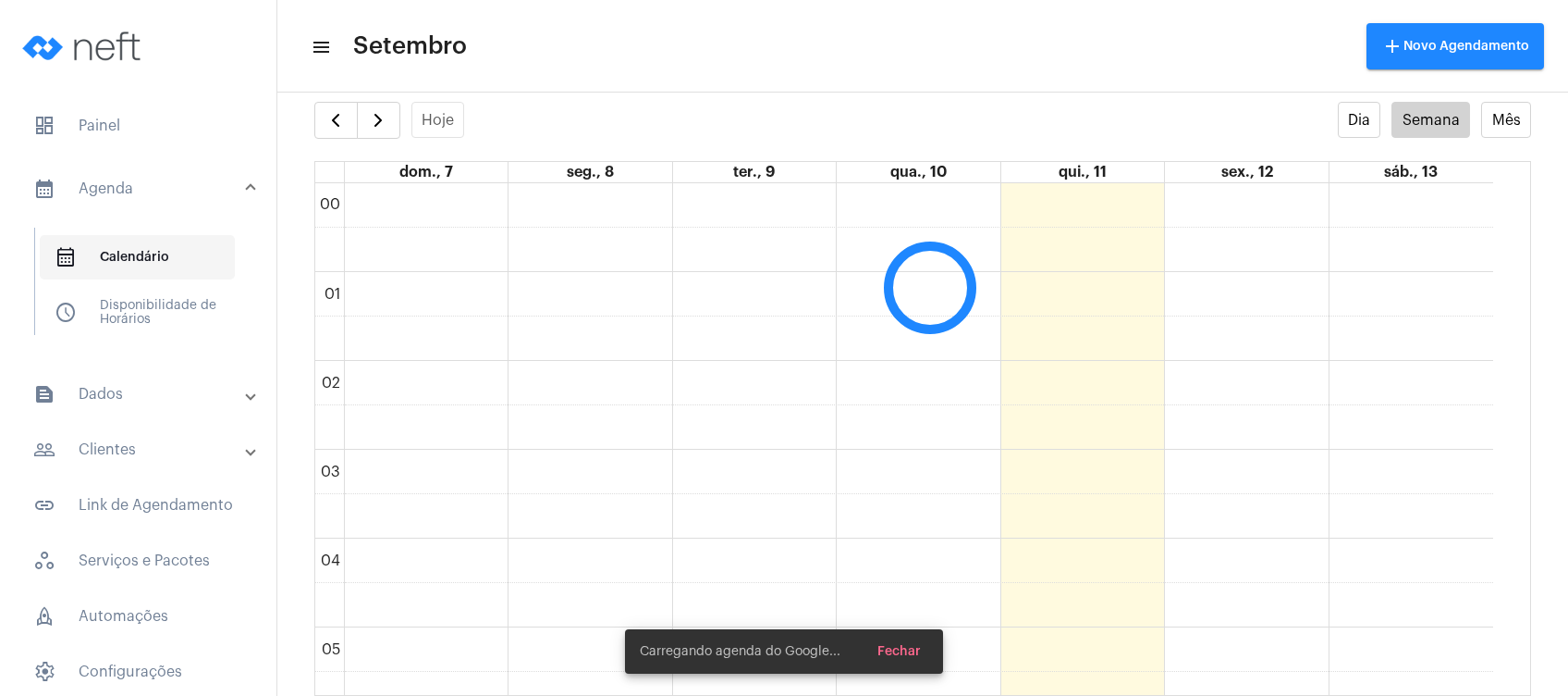
scroll to position [533, 0]
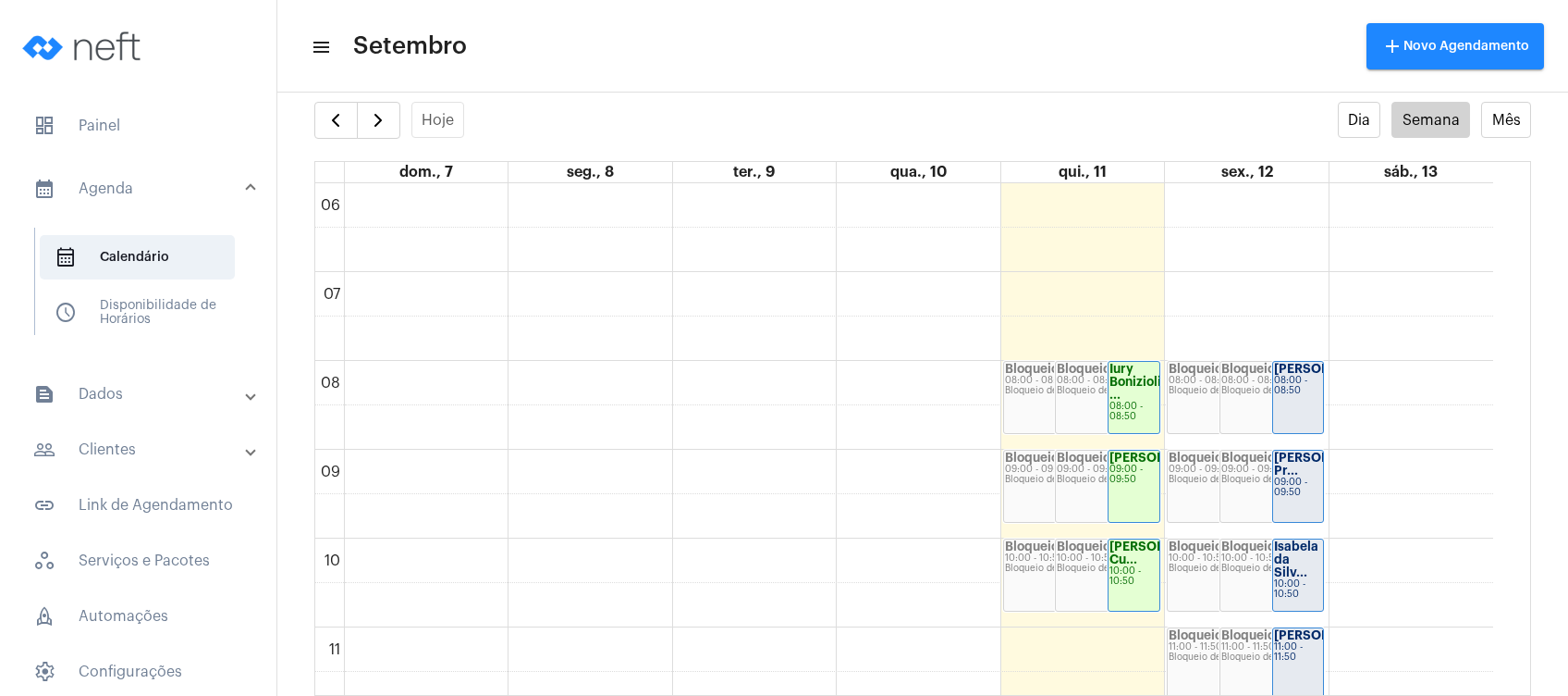
click at [337, 97] on div "settings info_outlined" at bounding box center [922, 84] width 1290 height 37
click at [328, 124] on span "button" at bounding box center [335, 120] width 22 height 22
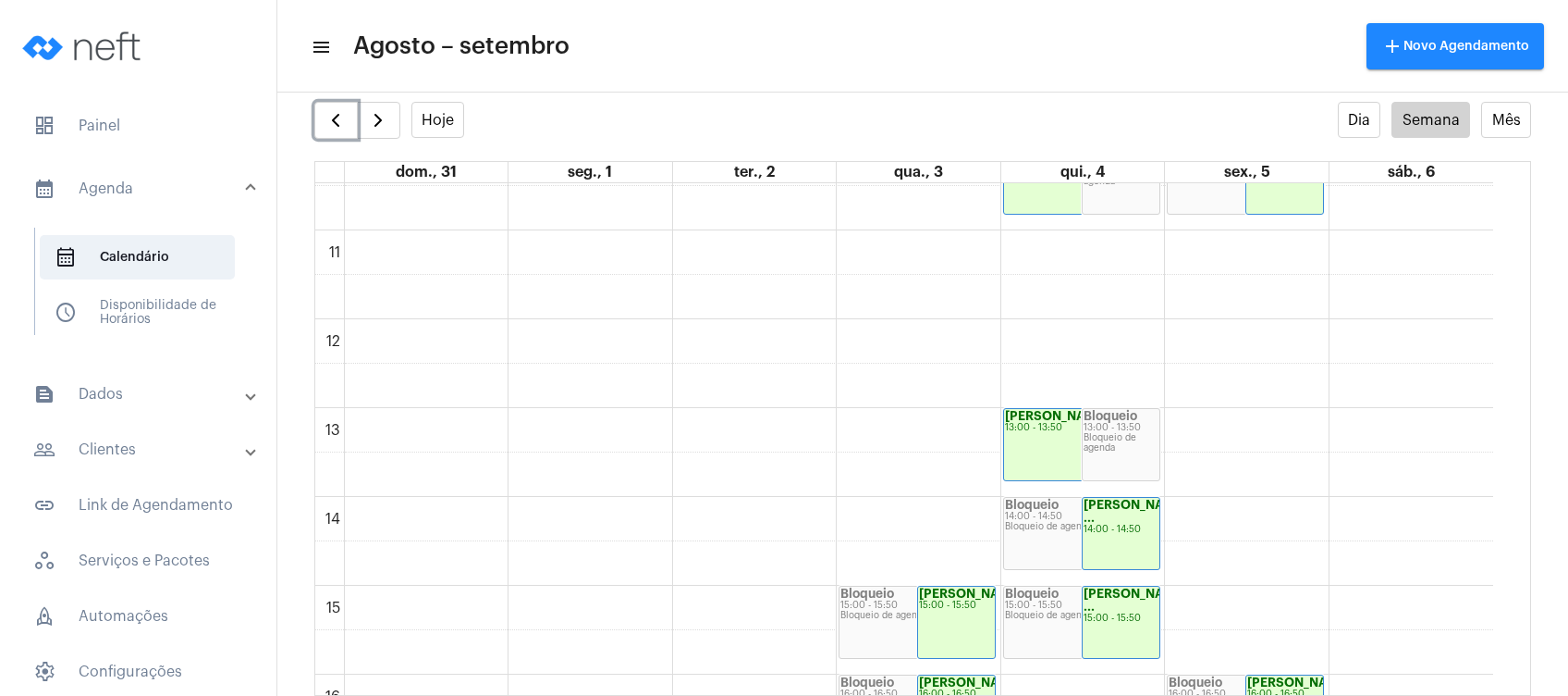
scroll to position [814, 0]
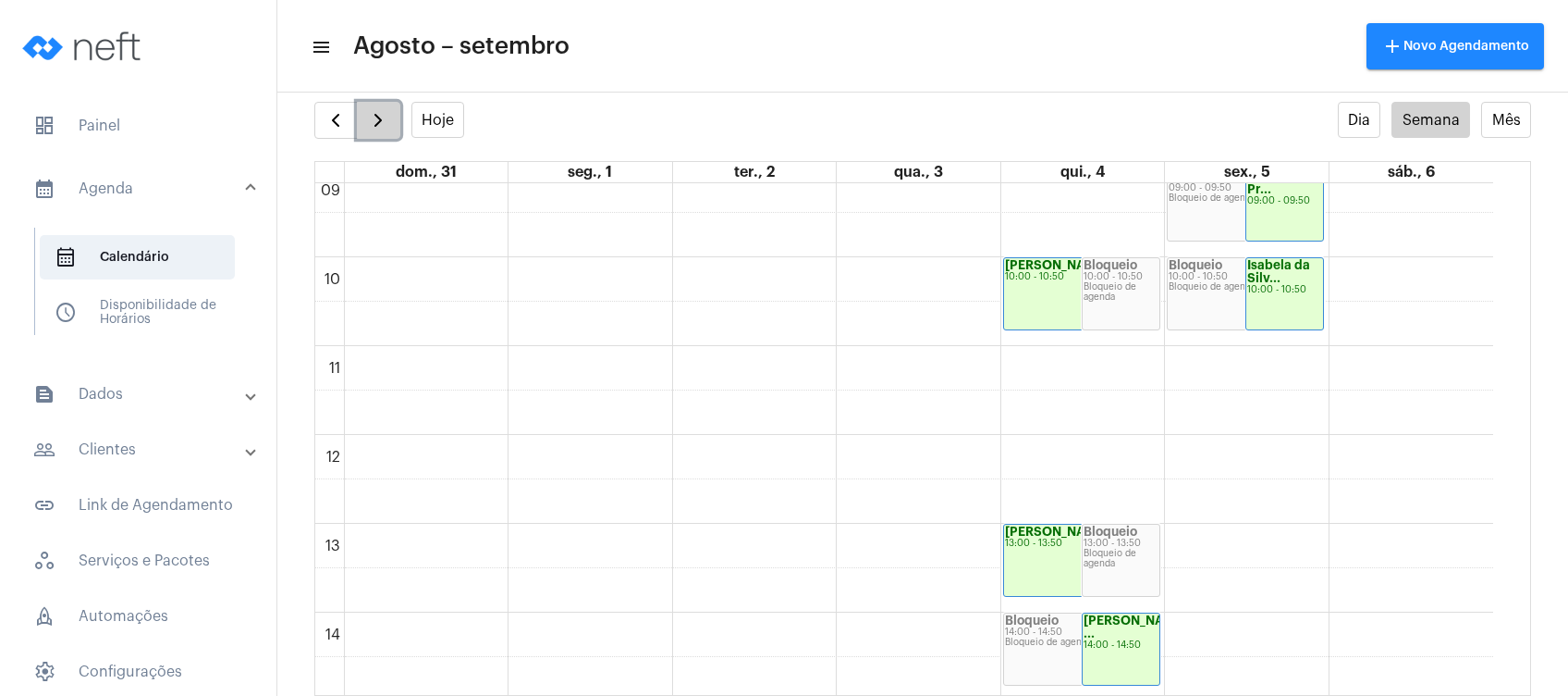
click at [387, 119] on span "button" at bounding box center [378, 120] width 22 height 22
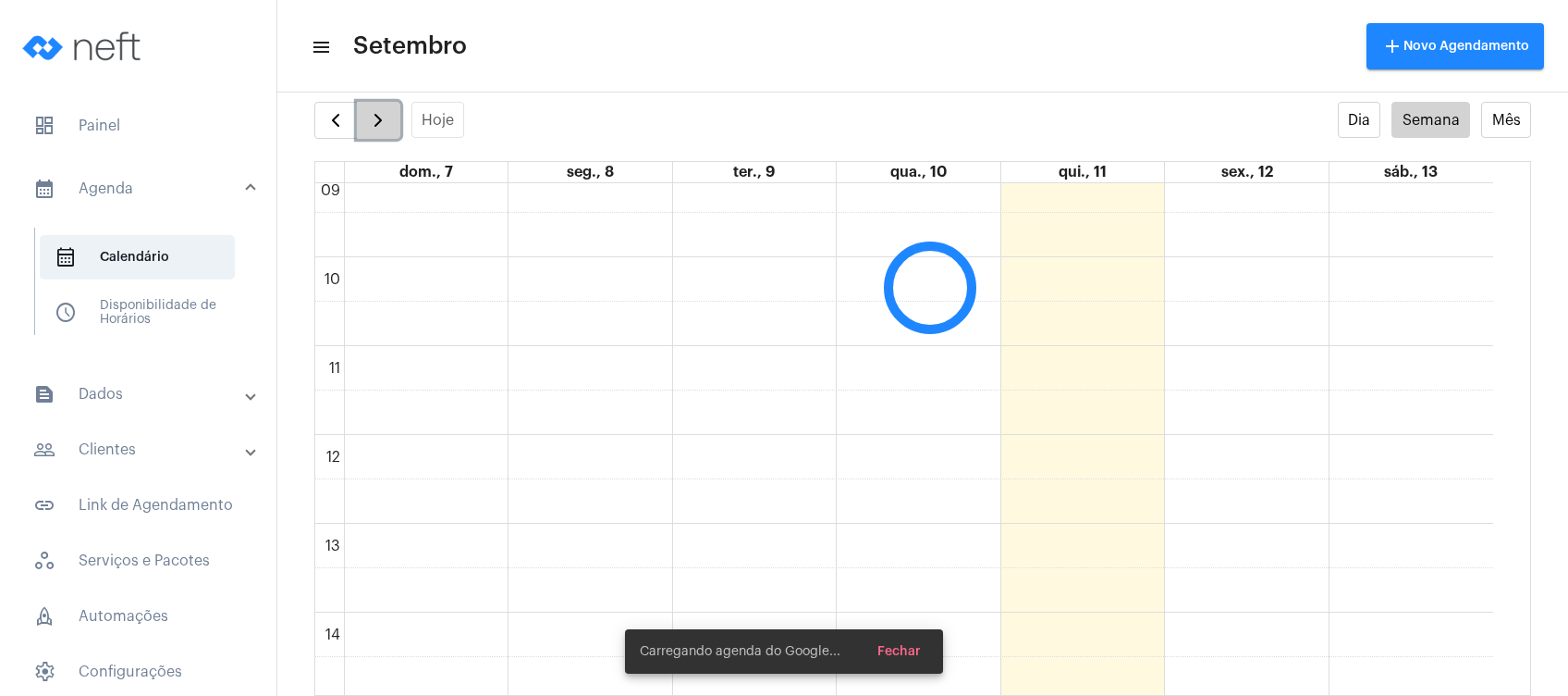
scroll to position [534, 0]
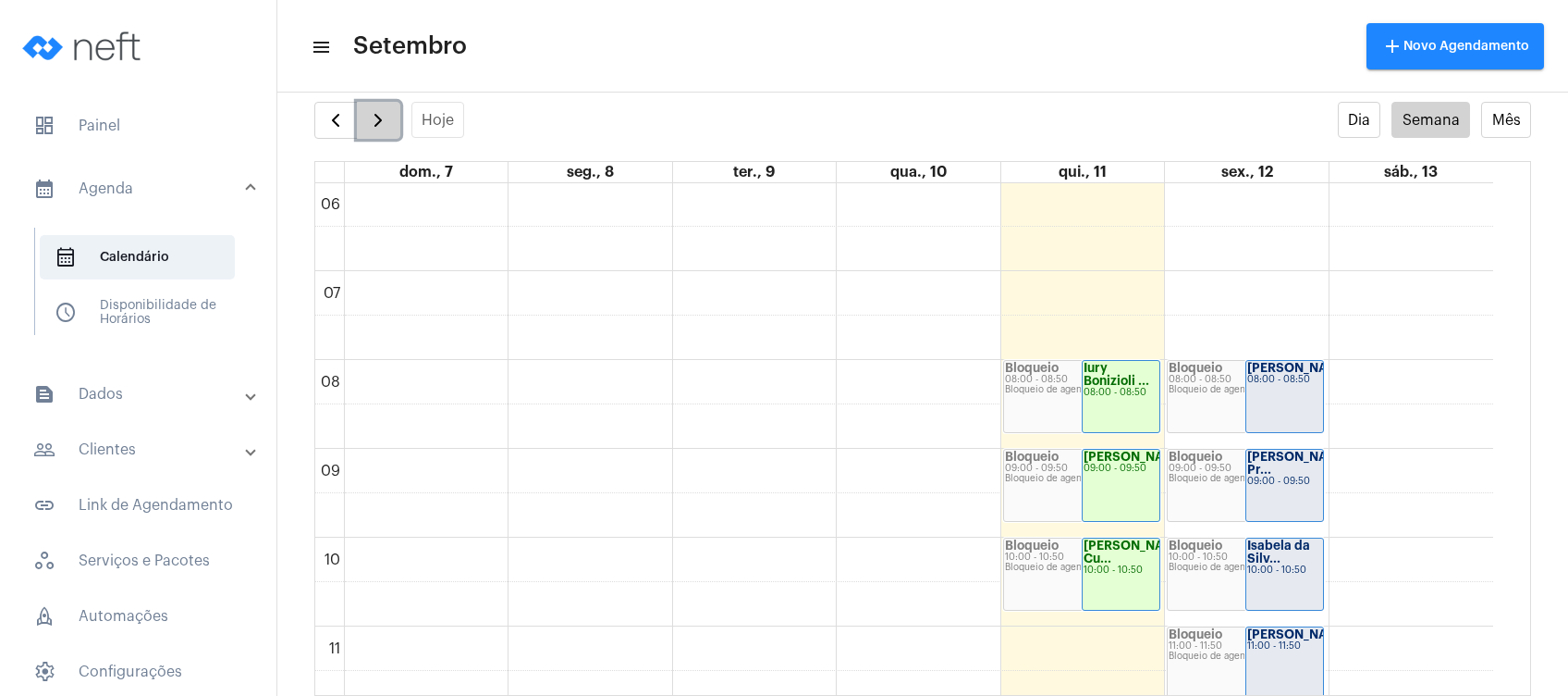
click at [387, 119] on span "button" at bounding box center [378, 120] width 22 height 22
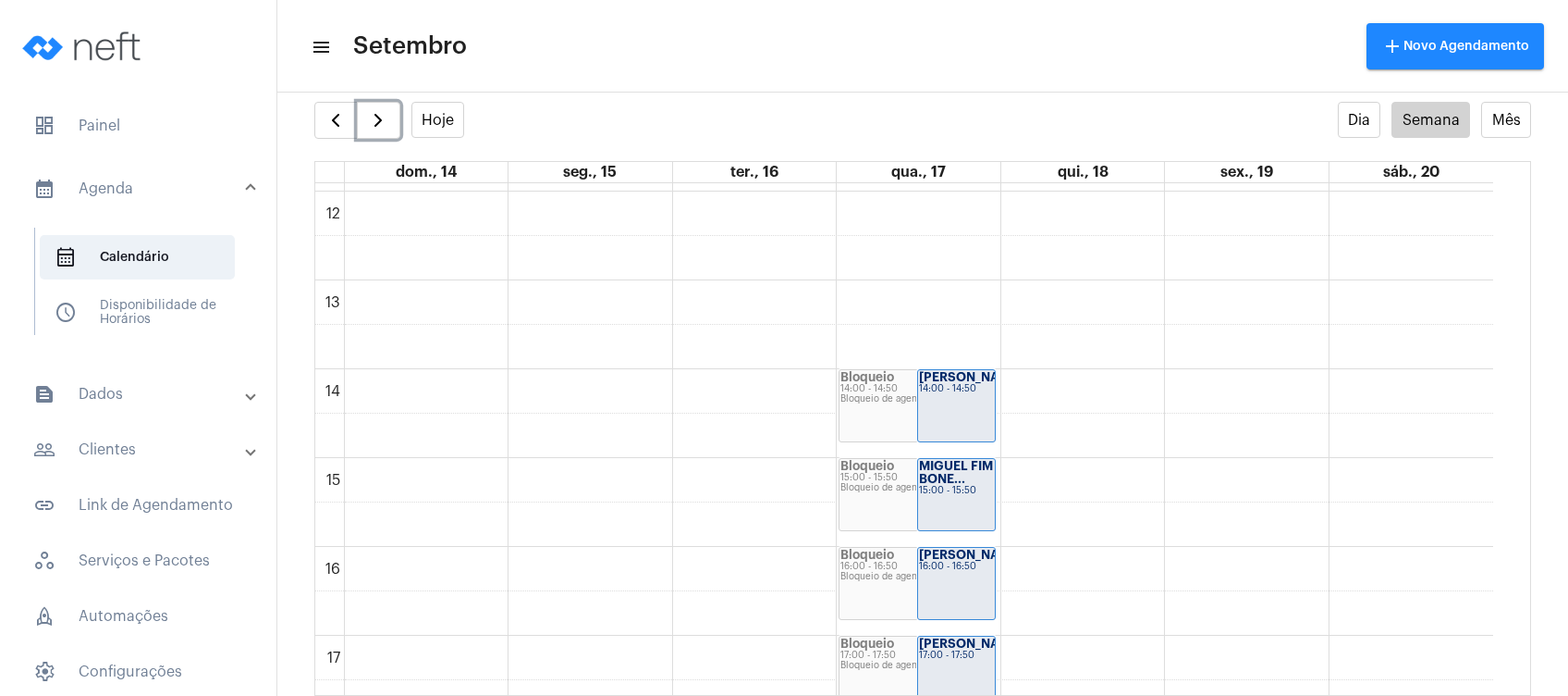
scroll to position [1041, 0]
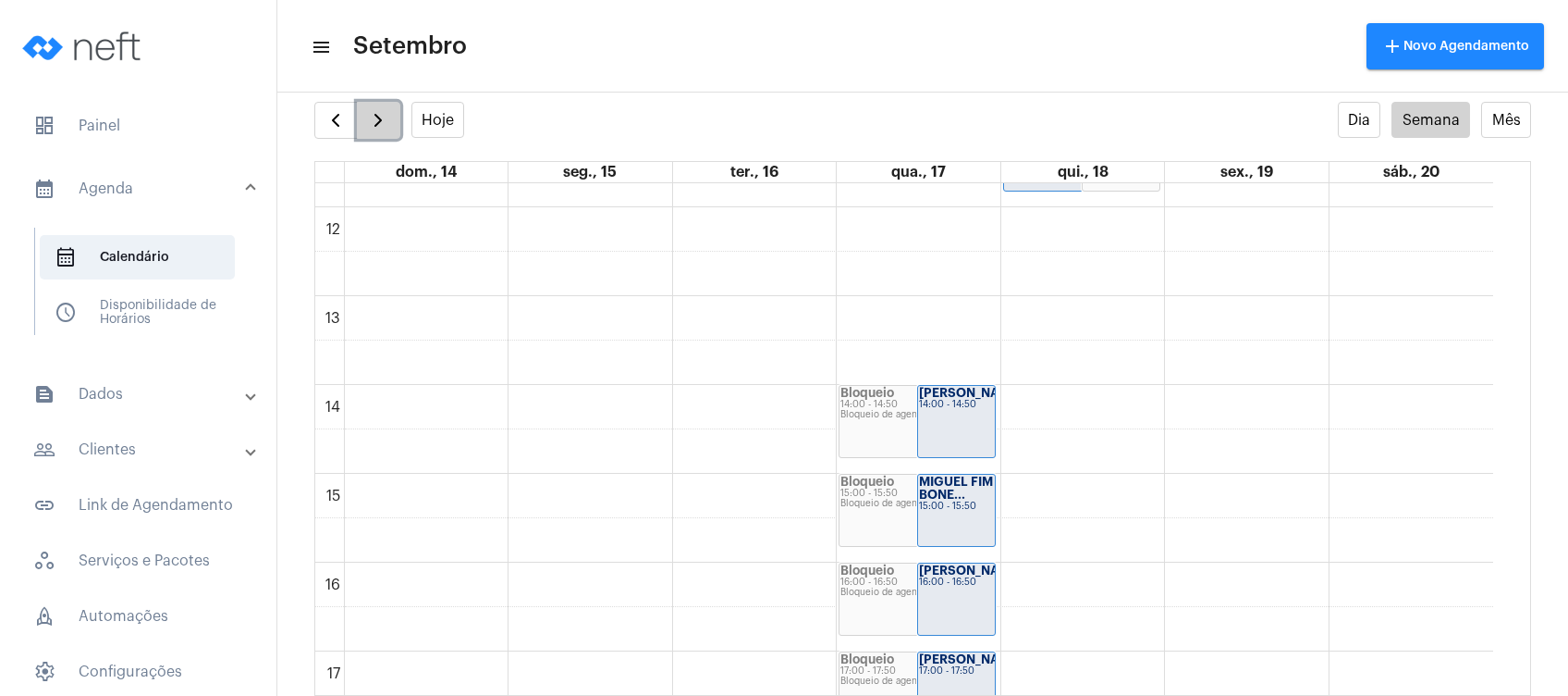
click at [386, 120] on span "button" at bounding box center [378, 120] width 22 height 22
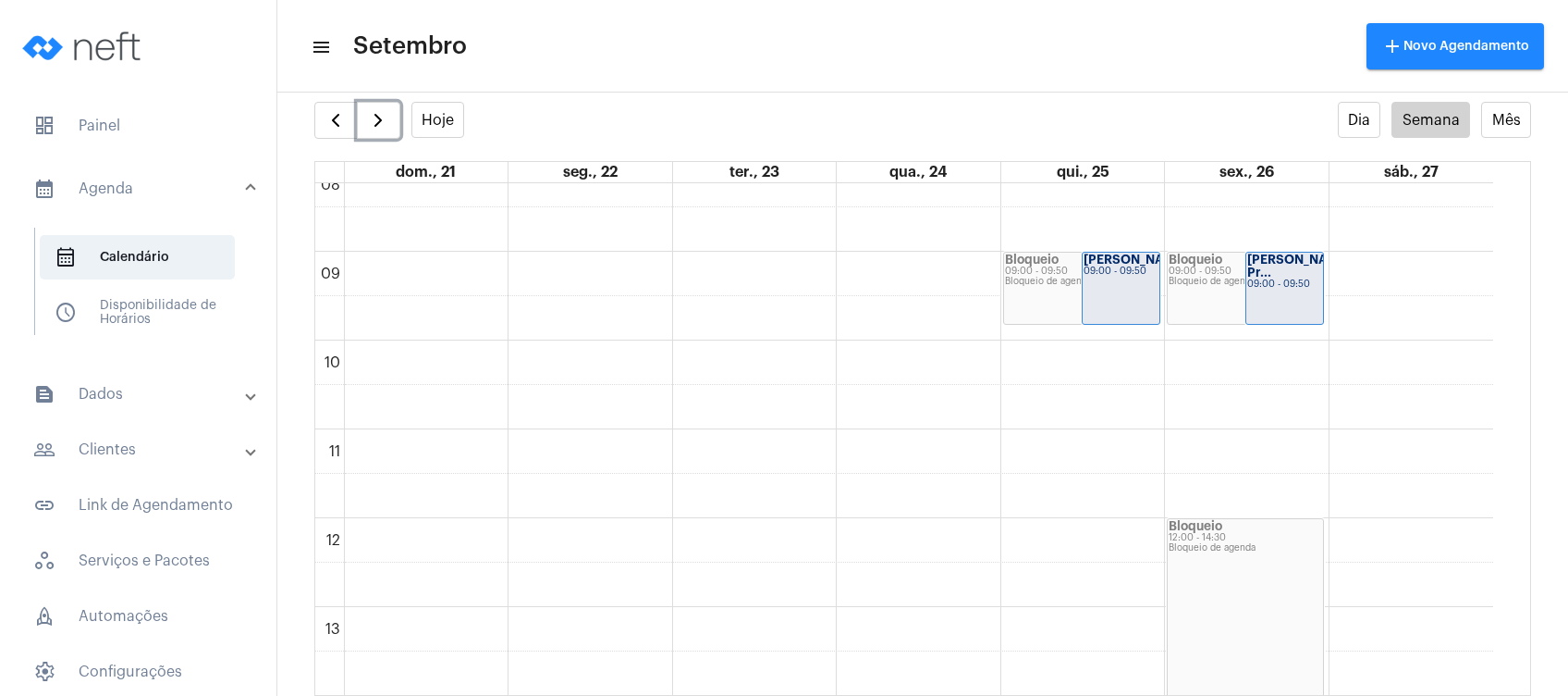
scroll to position [711, 0]
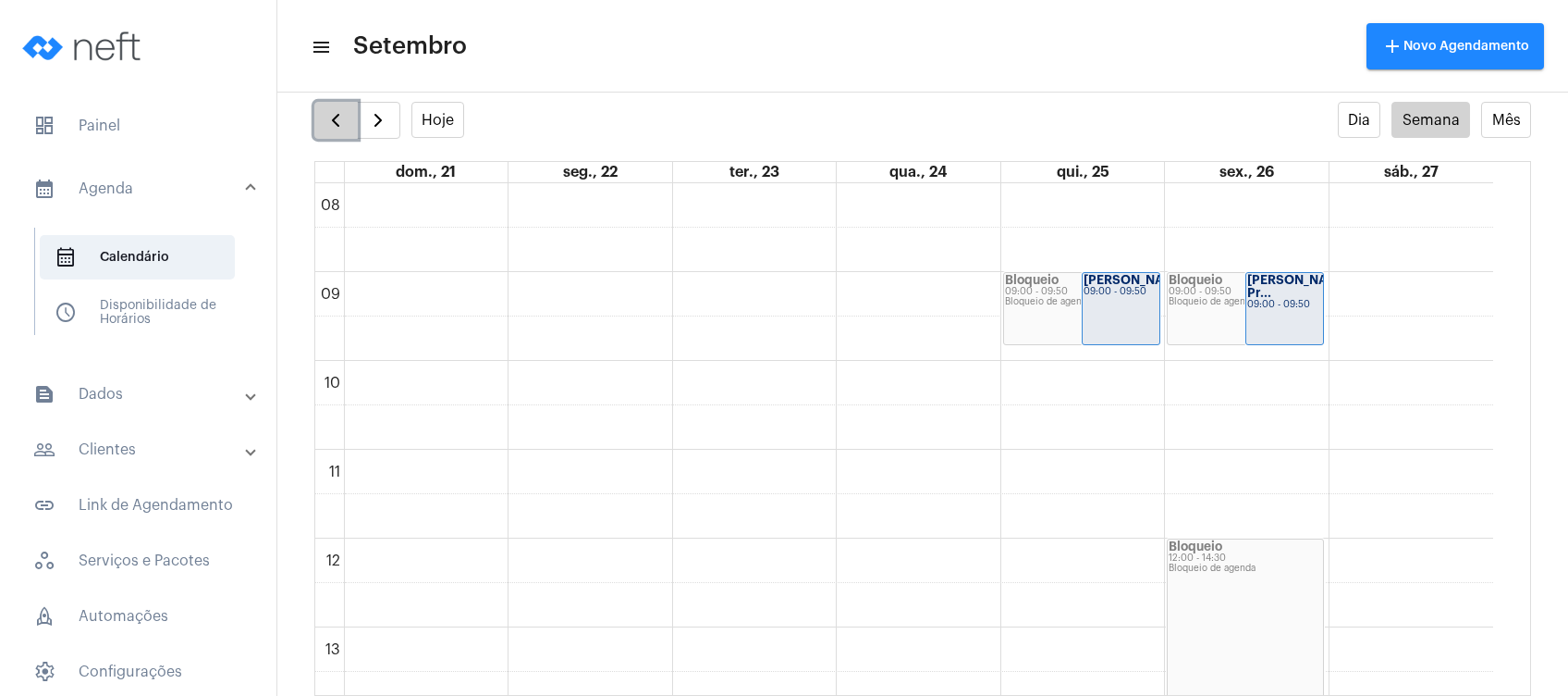
click at [327, 117] on span "button" at bounding box center [335, 120] width 22 height 22
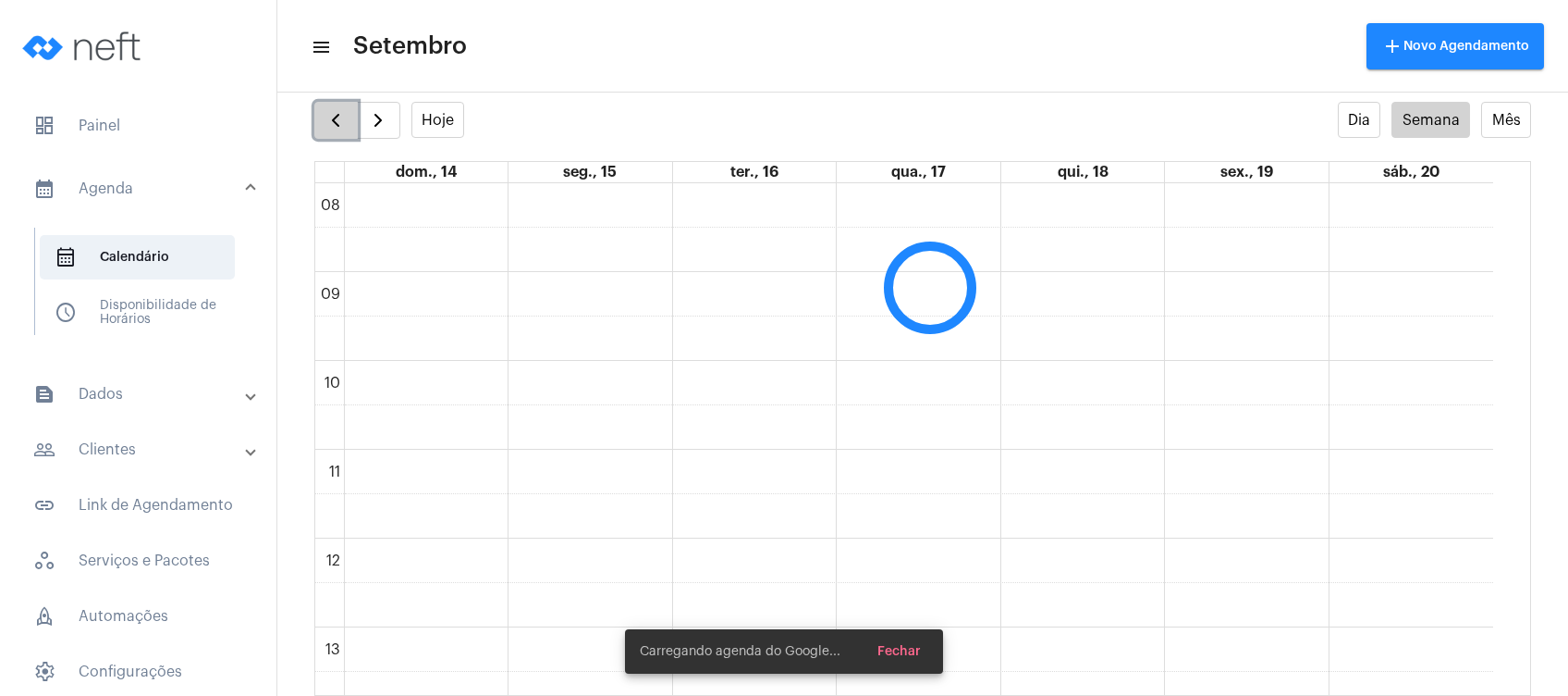
scroll to position [534, 0]
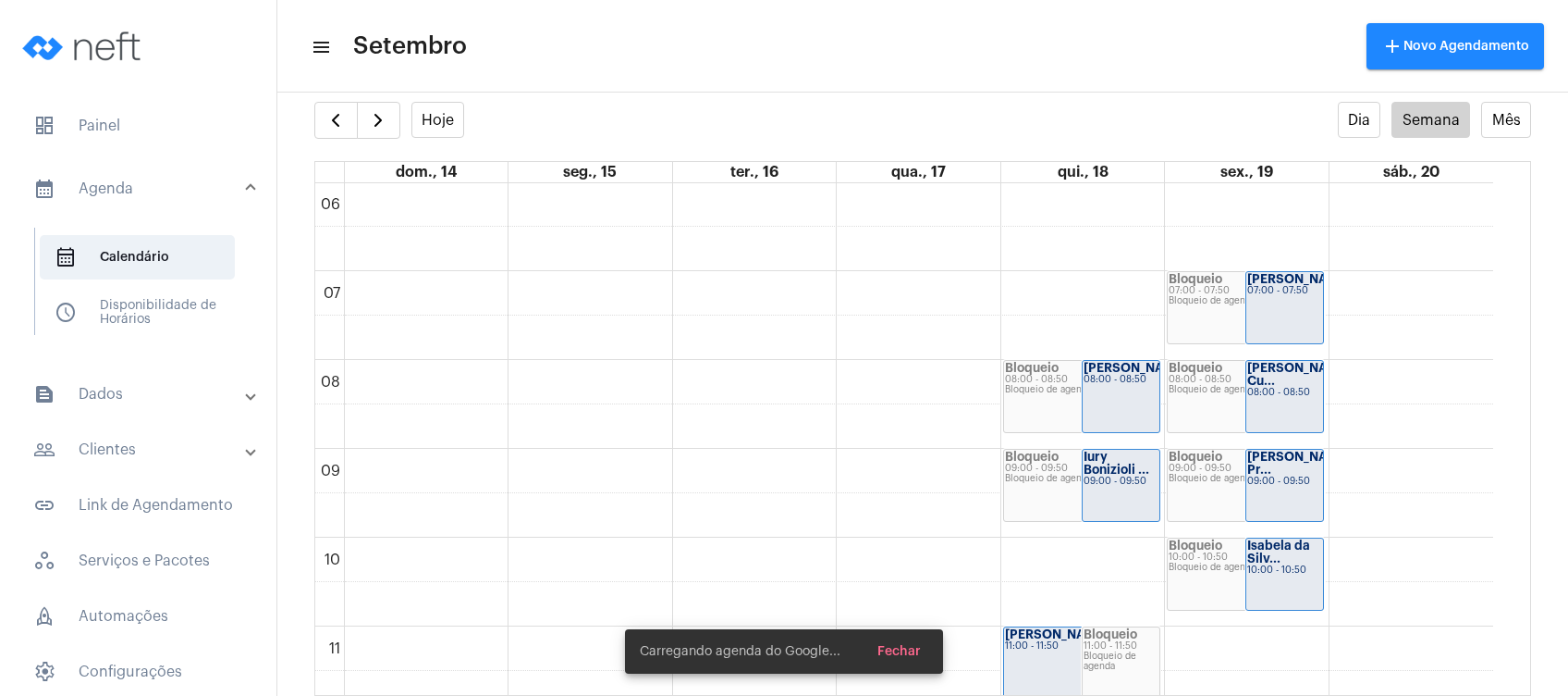
click at [655, 27] on mat-toolbar-row "menu Setembro add Novo Agendamento" at bounding box center [922, 46] width 1290 height 59
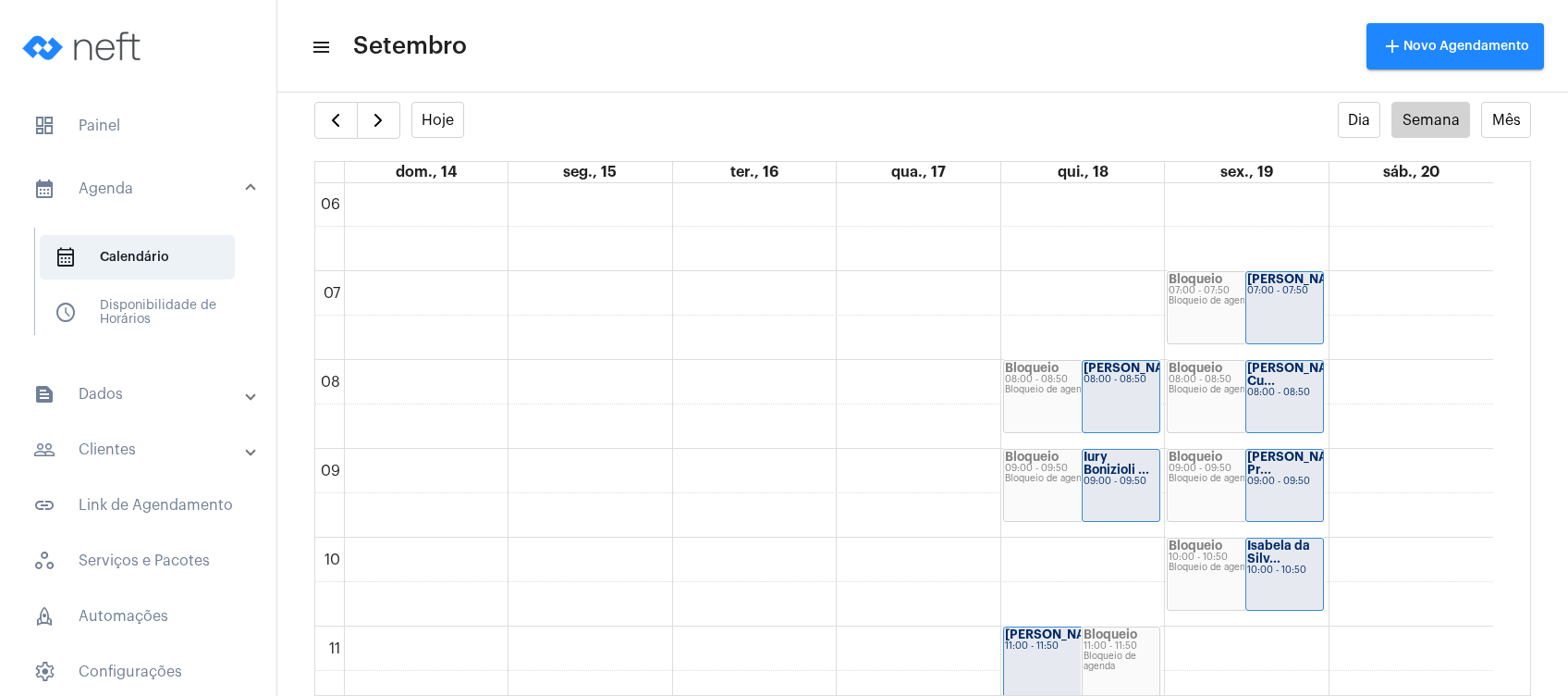
click at [655, 27] on mat-toolbar-row "menu Setembro add Novo Agendamento" at bounding box center [922, 46] width 1290 height 59
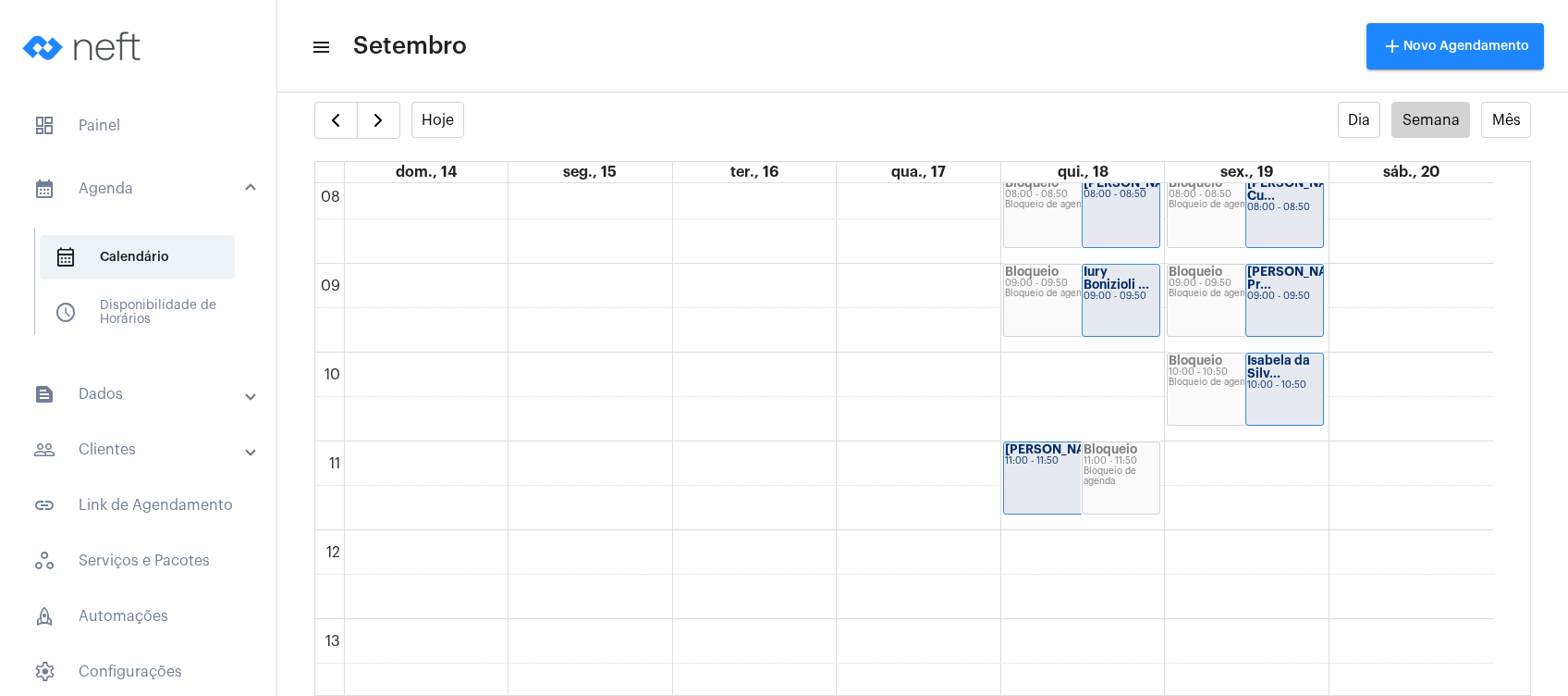
scroll to position [731, 0]
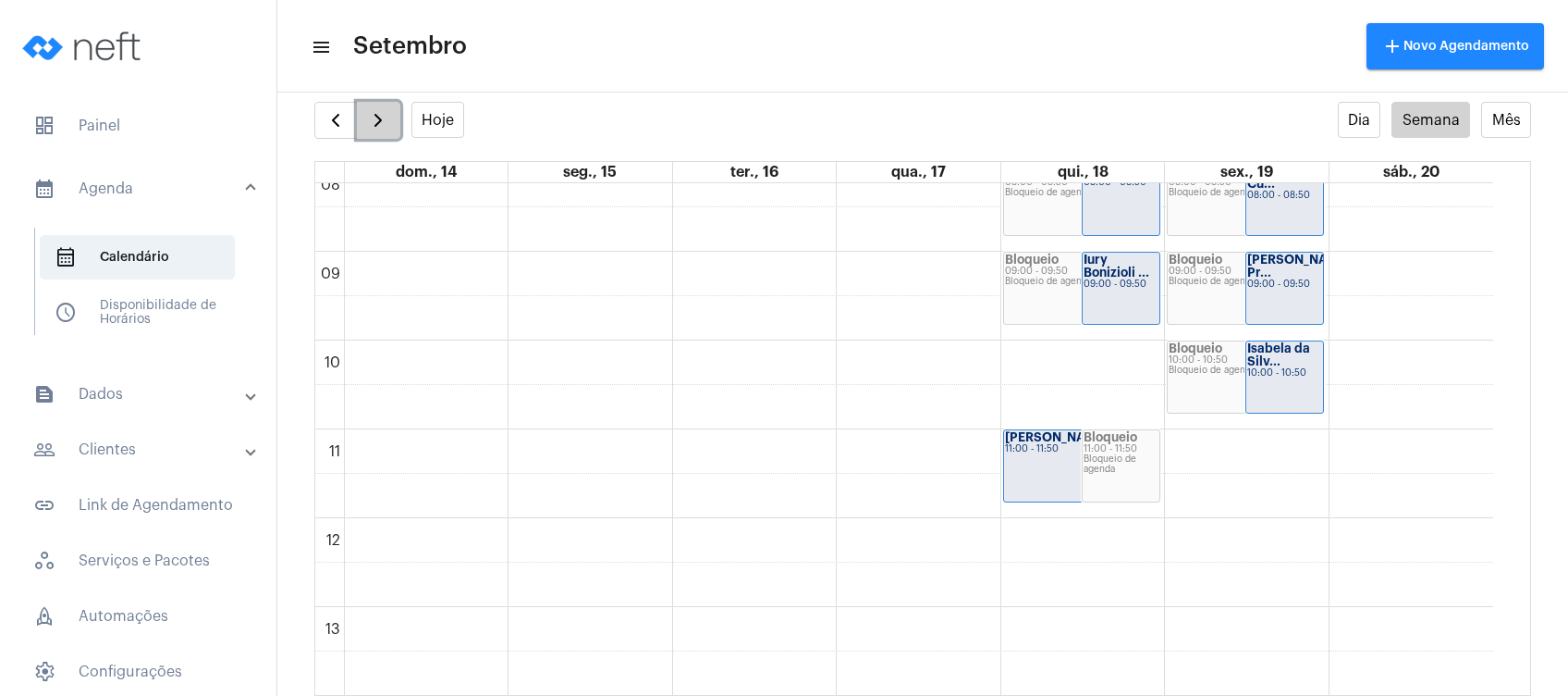
click at [384, 111] on span "button" at bounding box center [378, 120] width 22 height 22
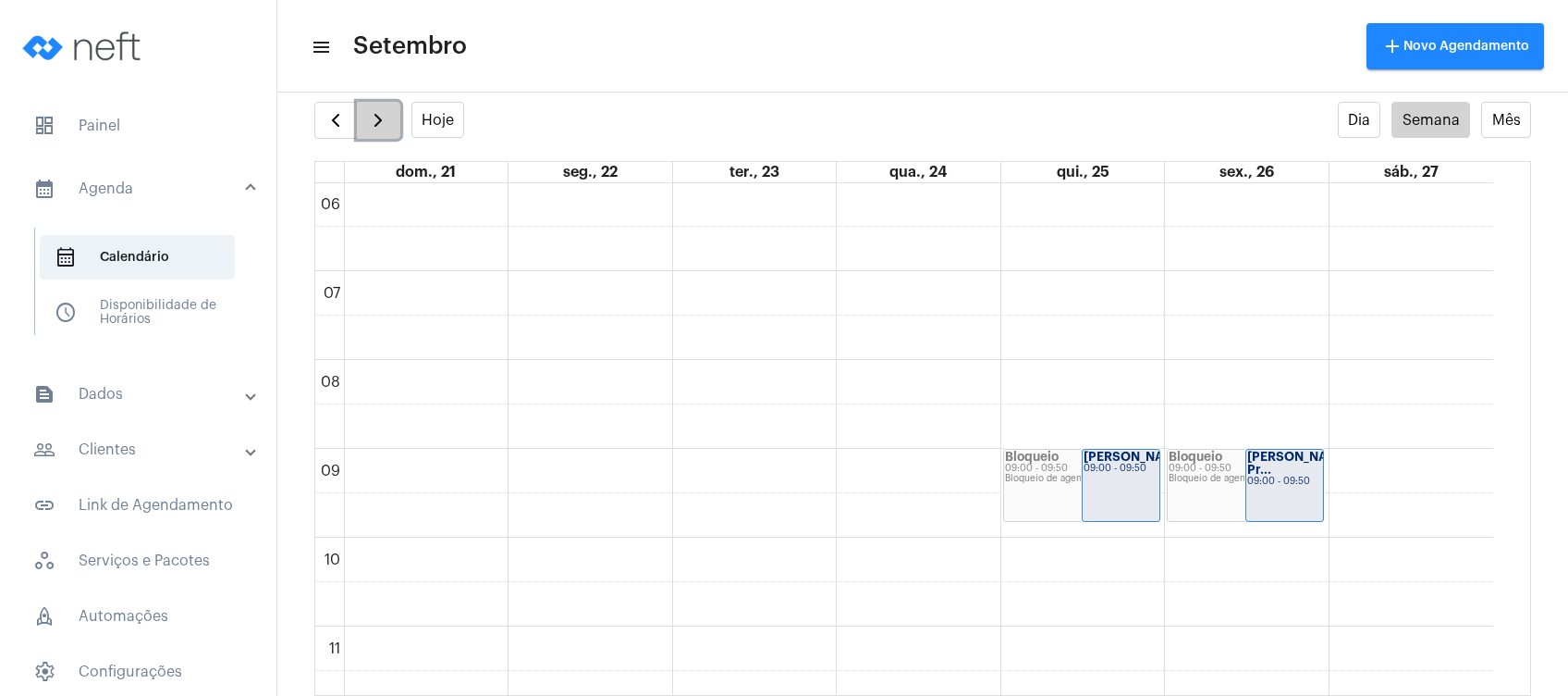
click at [384, 111] on span "button" at bounding box center [378, 120] width 22 height 22
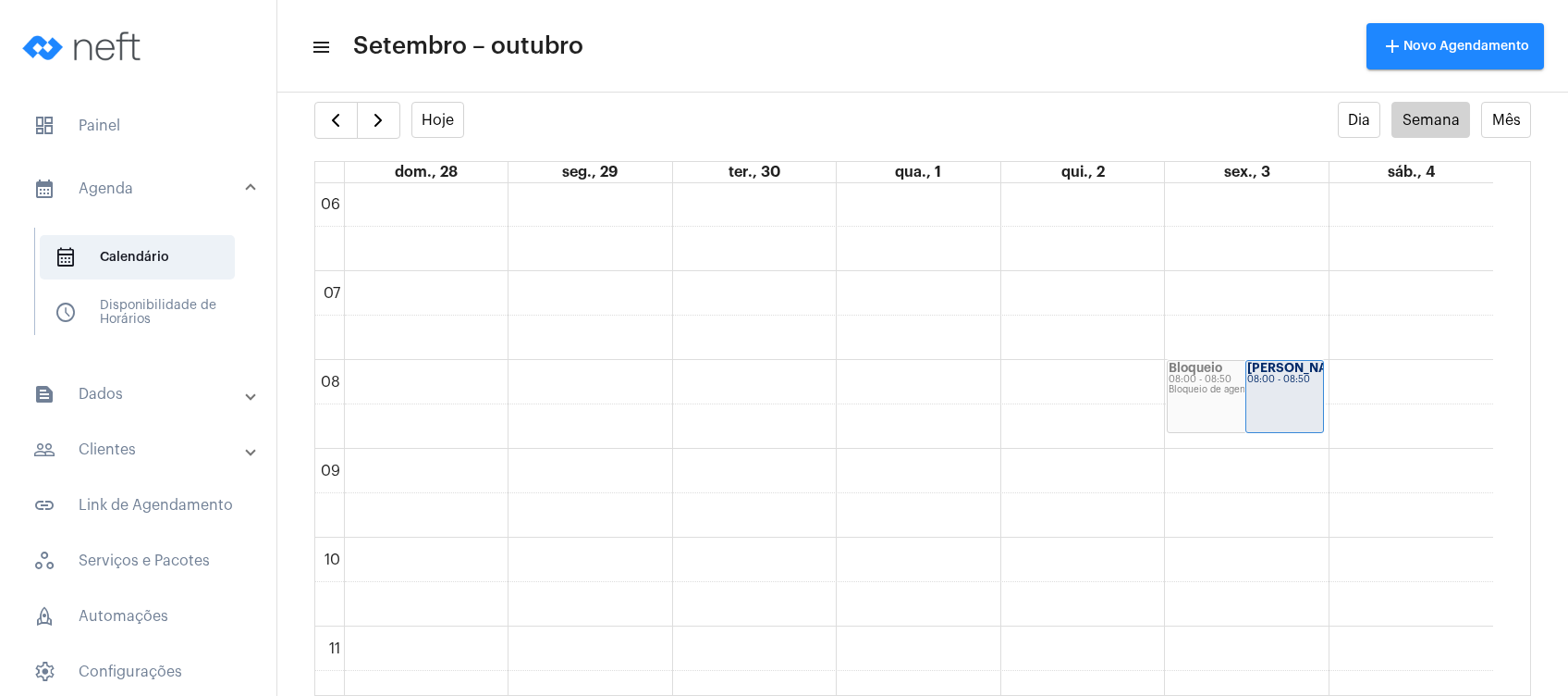
click at [714, 45] on mat-toolbar-row "menu Setembro – outubro add Novo Agendamento" at bounding box center [922, 46] width 1290 height 59
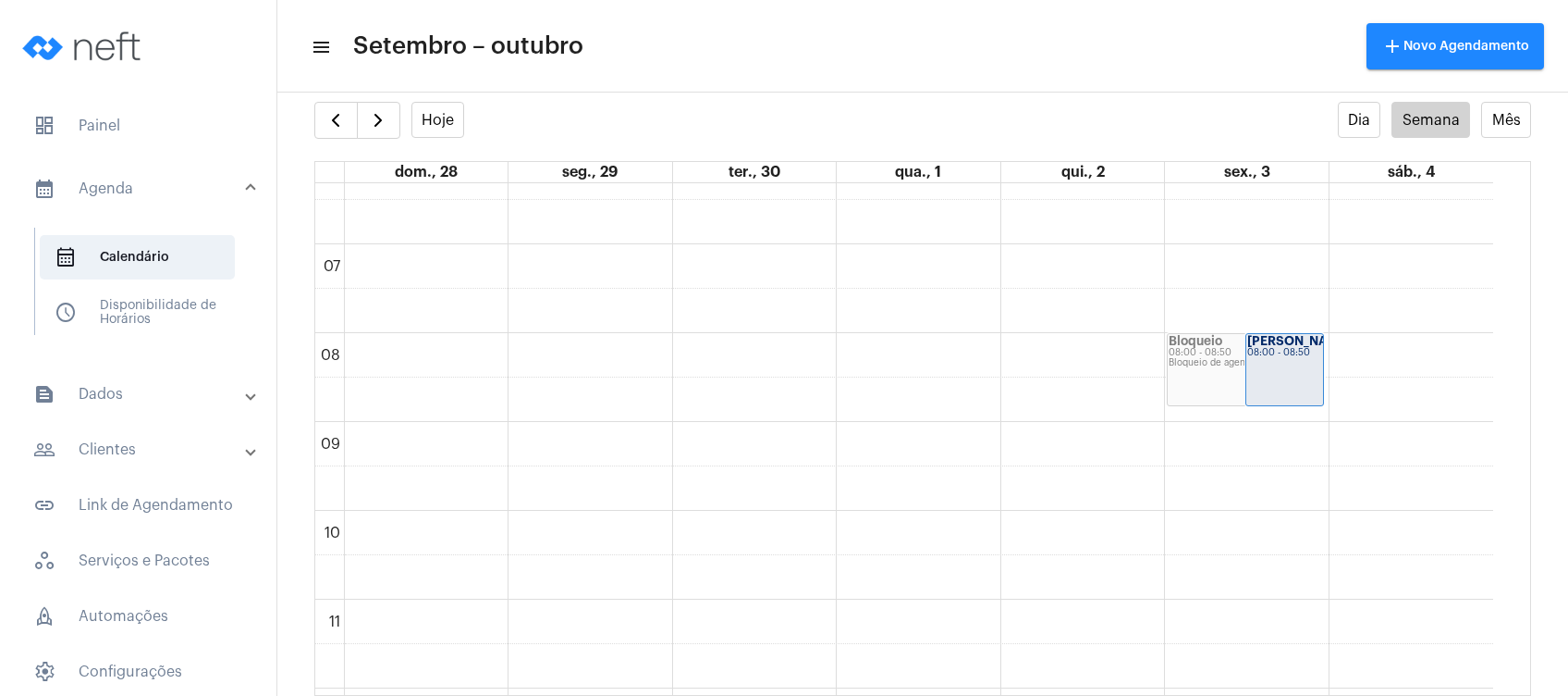
scroll to position [557, 0]
